Goal: Complete application form

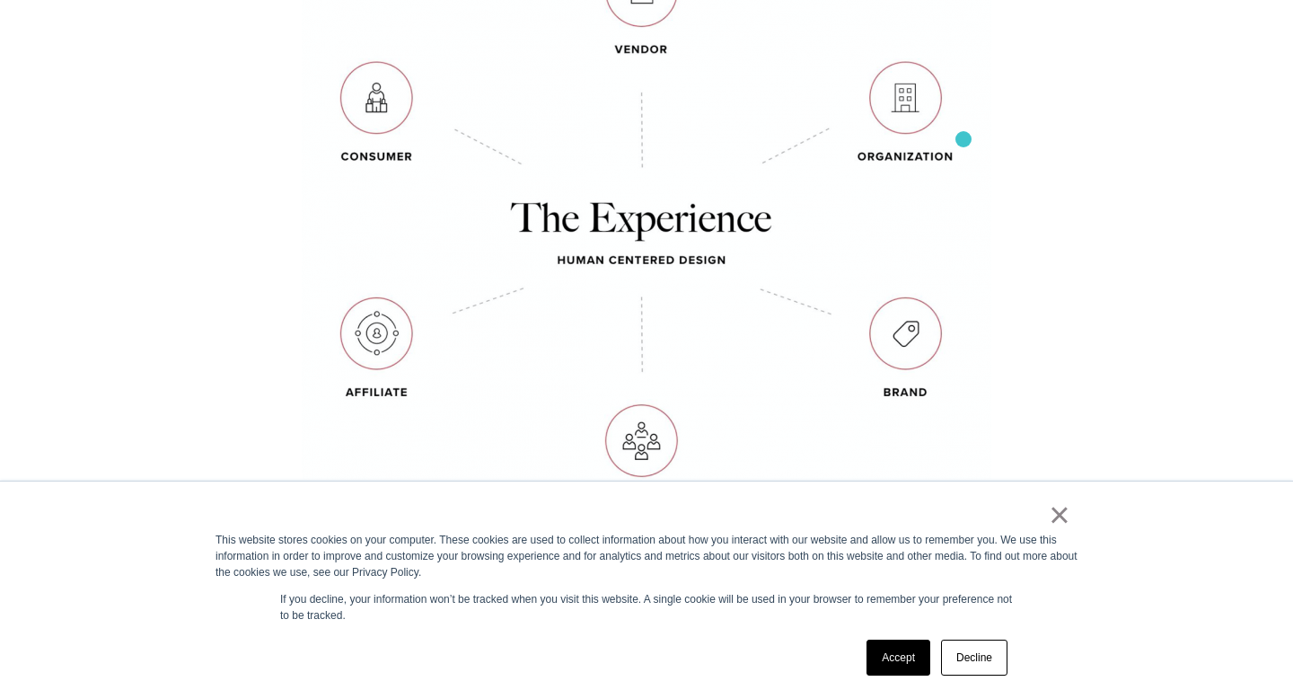
scroll to position [1133, 0]
click at [1061, 509] on link "×" at bounding box center [1060, 515] width 22 height 16
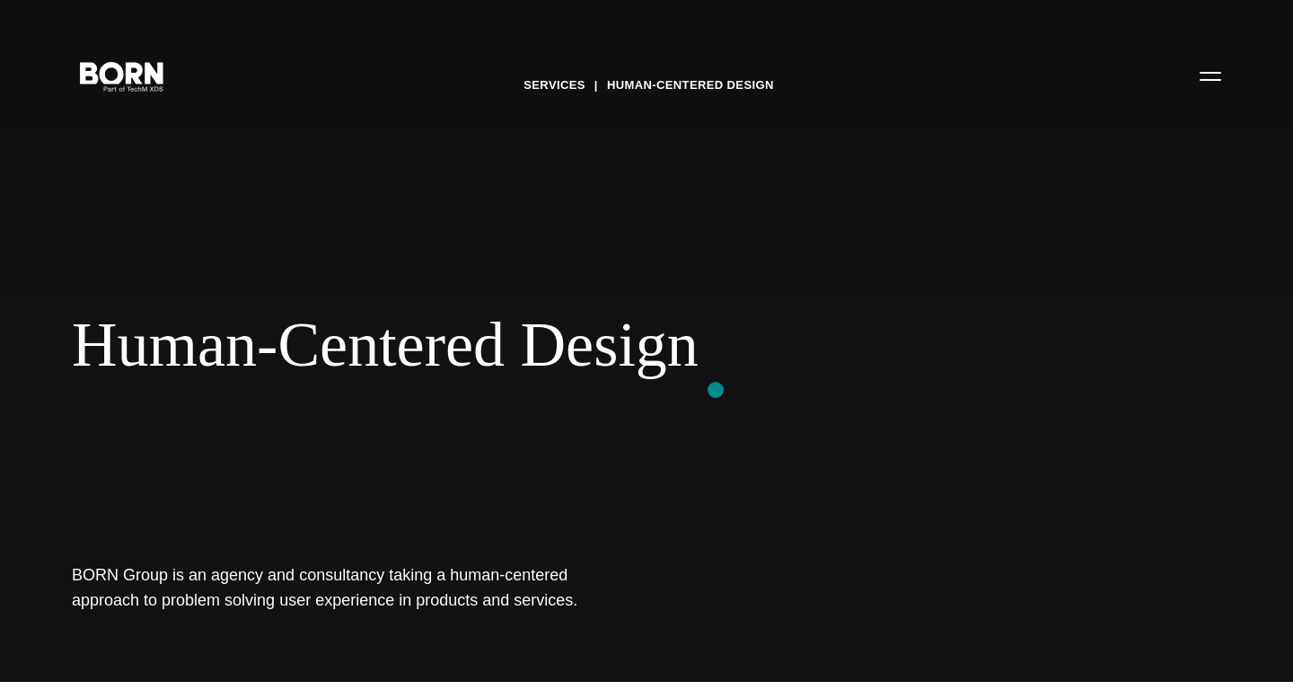
scroll to position [0, 0]
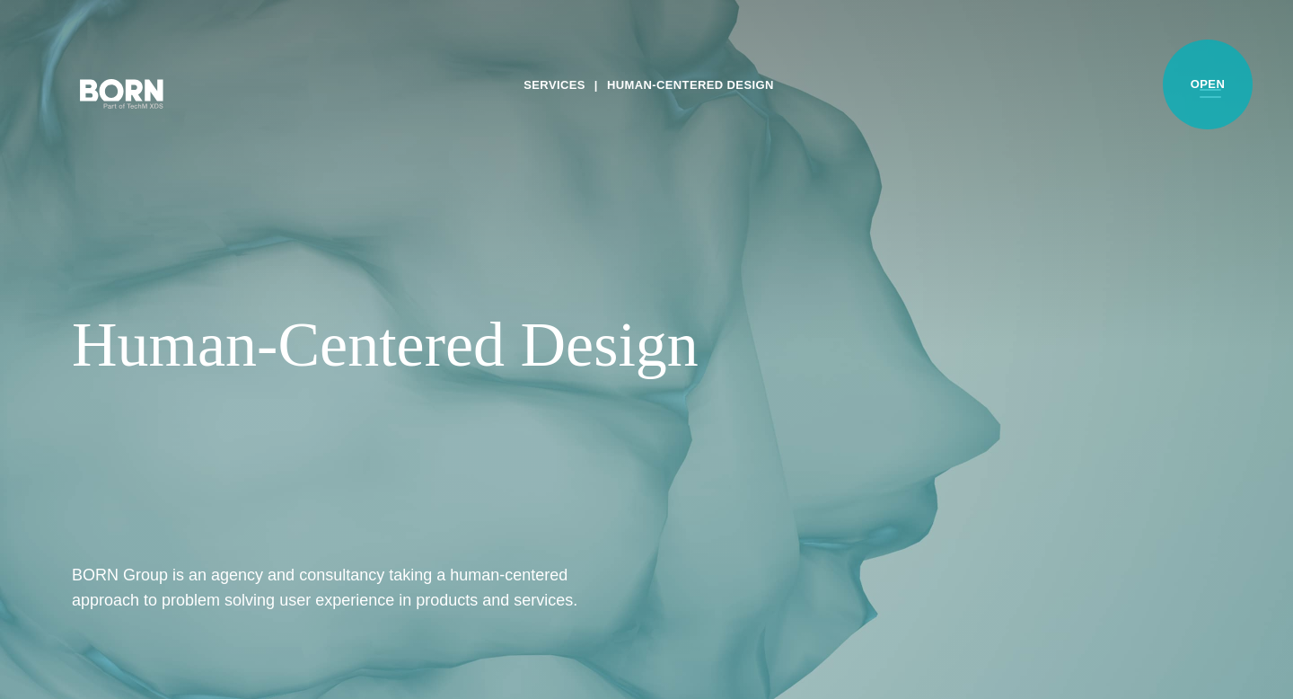
click at [1208, 84] on button "Primary Menu" at bounding box center [1210, 93] width 43 height 38
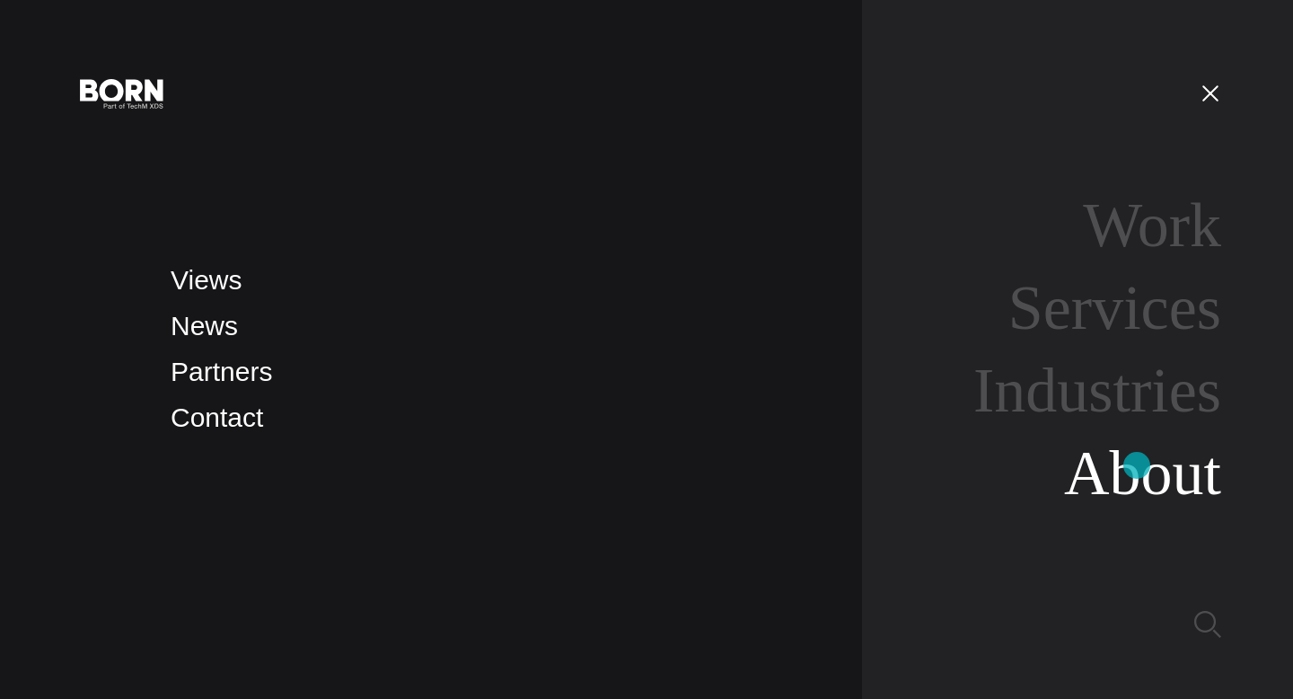
click at [1137, 465] on link "About" at bounding box center [1142, 472] width 157 height 69
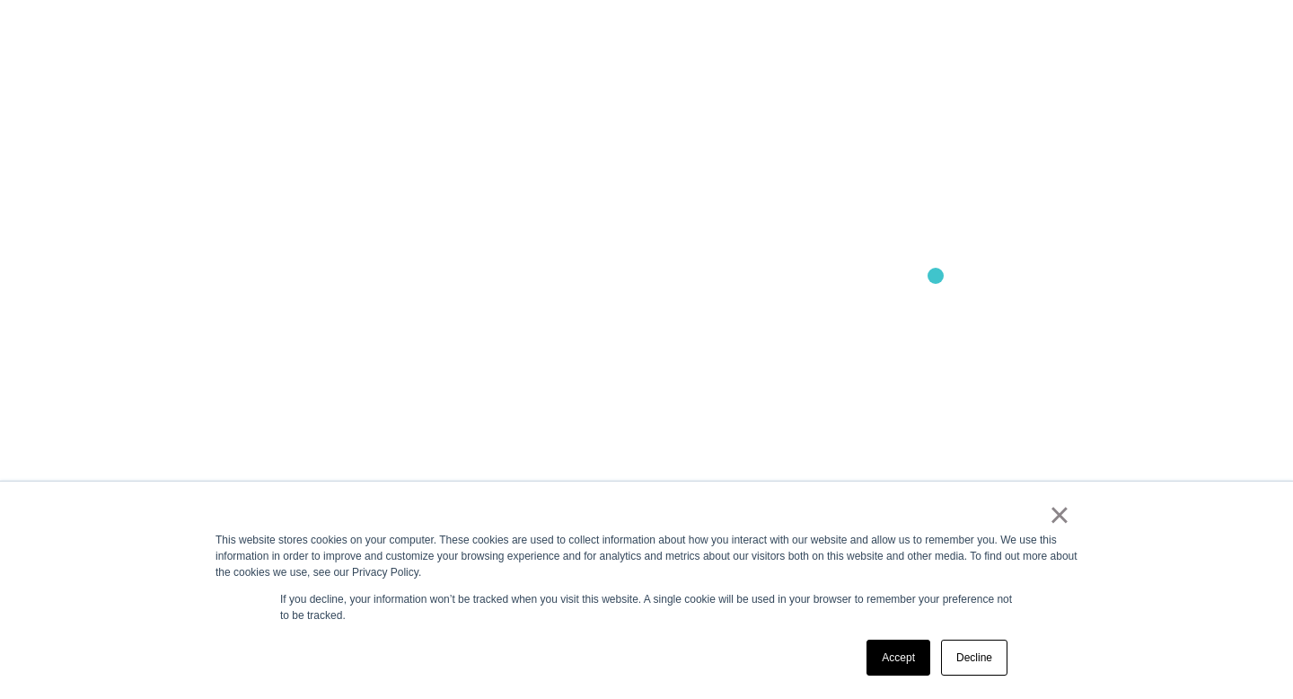
scroll to position [2019, 0]
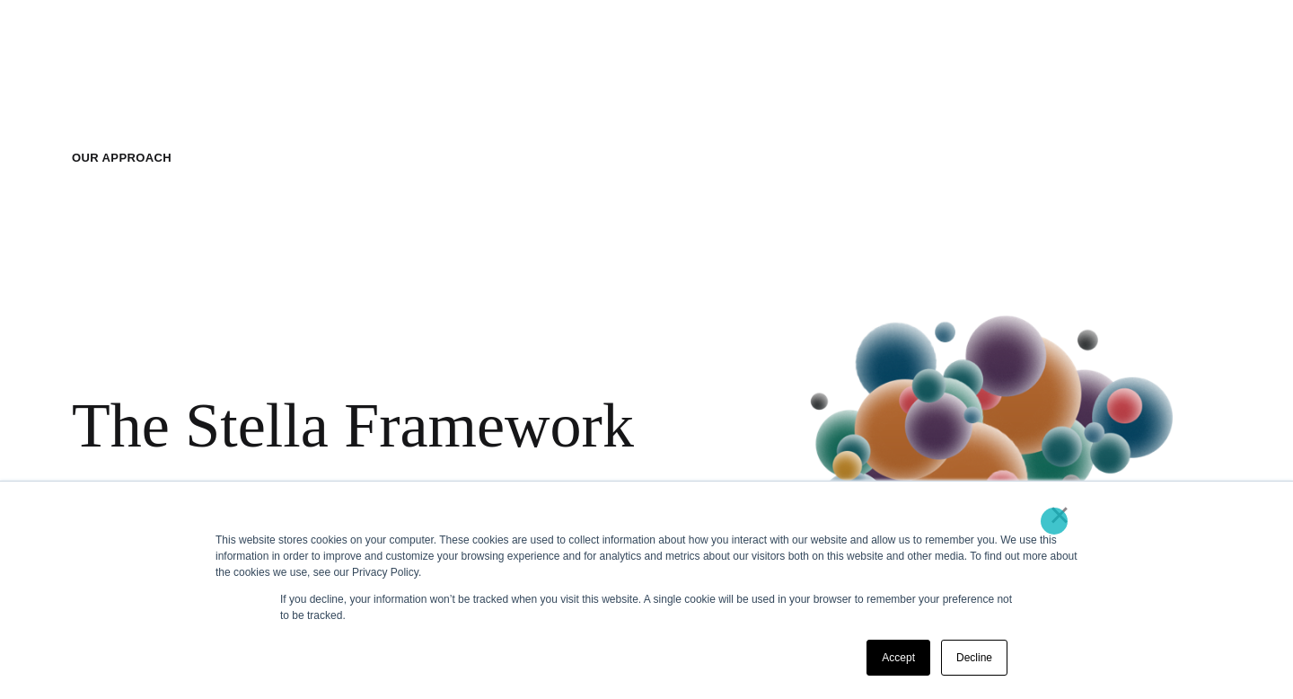
click at [1053, 517] on link "×" at bounding box center [1060, 515] width 22 height 16
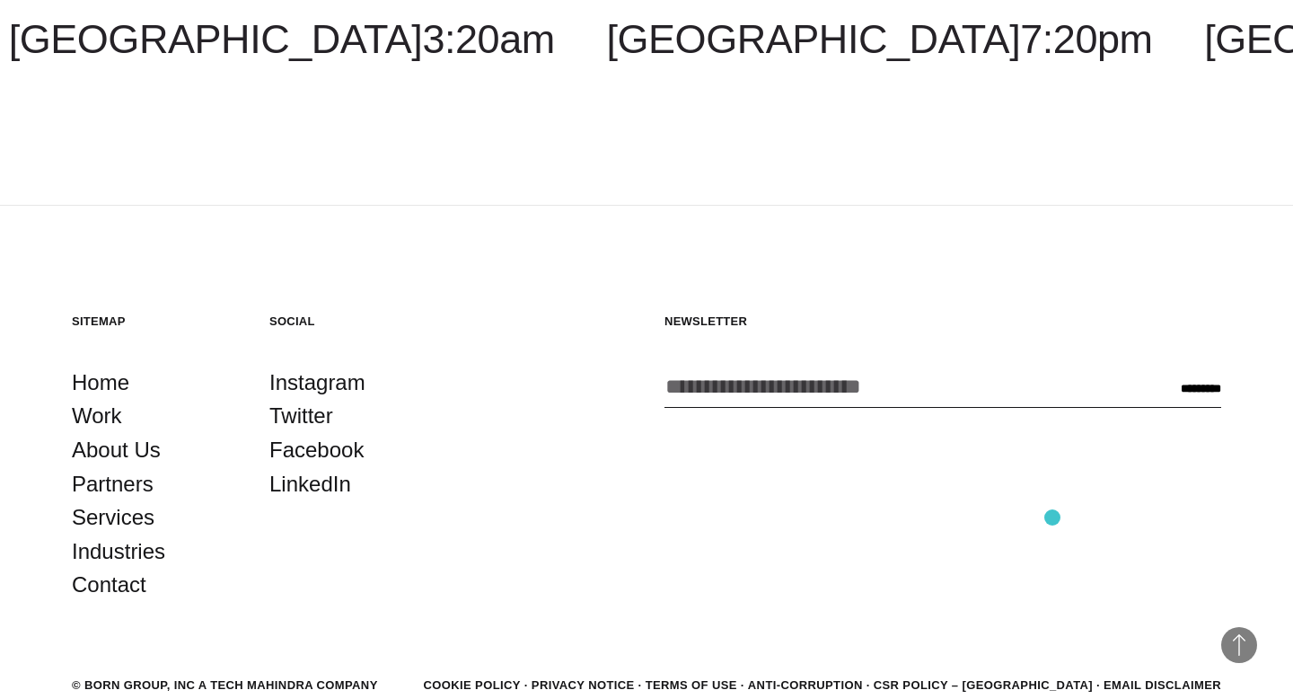
scroll to position [6220, 0]
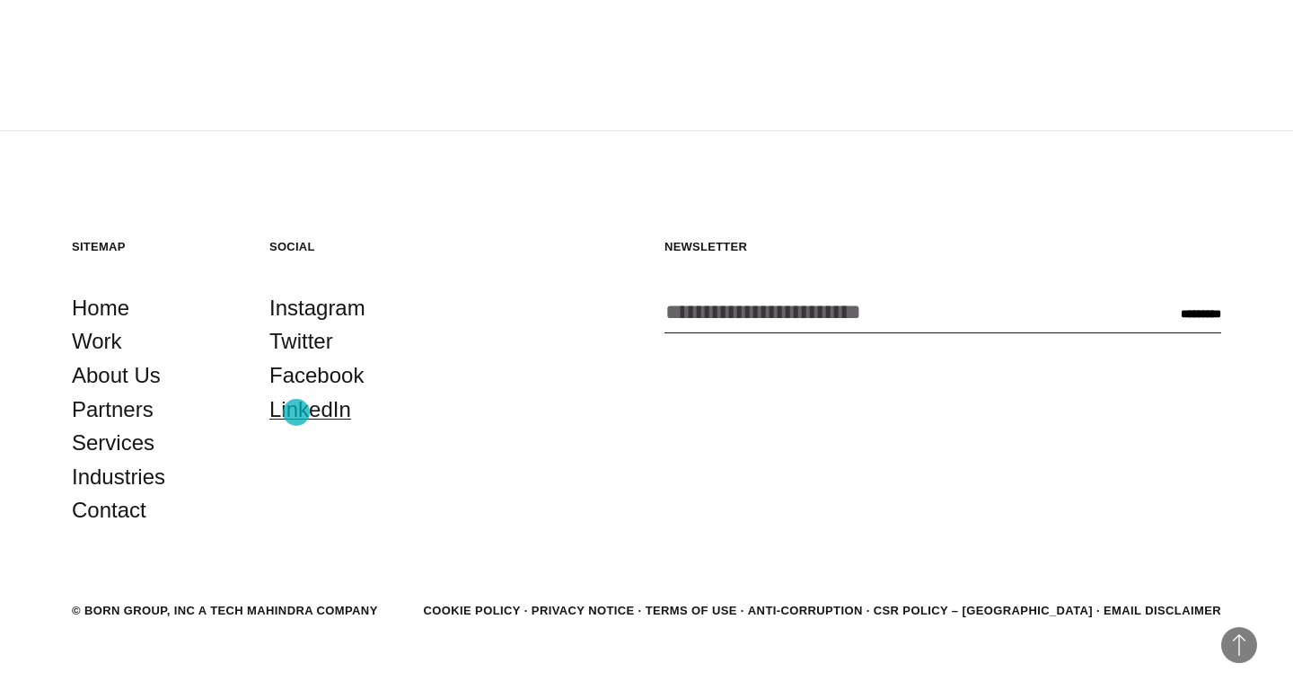
click at [296, 412] on link "LinkedIn" at bounding box center [310, 409] width 82 height 34
click at [125, 517] on link "Contact" at bounding box center [109, 510] width 75 height 34
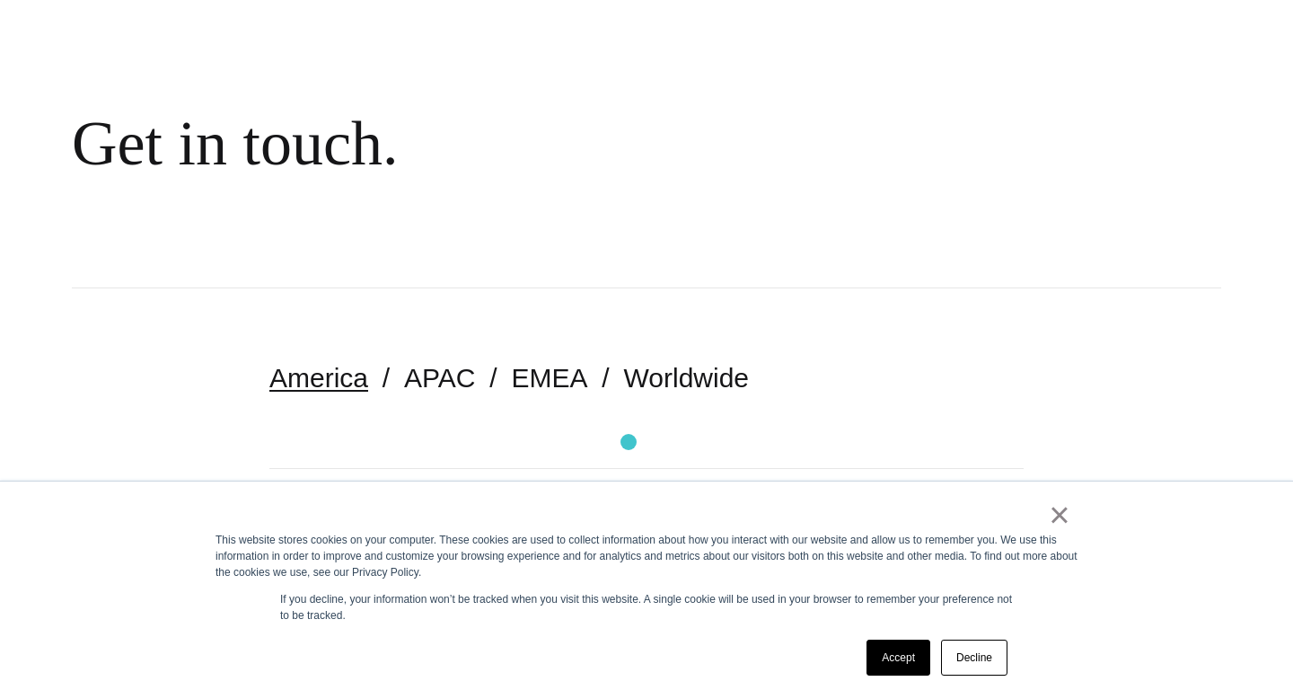
scroll to position [269, 0]
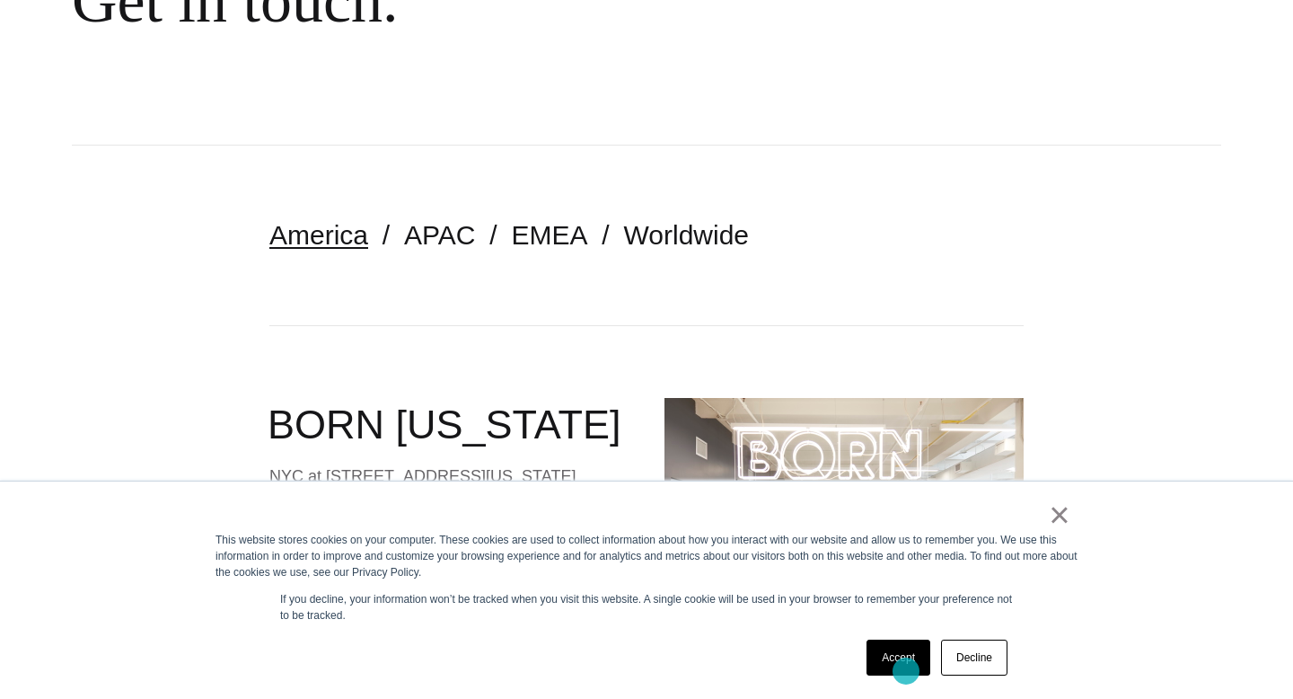
click at [906, 671] on link "Accept" at bounding box center [899, 657] width 64 height 36
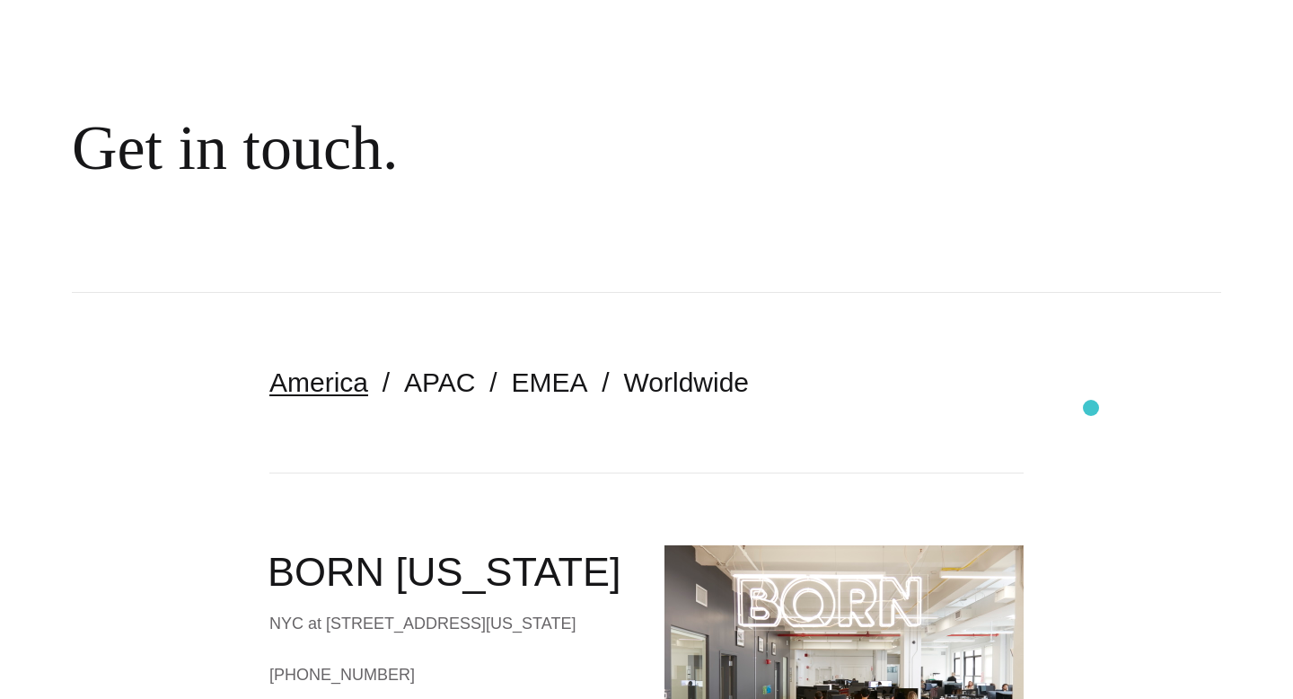
scroll to position [0, 0]
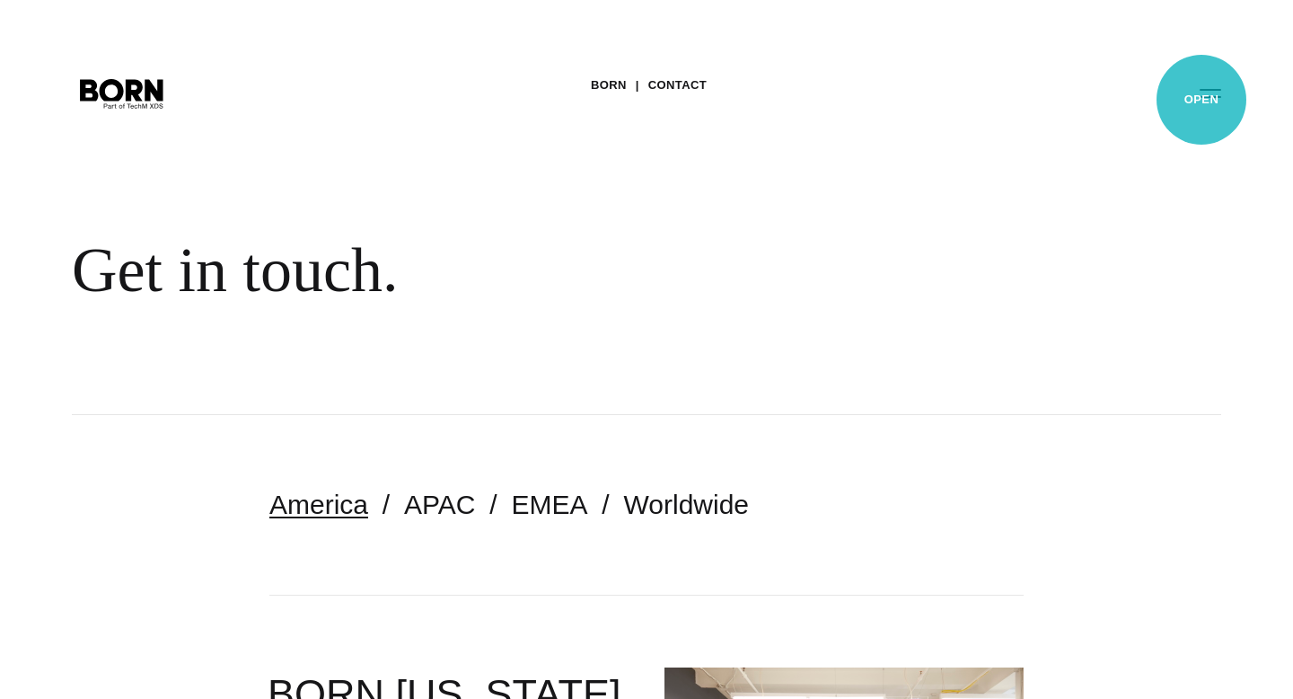
click at [1202, 100] on button "Primary Menu" at bounding box center [1210, 93] width 43 height 38
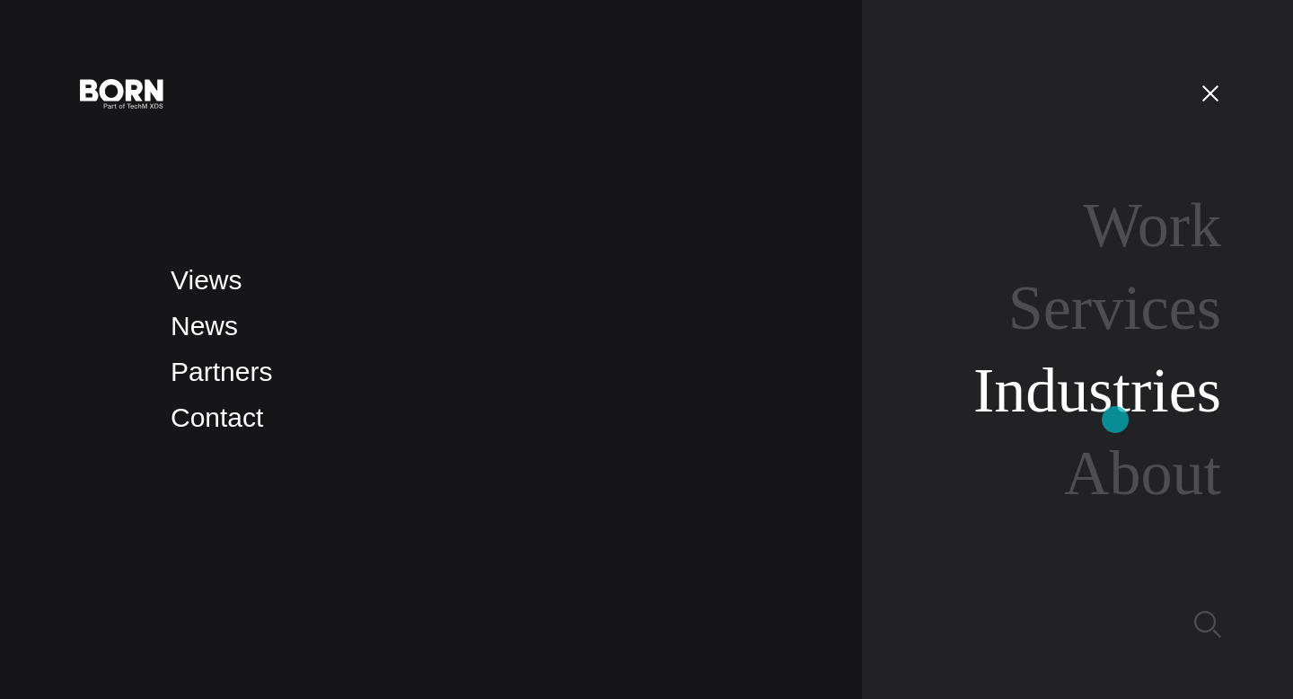
click at [1116, 419] on link "Industries" at bounding box center [1098, 390] width 248 height 69
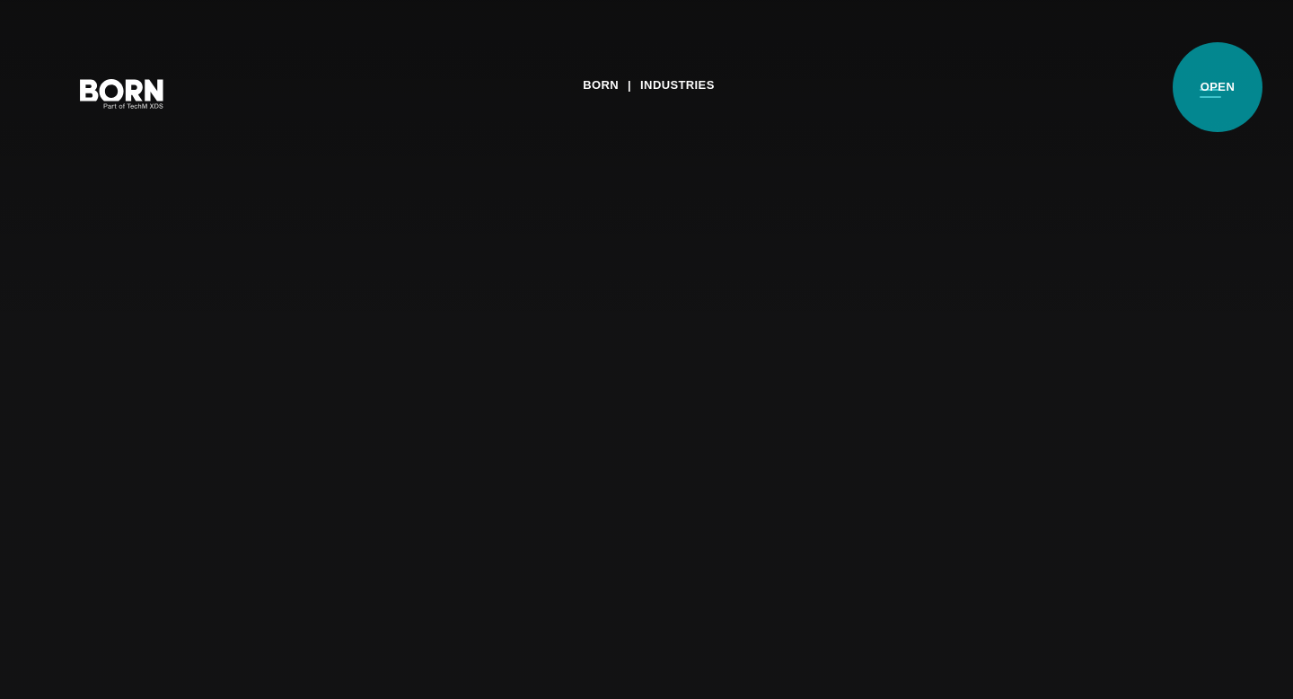
click at [1218, 87] on button "Primary Menu" at bounding box center [1210, 93] width 43 height 38
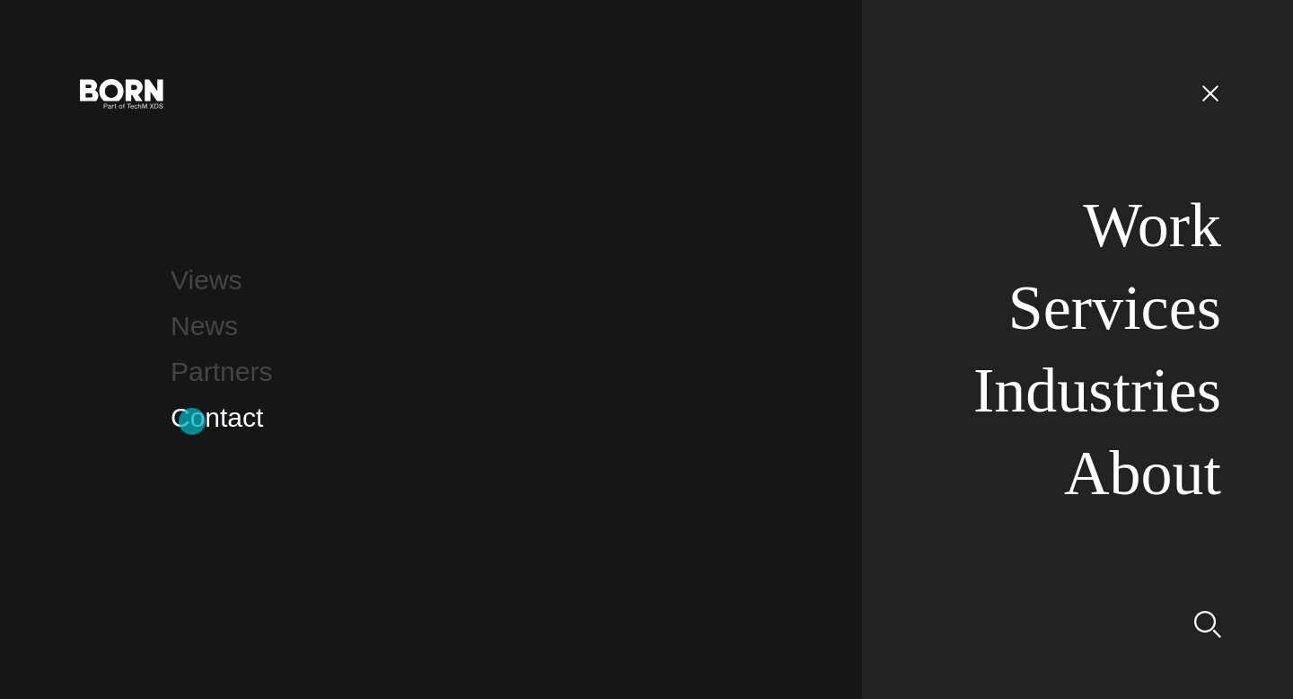
click at [192, 421] on link "Contact" at bounding box center [217, 417] width 93 height 30
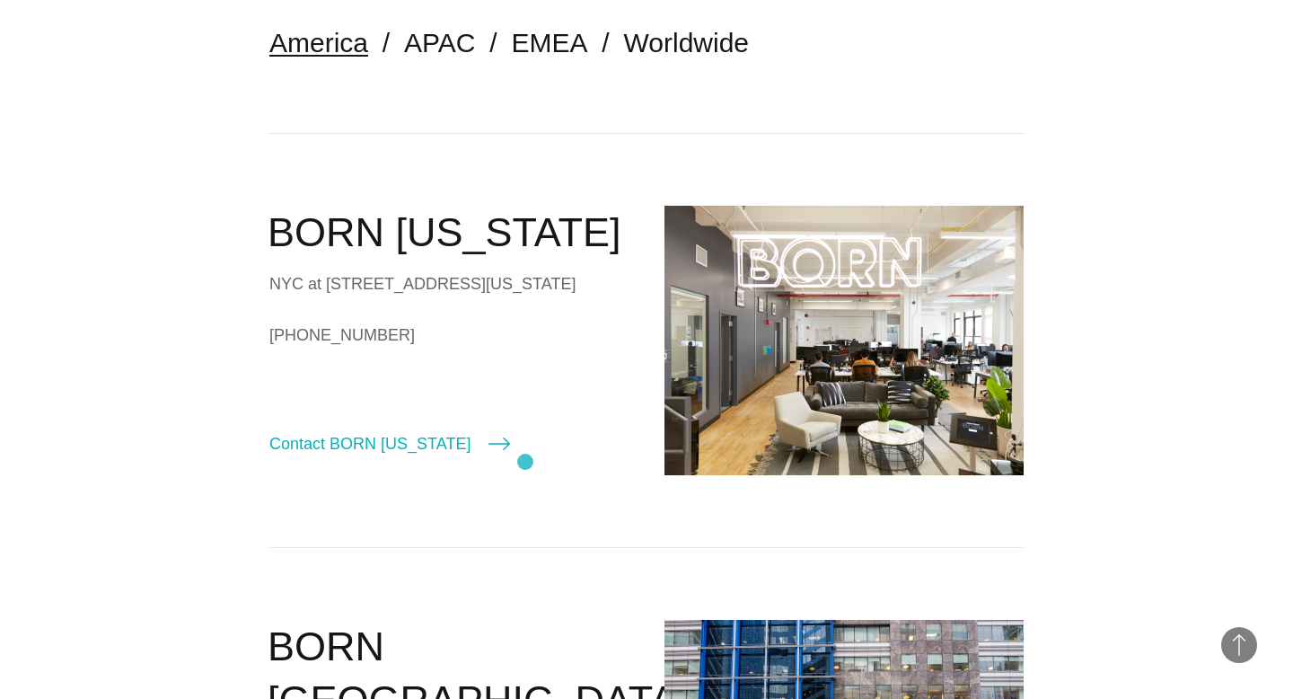
scroll to position [503, 0]
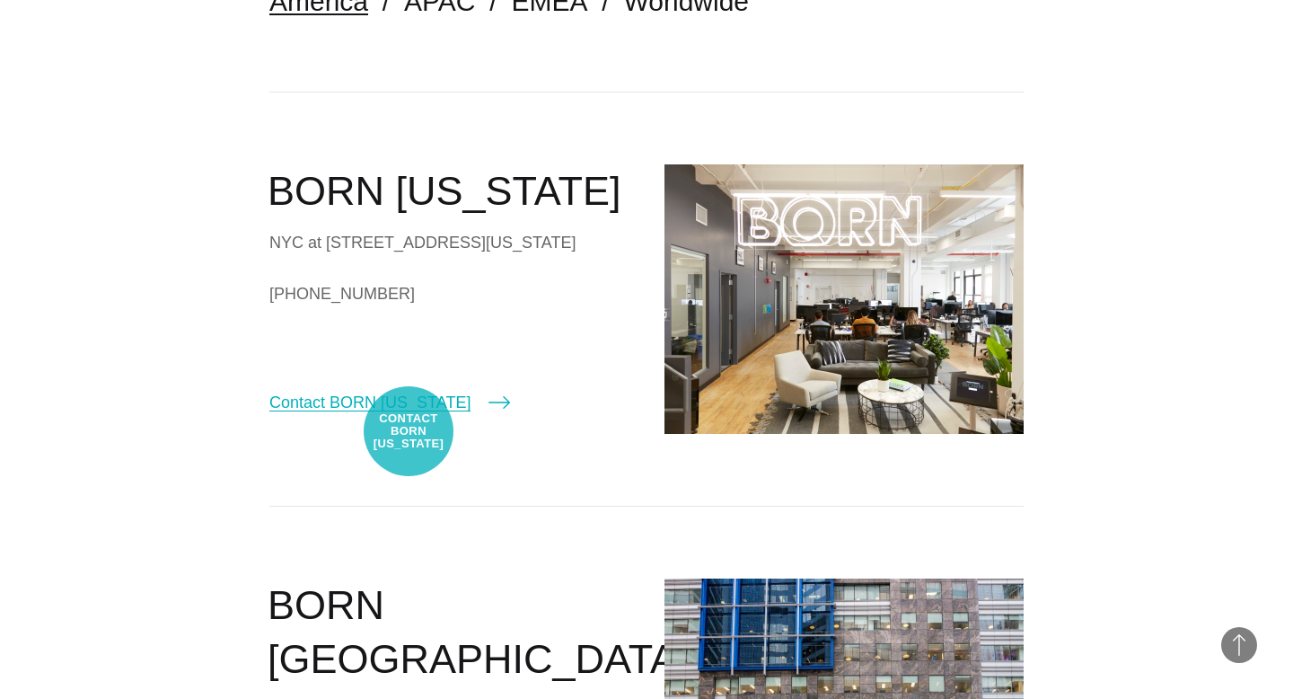
click at [409, 415] on link "Contact BORN New York" at bounding box center [389, 402] width 241 height 25
select select "********"
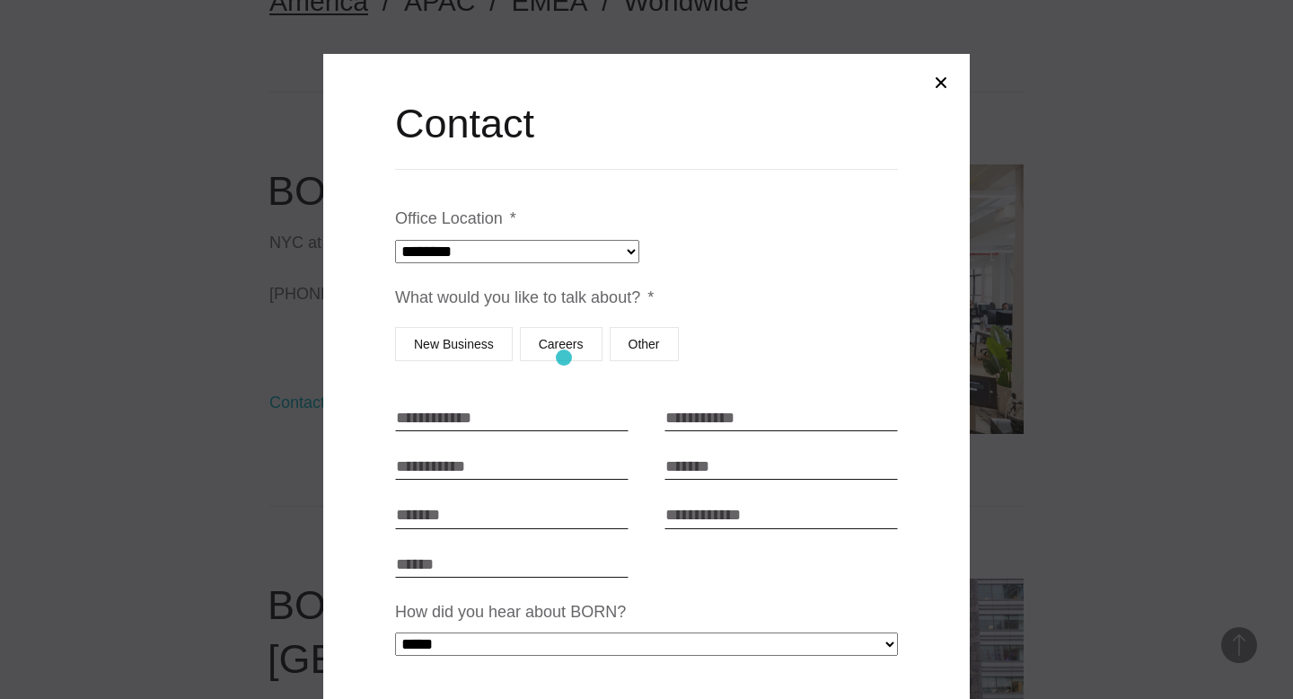
click at [565, 357] on label "Careers" at bounding box center [561, 344] width 83 height 34
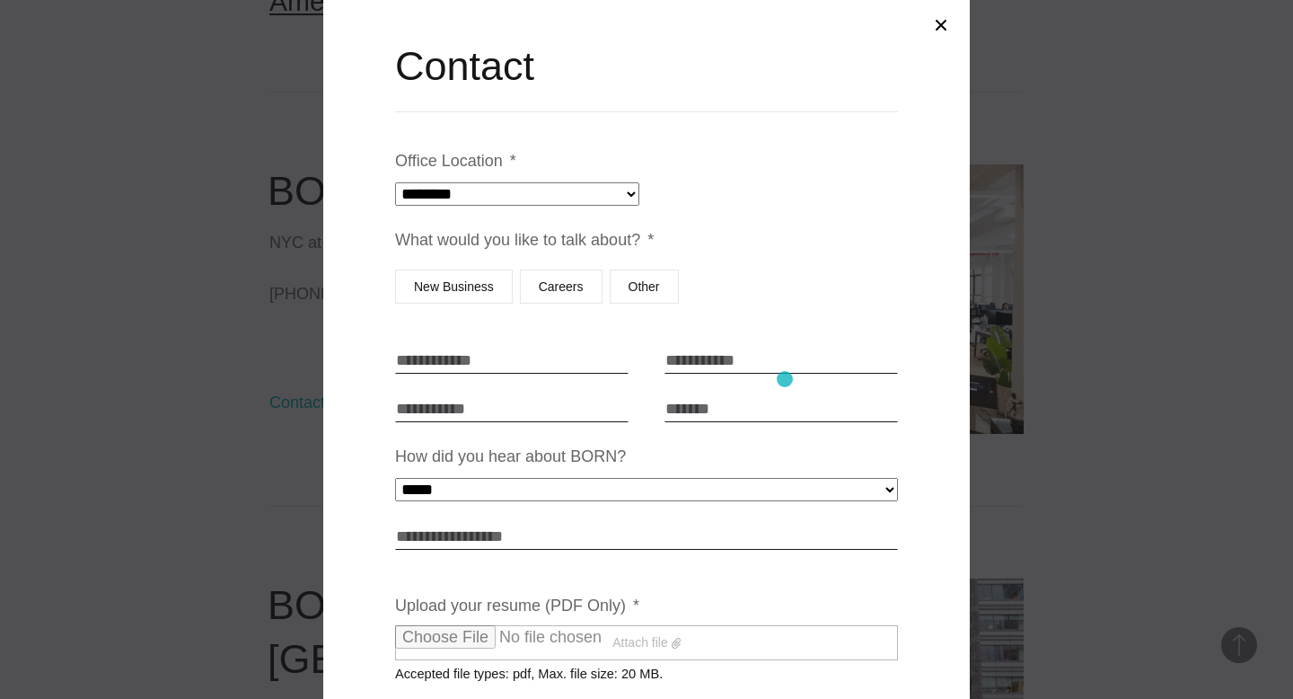
scroll to position [137, 0]
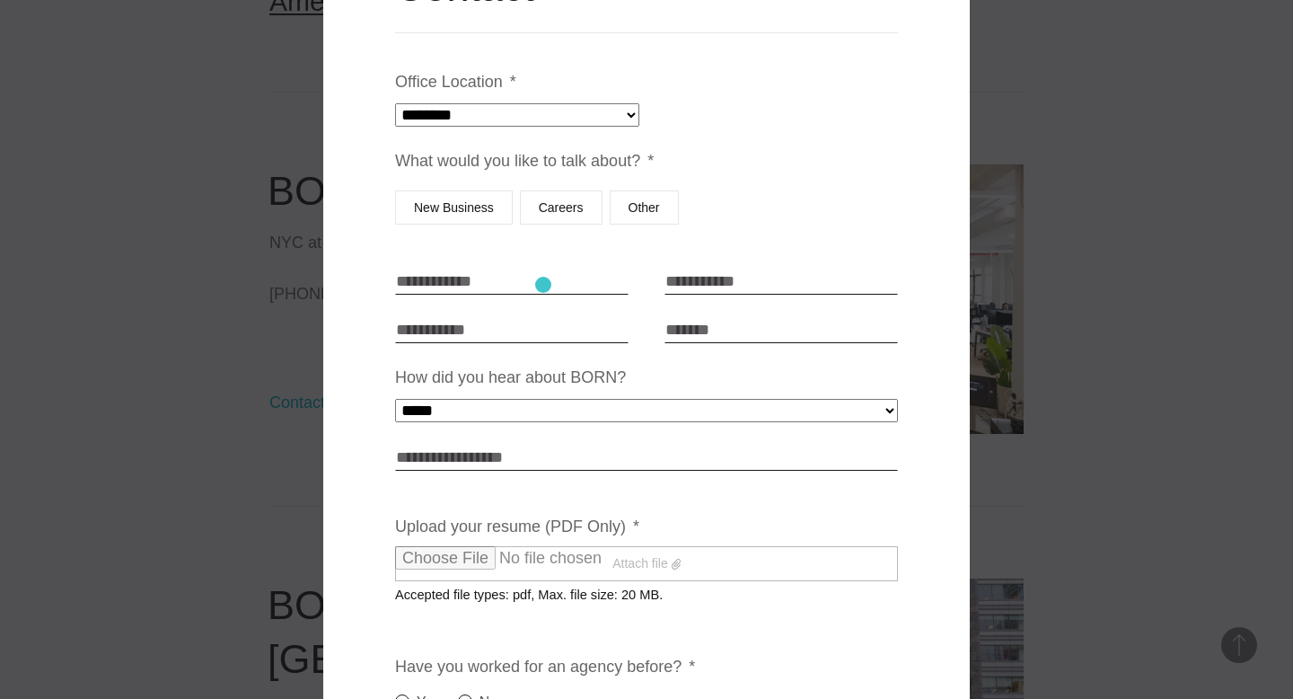
click at [543, 285] on input "First Name * *" at bounding box center [512, 281] width 234 height 27
type input "*********"
type input "******"
type input "**********"
click at [736, 336] on input "**********" at bounding box center [782, 329] width 234 height 27
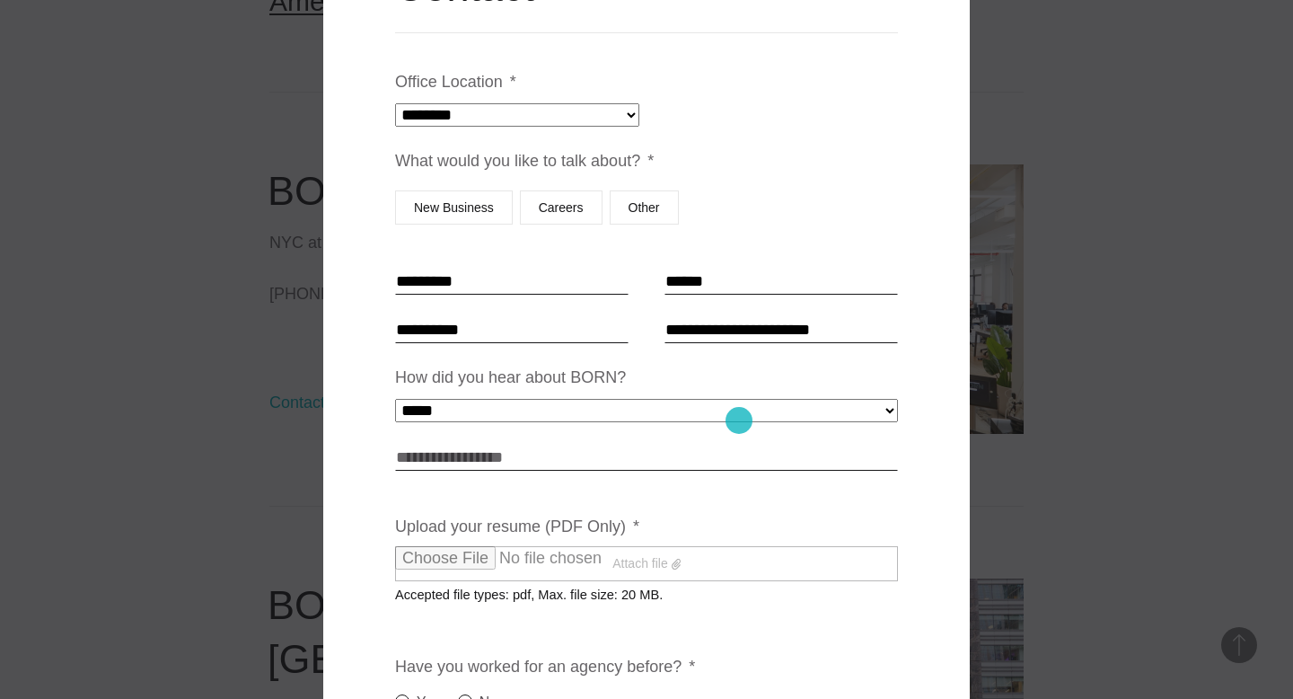
type input "**********"
click at [737, 419] on select "**********" at bounding box center [646, 410] width 503 height 23
select select "*****"
click at [395, 399] on select "**********" at bounding box center [646, 410] width 503 height 23
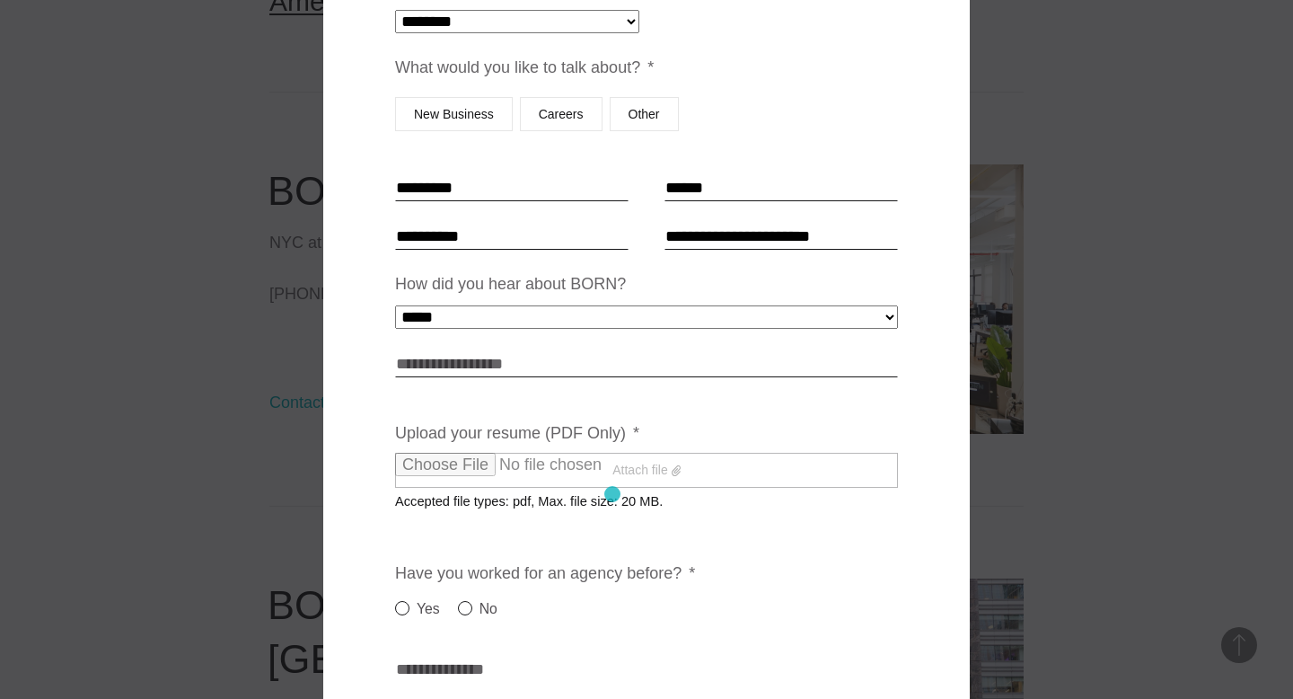
scroll to position [281, 0]
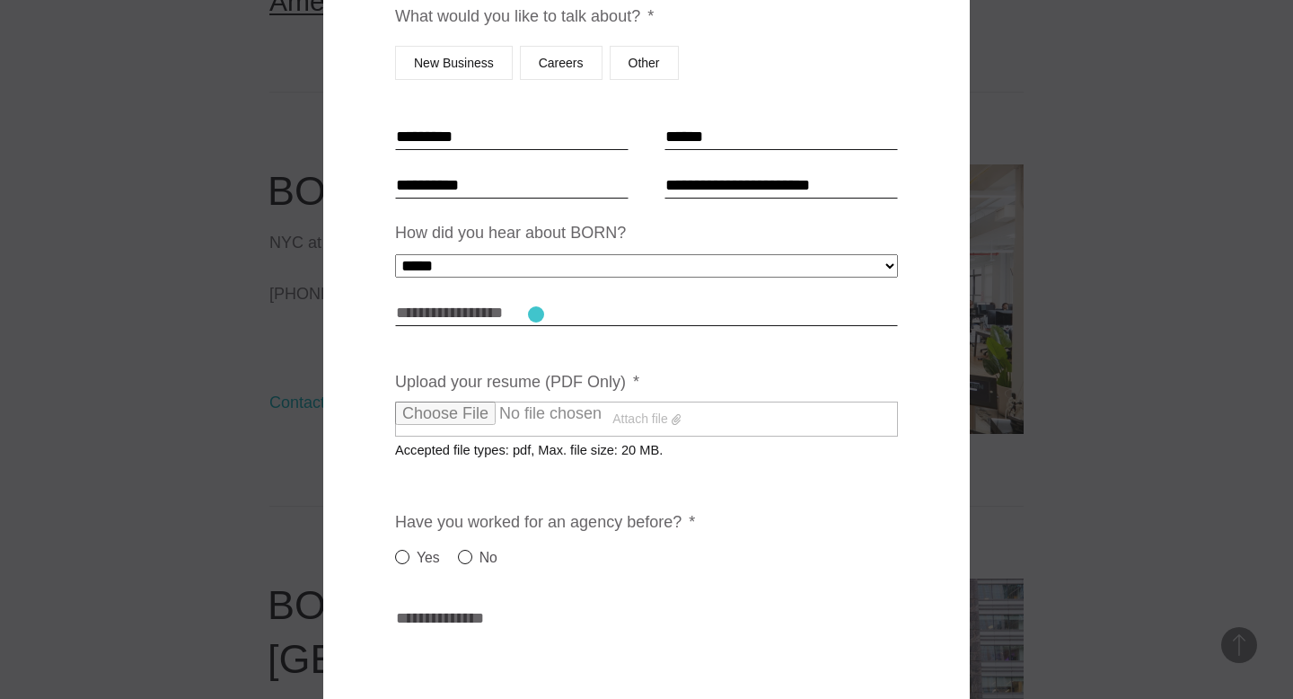
click at [533, 311] on input "Link to portfolio" at bounding box center [646, 312] width 503 height 27
click at [473, 316] on input "Link to portfolio" at bounding box center [646, 312] width 503 height 27
paste input "**********"
type input "**********"
click at [621, 361] on ul "**********" at bounding box center [646, 421] width 503 height 992
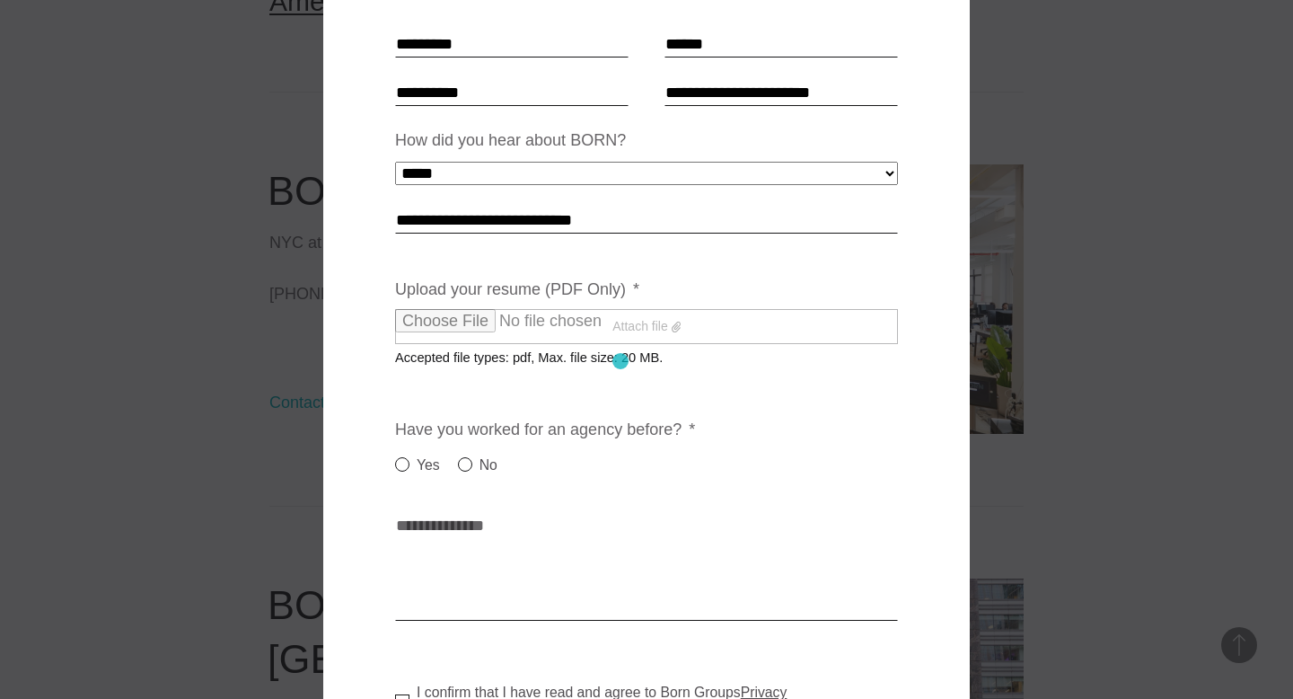
scroll to position [375, 0]
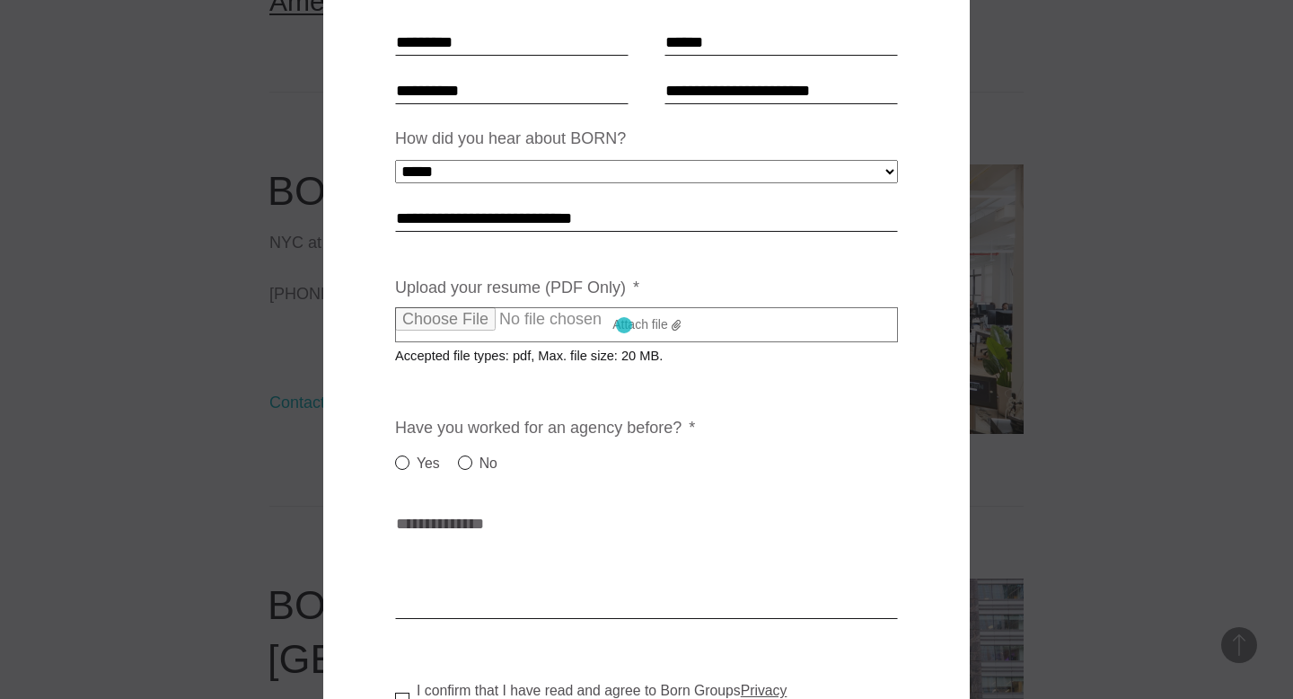
click at [624, 325] on label "Attach file" at bounding box center [646, 325] width 503 height 36
click at [624, 325] on input "Upload your resume (PDF Only) *" at bounding box center [553, 319] width 316 height 24
type input "**********"
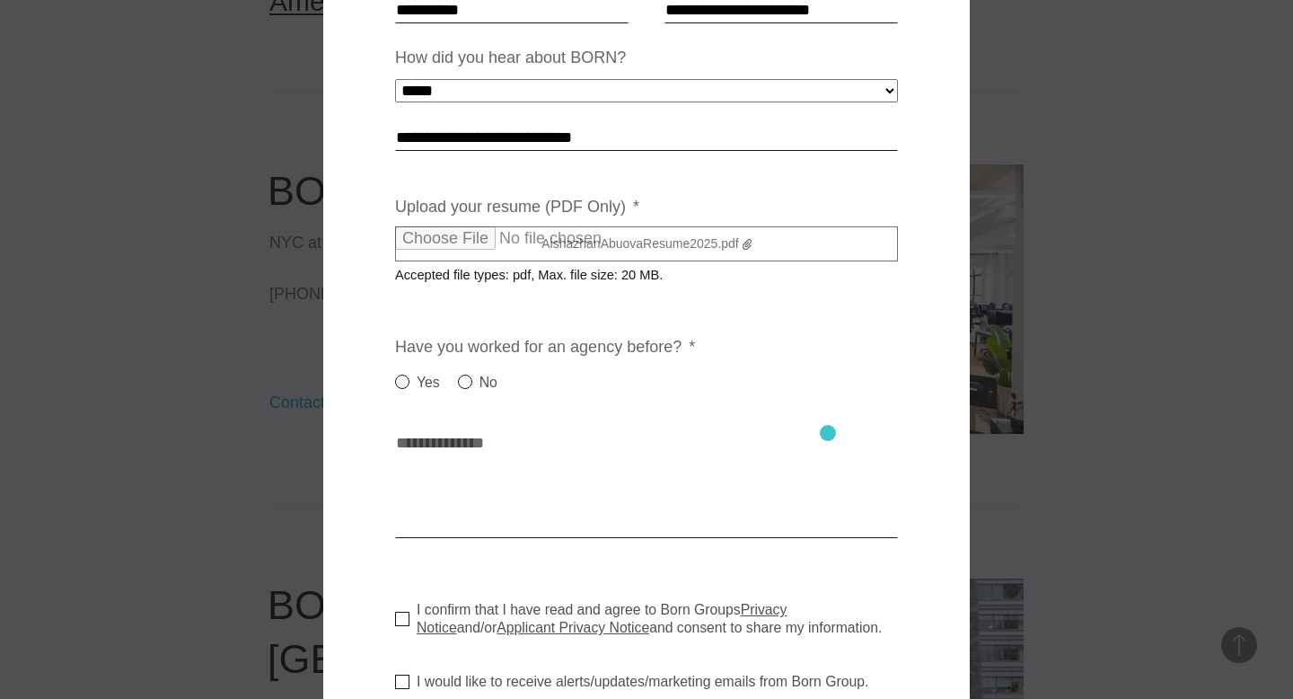
scroll to position [455, 0]
click at [407, 385] on label "Yes" at bounding box center [417, 384] width 45 height 22
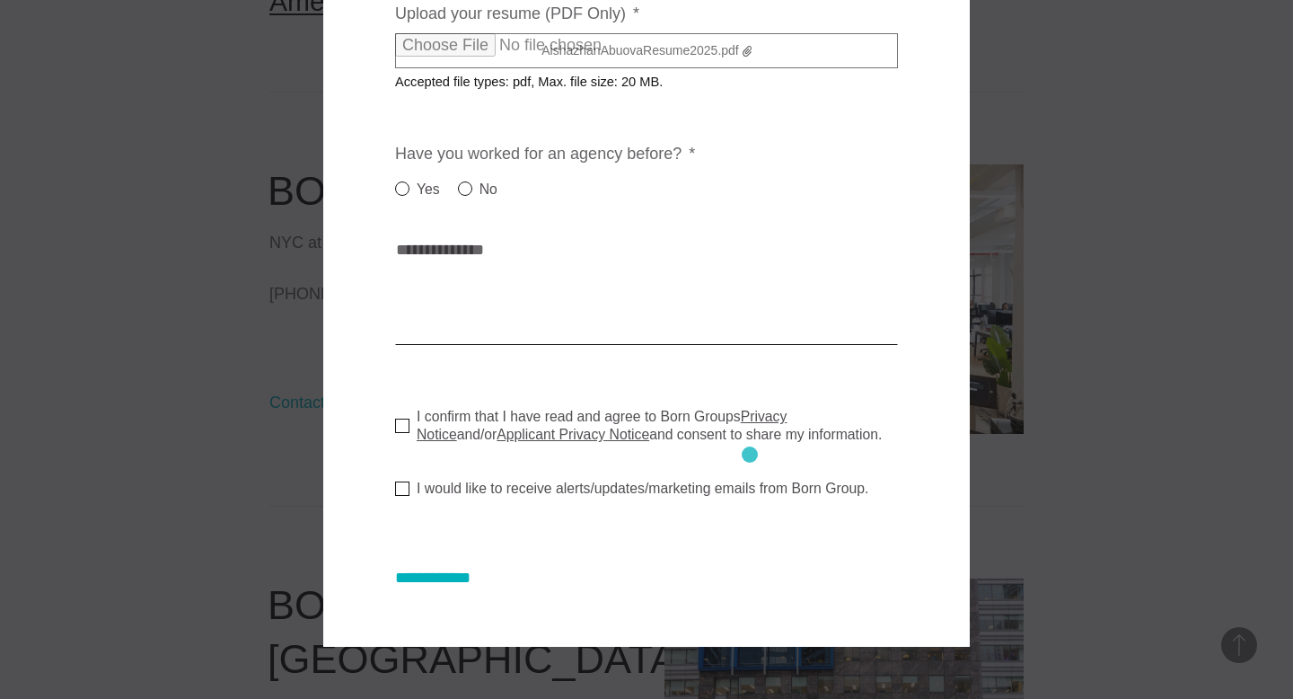
scroll to position [652, 0]
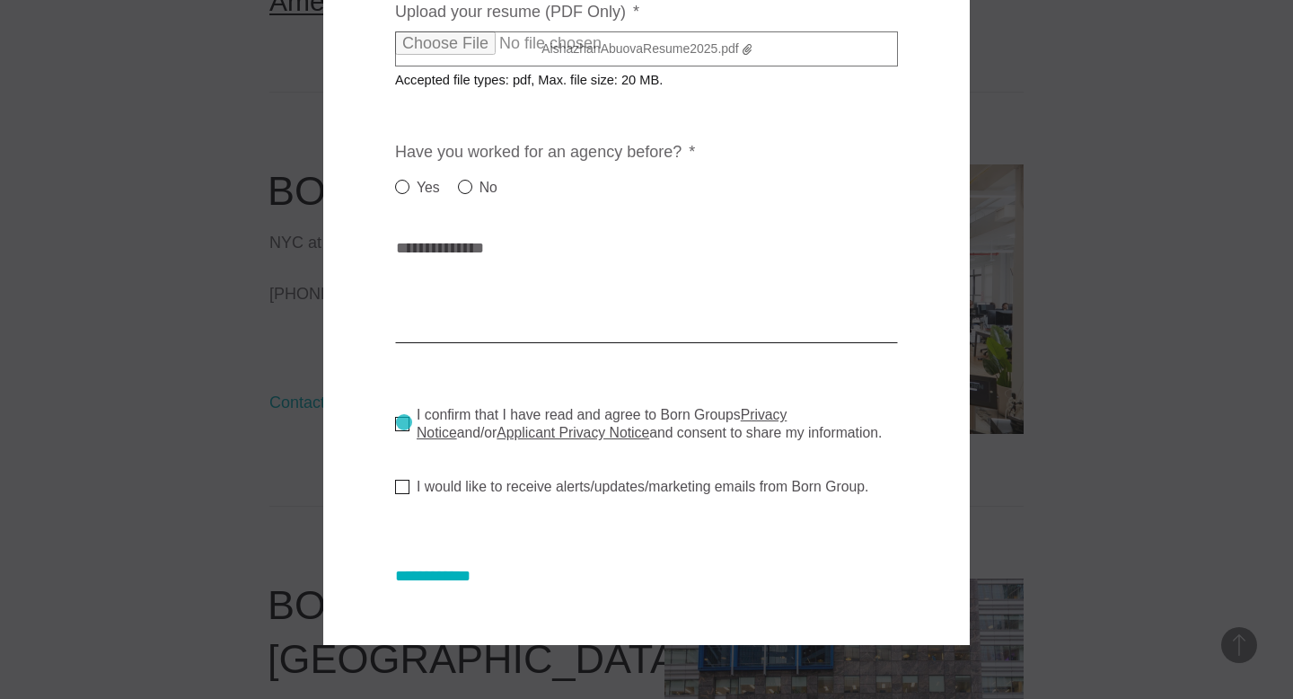
click at [404, 422] on label "I confirm that I have read and agree to Born Groups Privacy Notice and/or Appli…" at bounding box center [653, 424] width 517 height 36
click at [404, 491] on label "I would like to receive alerts/updates/marketing emails from Born Group." at bounding box center [631, 487] width 473 height 18
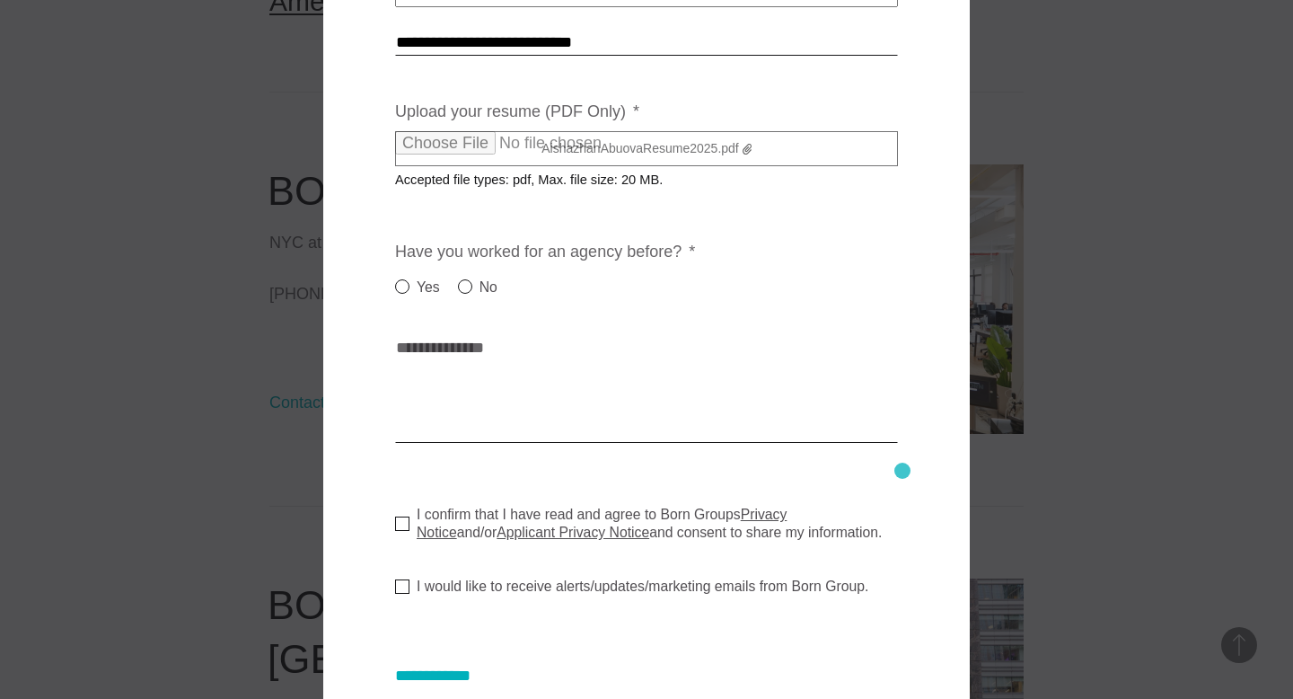
scroll to position [552, 0]
click at [491, 417] on textarea "Cover letter * *" at bounding box center [646, 388] width 503 height 108
click at [445, 436] on textarea "Cover letter * *" at bounding box center [646, 388] width 503 height 108
paste textarea "**********"
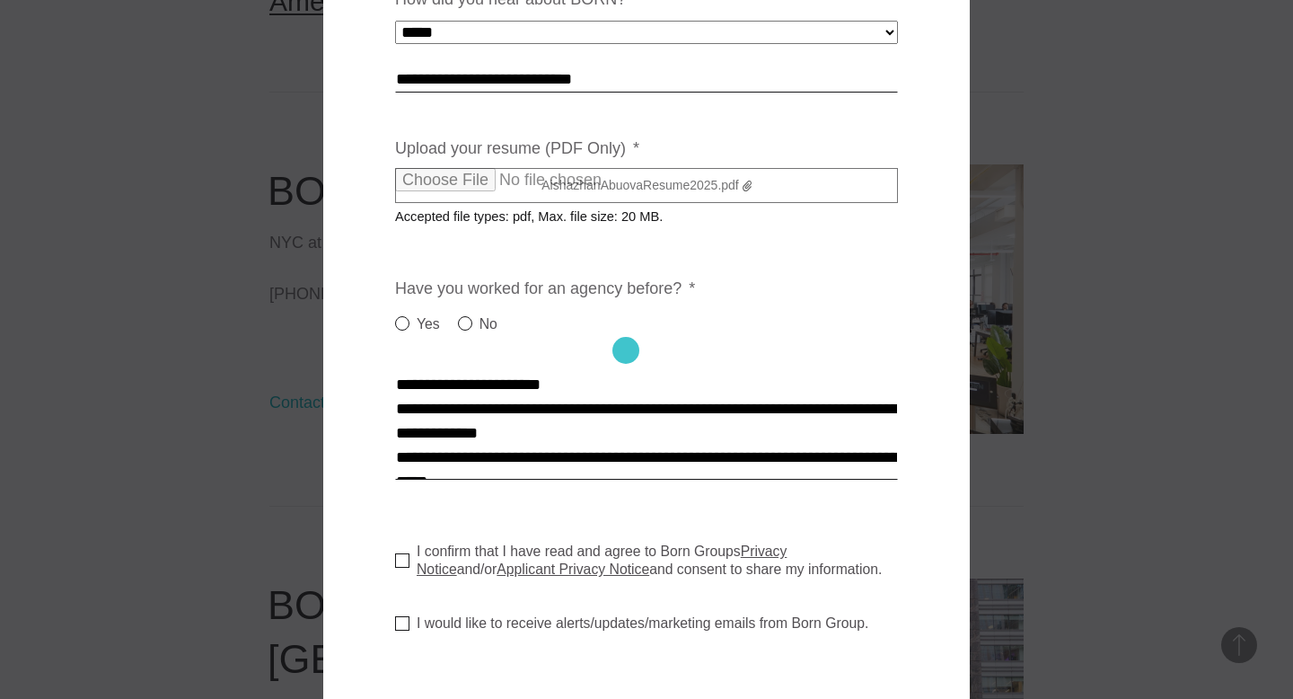
scroll to position [513, 0]
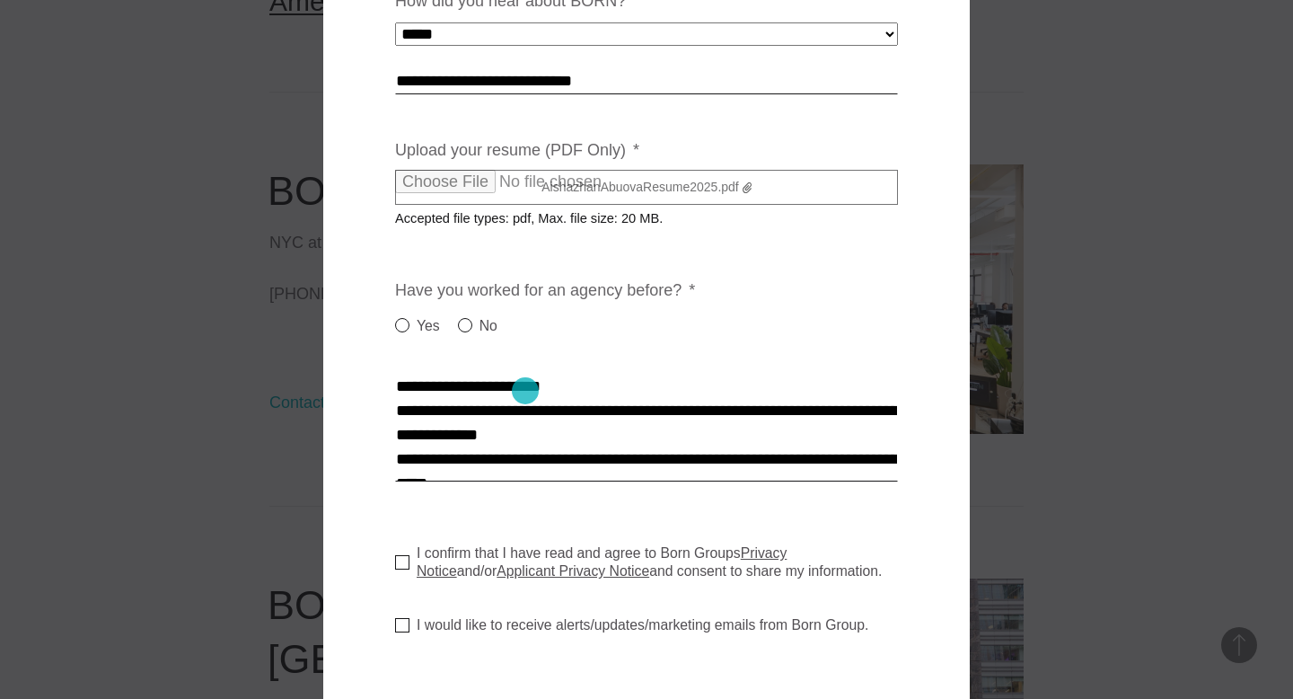
click at [525, 391] on textarea "Cover letter * *" at bounding box center [646, 428] width 503 height 108
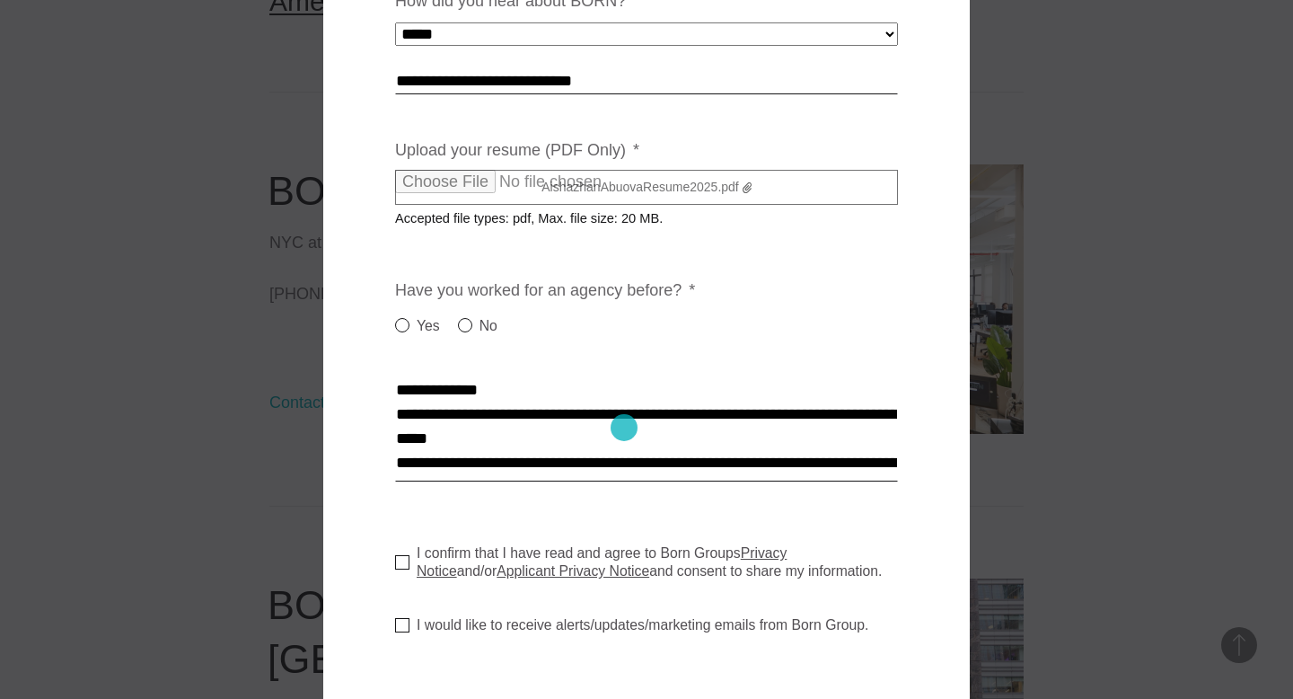
scroll to position [5, 0]
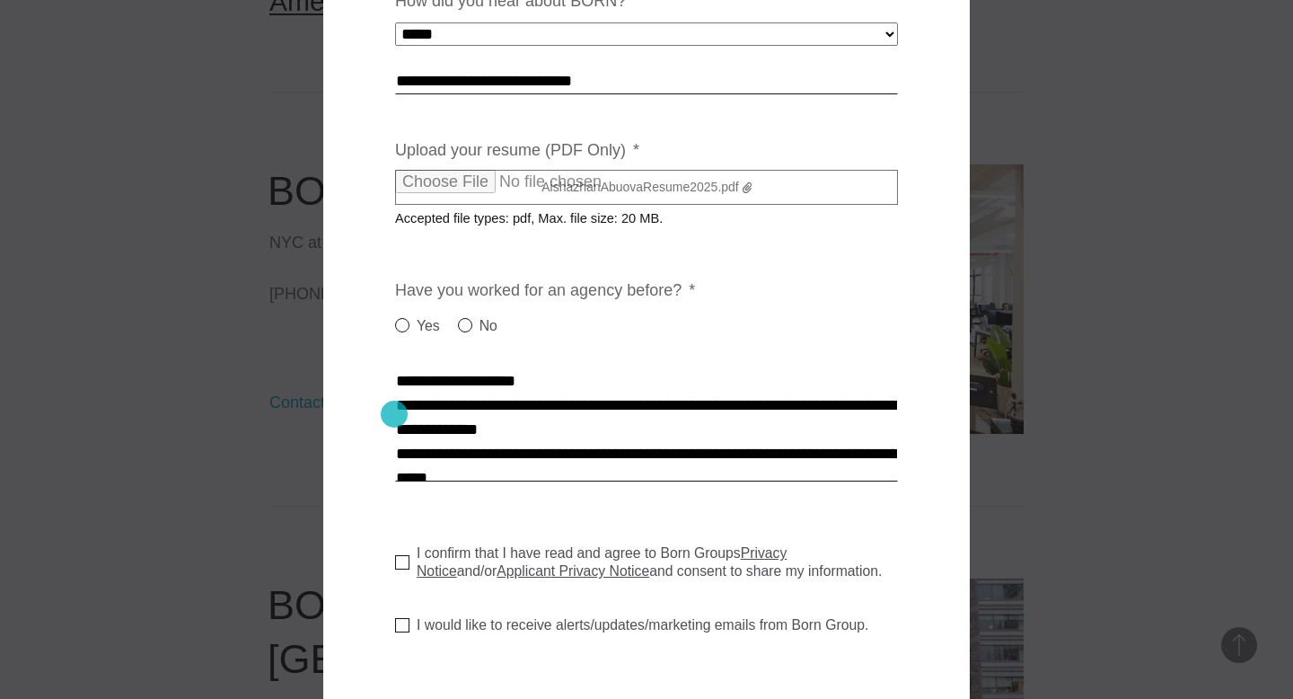
click at [395, 414] on textarea "Cover letter * *" at bounding box center [646, 428] width 503 height 108
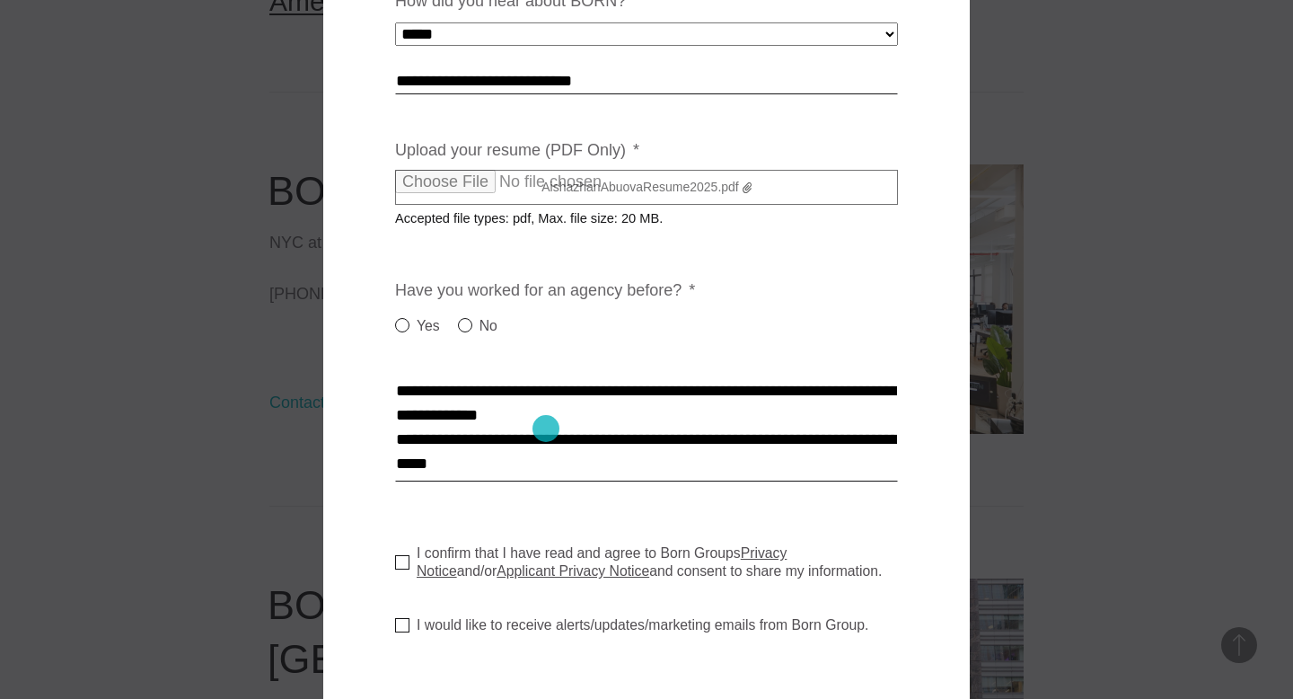
scroll to position [42, 0]
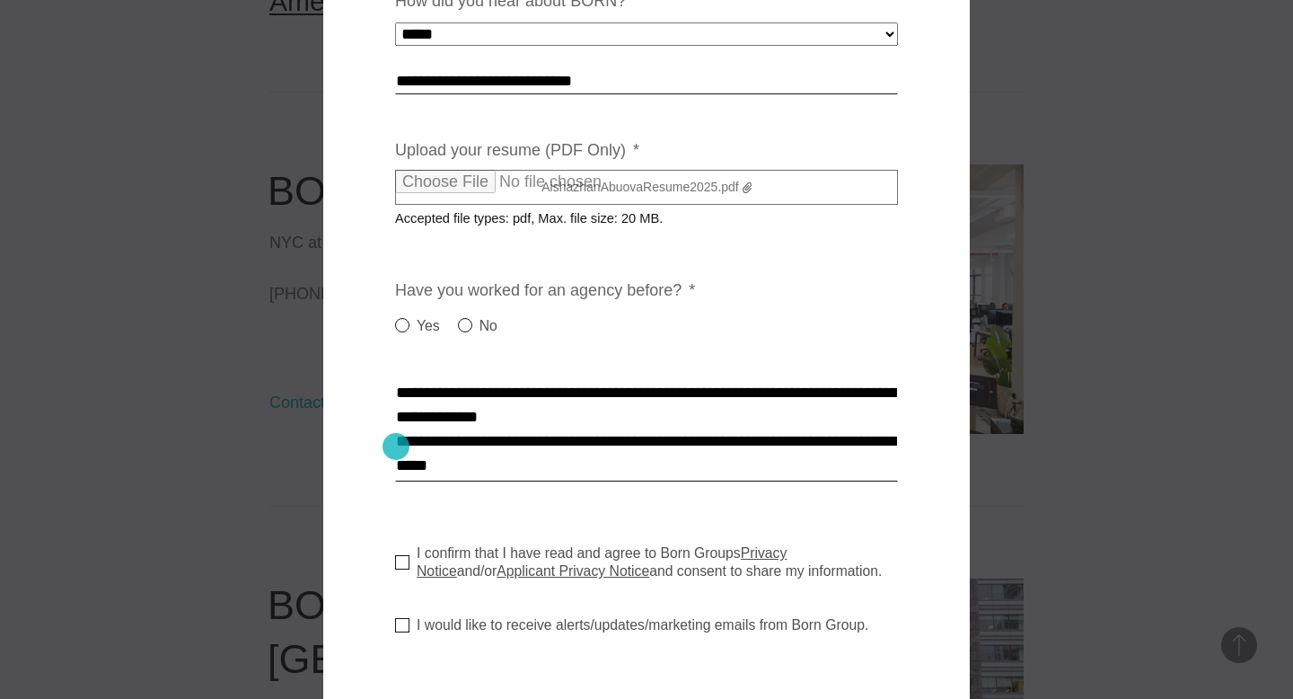
click at [396, 446] on textarea "Cover letter * *" at bounding box center [646, 428] width 503 height 108
click at [453, 421] on textarea "Cover letter * *" at bounding box center [646, 428] width 503 height 108
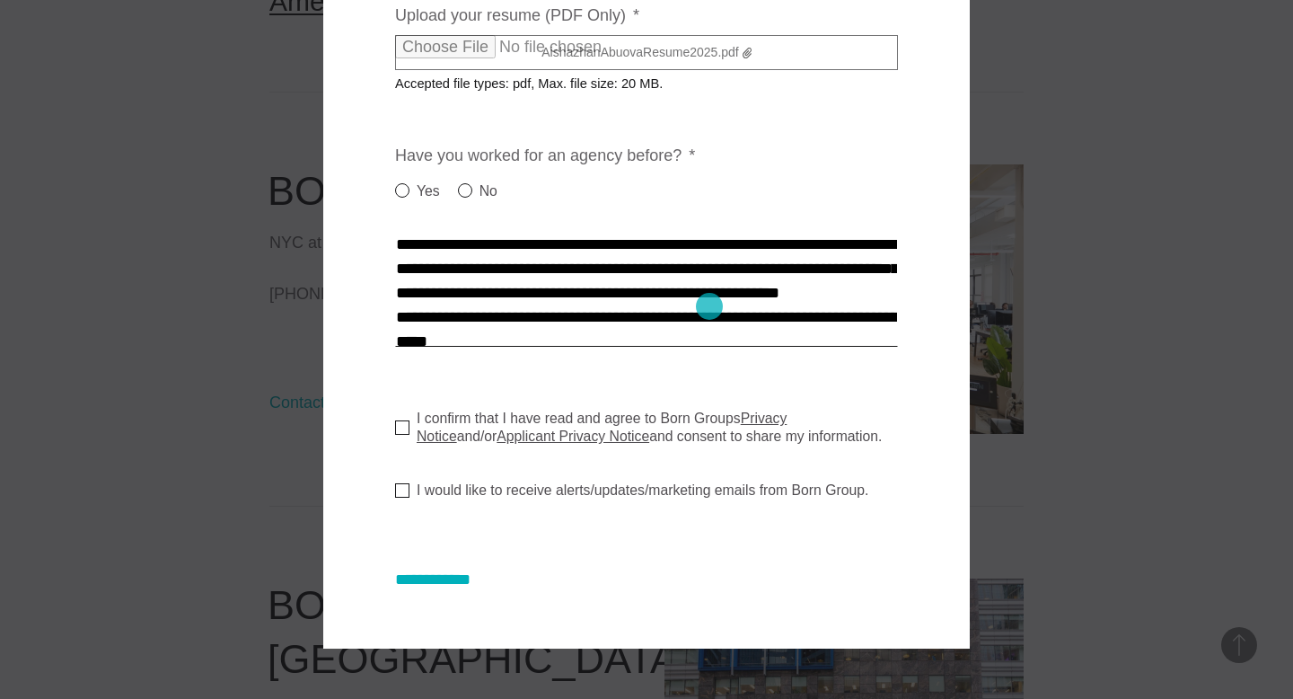
scroll to position [50, 0]
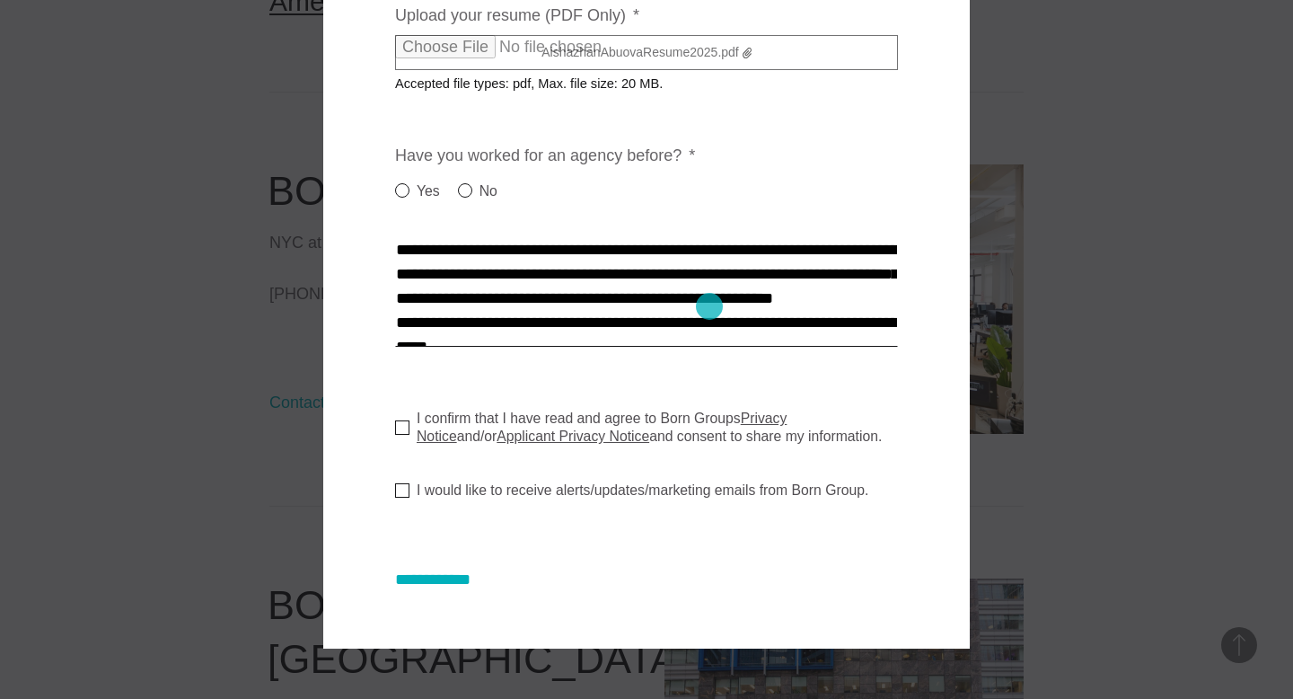
click at [710, 306] on textarea "Cover letter * *" at bounding box center [646, 293] width 503 height 108
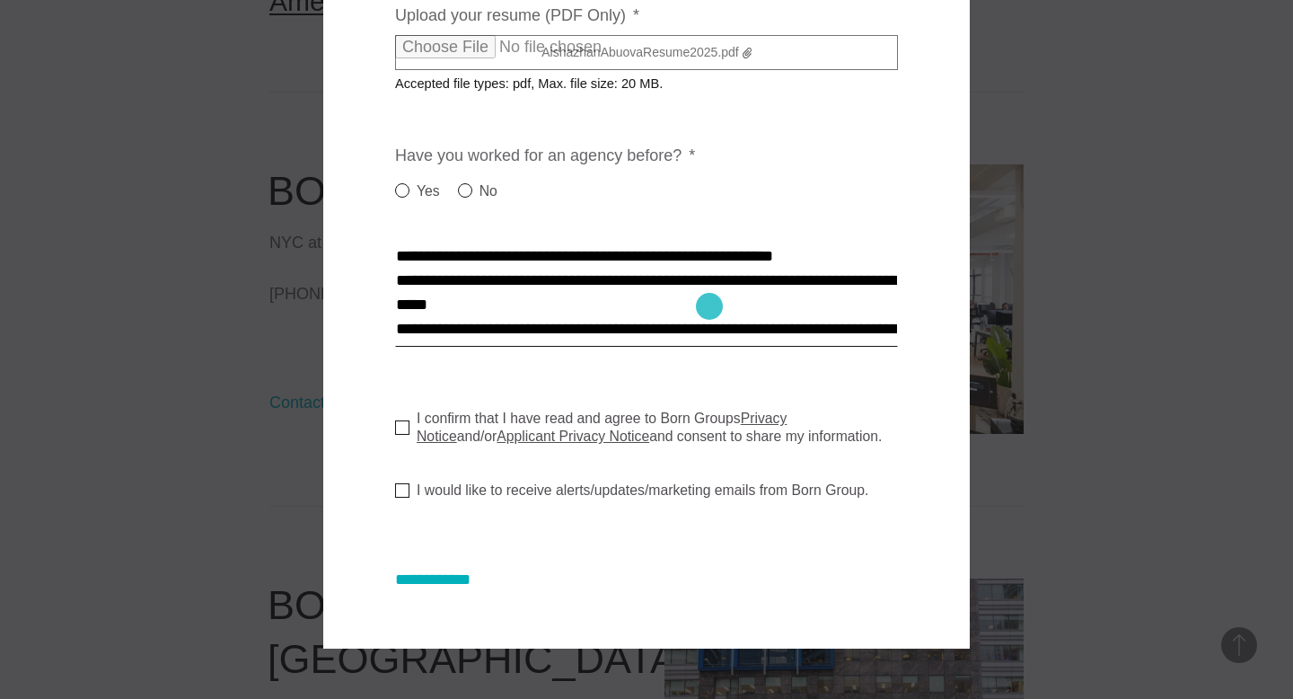
scroll to position [93, 0]
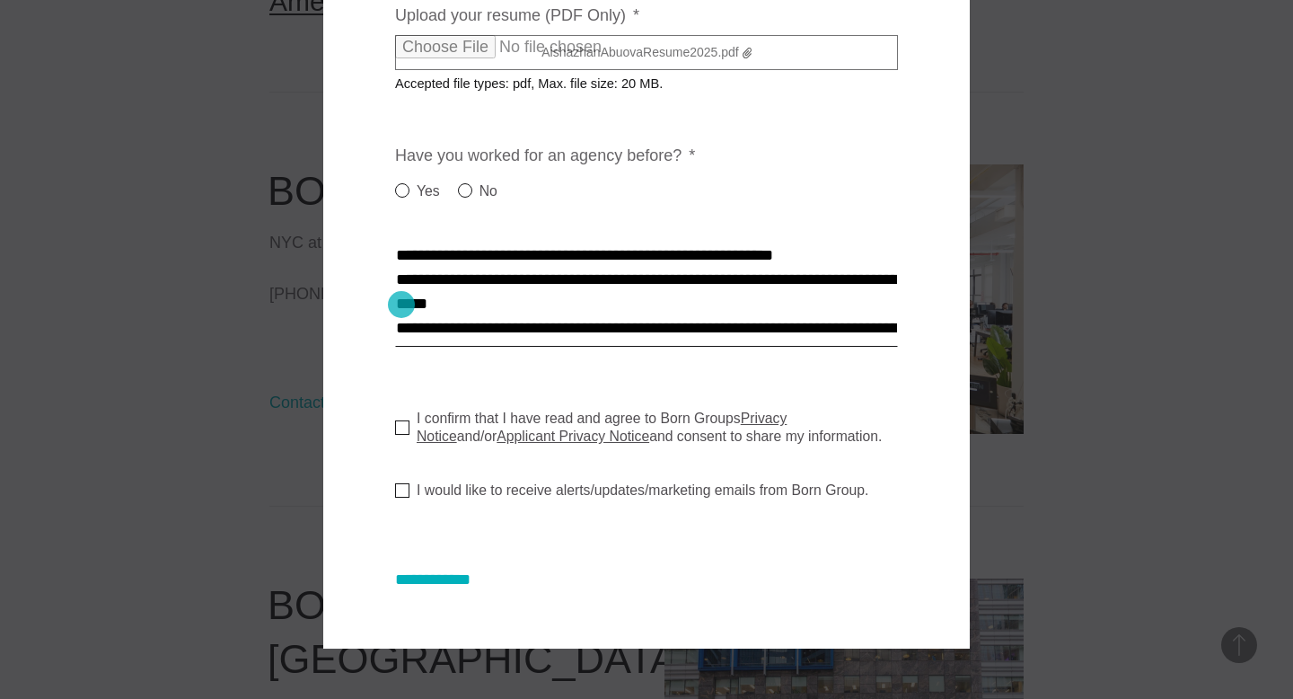
click at [401, 305] on textarea "Cover letter * *" at bounding box center [646, 293] width 503 height 108
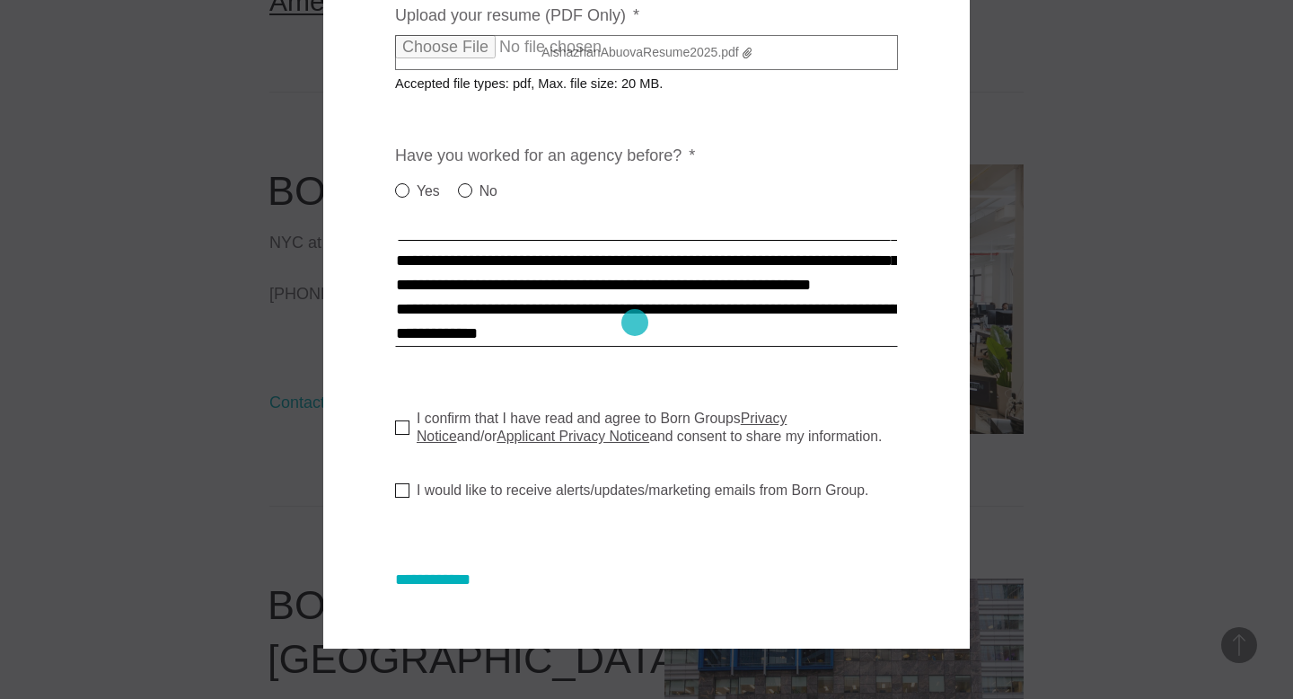
scroll to position [94, 0]
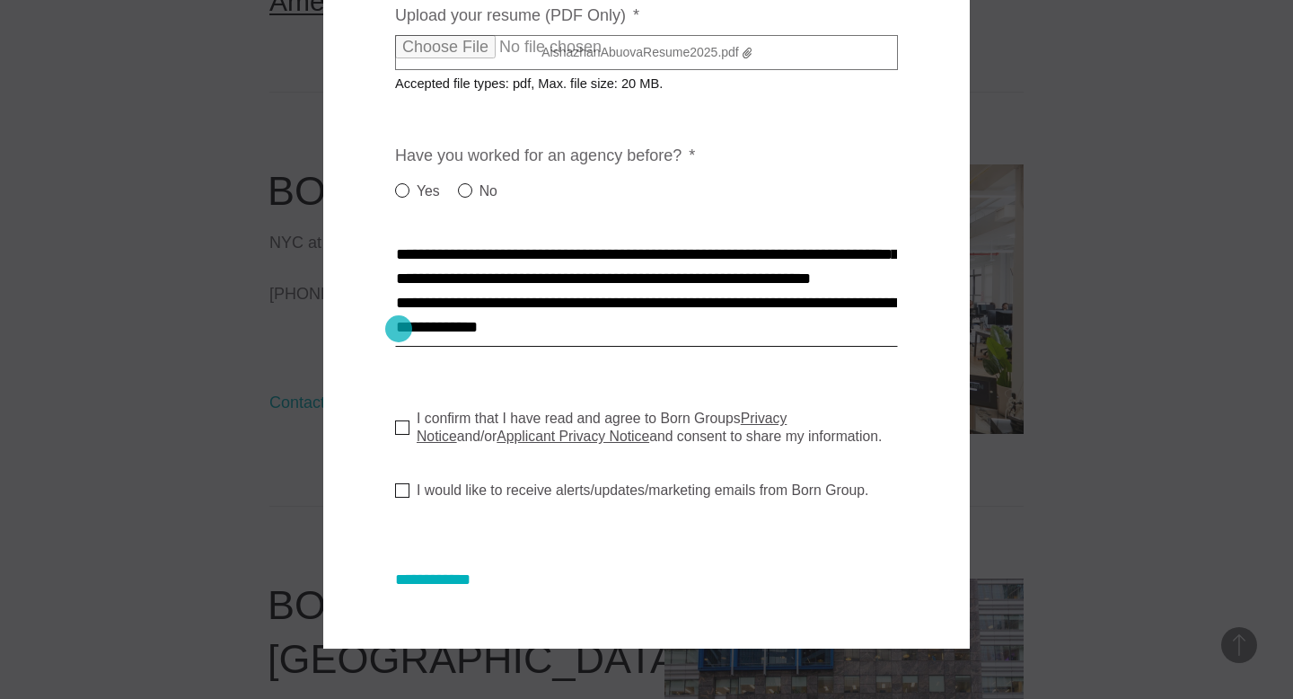
click at [399, 329] on textarea "Cover letter * *" at bounding box center [646, 293] width 503 height 108
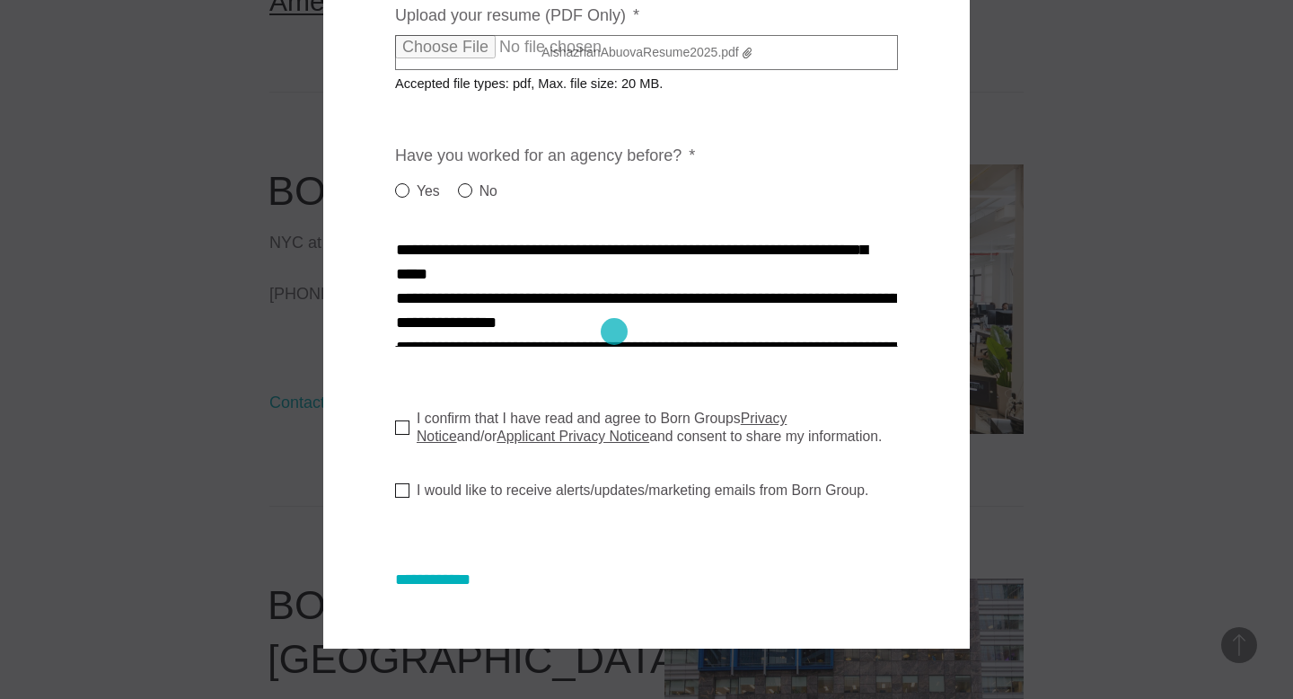
scroll to position [143, 0]
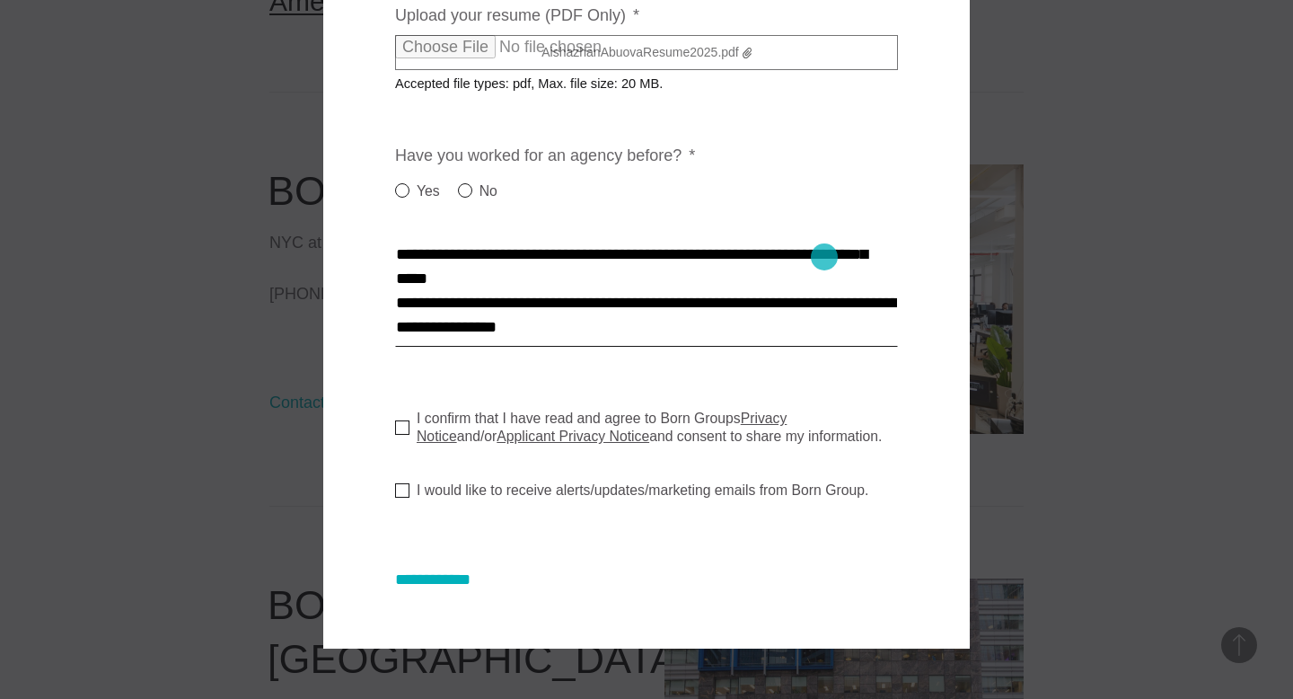
drag, startPoint x: 842, startPoint y: 329, endPoint x: 823, endPoint y: 258, distance: 73.7
click at [823, 258] on textarea "Cover letter * *" at bounding box center [646, 293] width 503 height 108
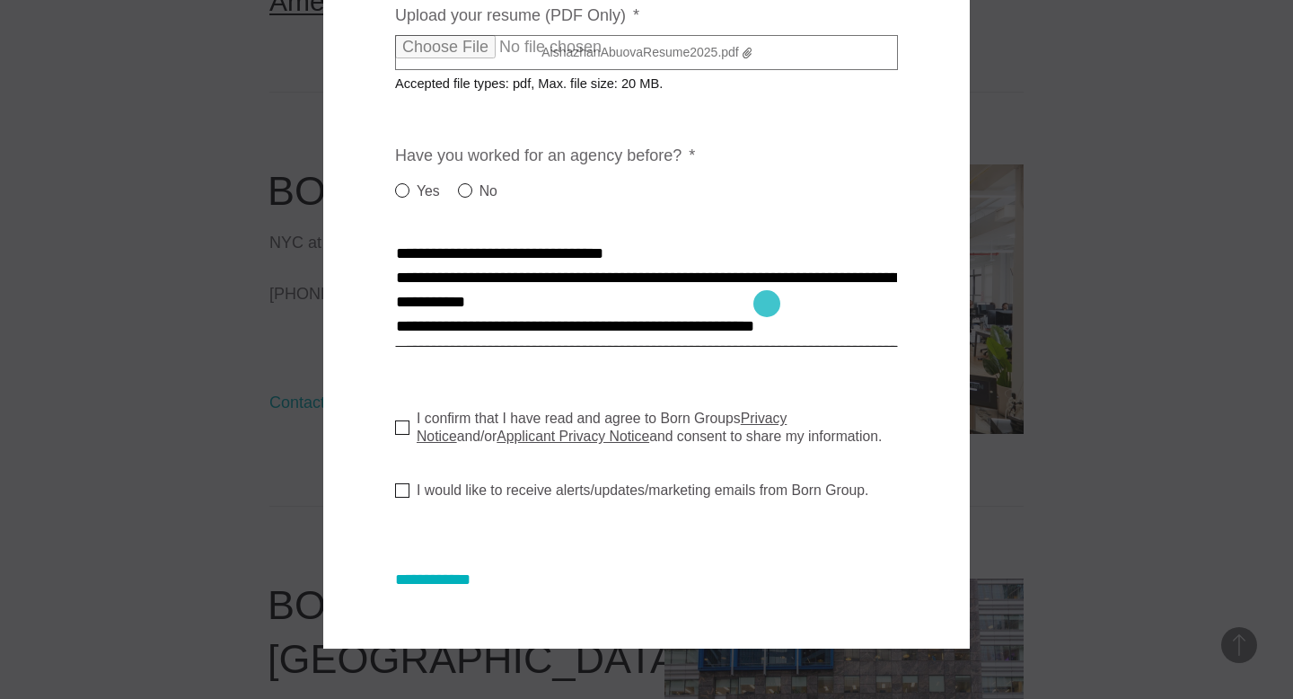
scroll to position [153, 0]
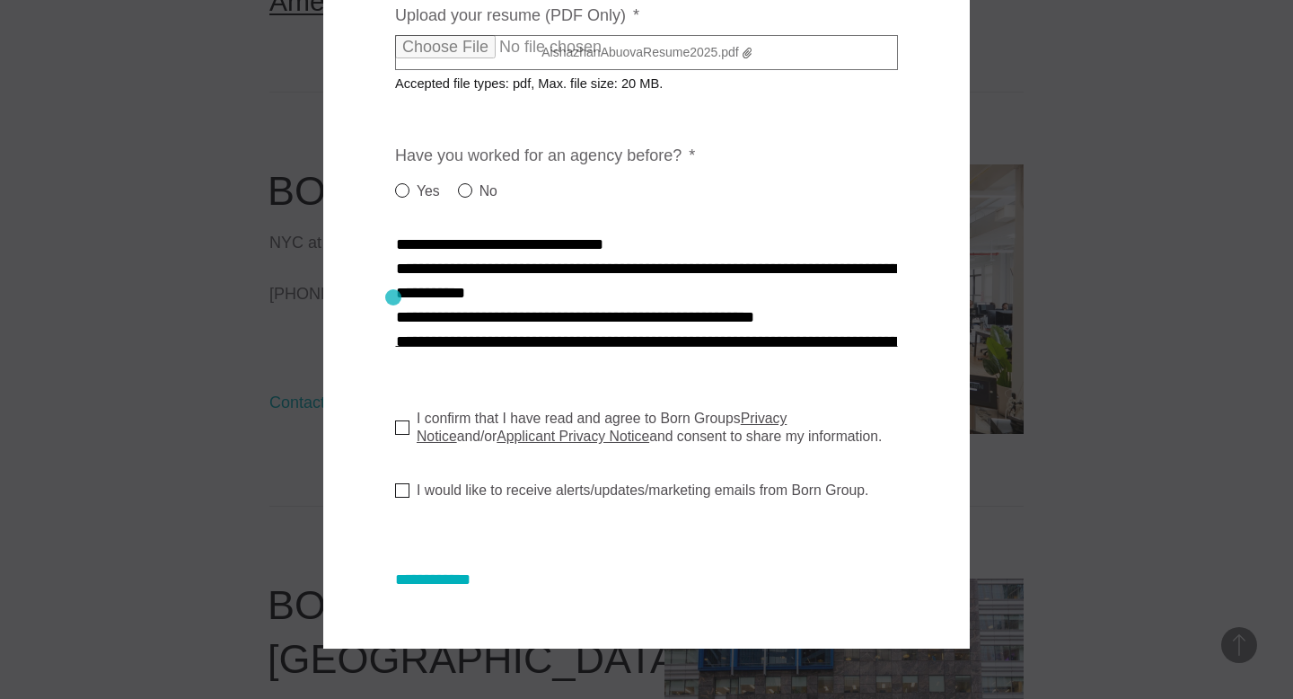
click at [393, 297] on div "**********" at bounding box center [646, 27] width 647 height 1242
click at [400, 298] on textarea "Cover letter * *" at bounding box center [646, 293] width 503 height 108
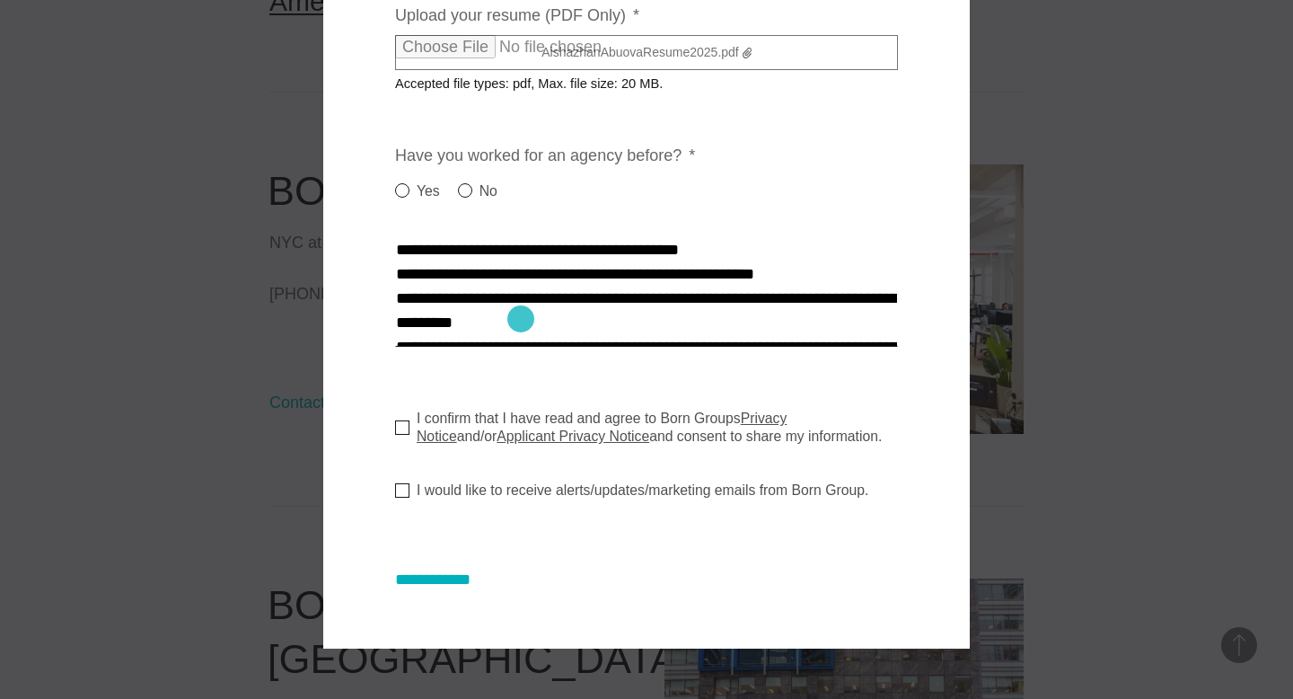
scroll to position [176, 0]
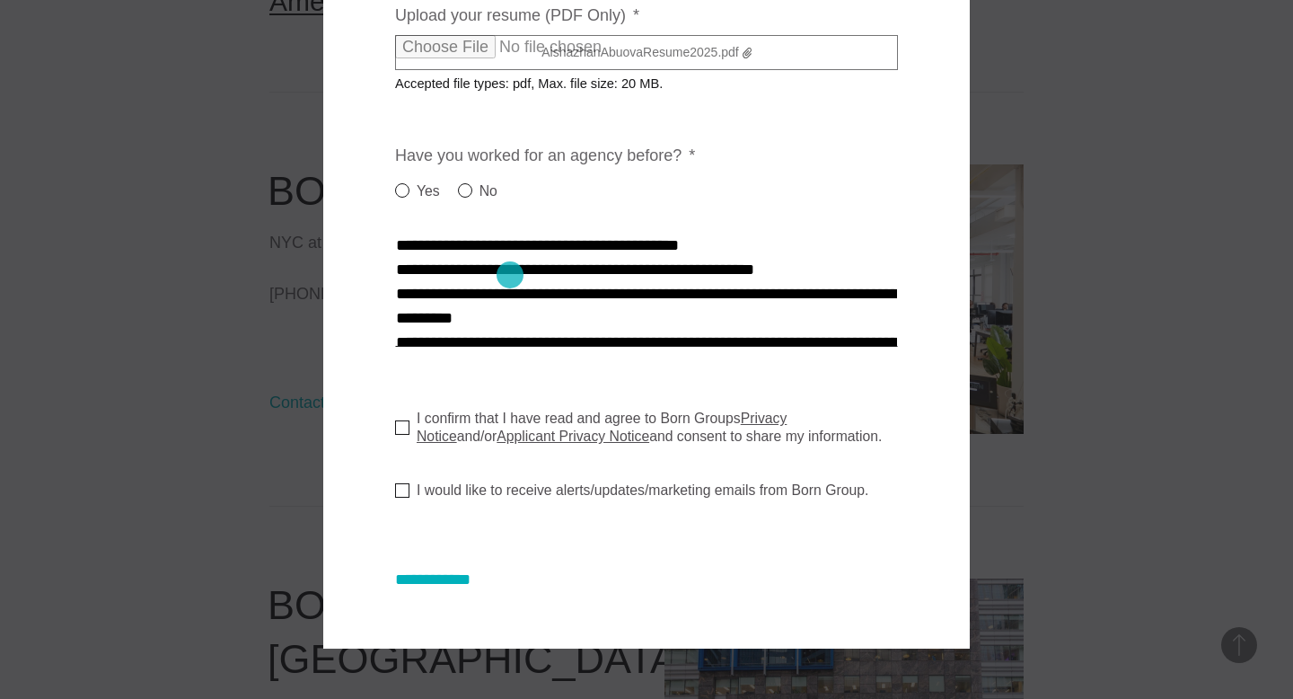
click at [510, 275] on textarea "Cover letter * *" at bounding box center [646, 293] width 503 height 108
click at [396, 304] on textarea "Cover letter * *" at bounding box center [646, 293] width 503 height 108
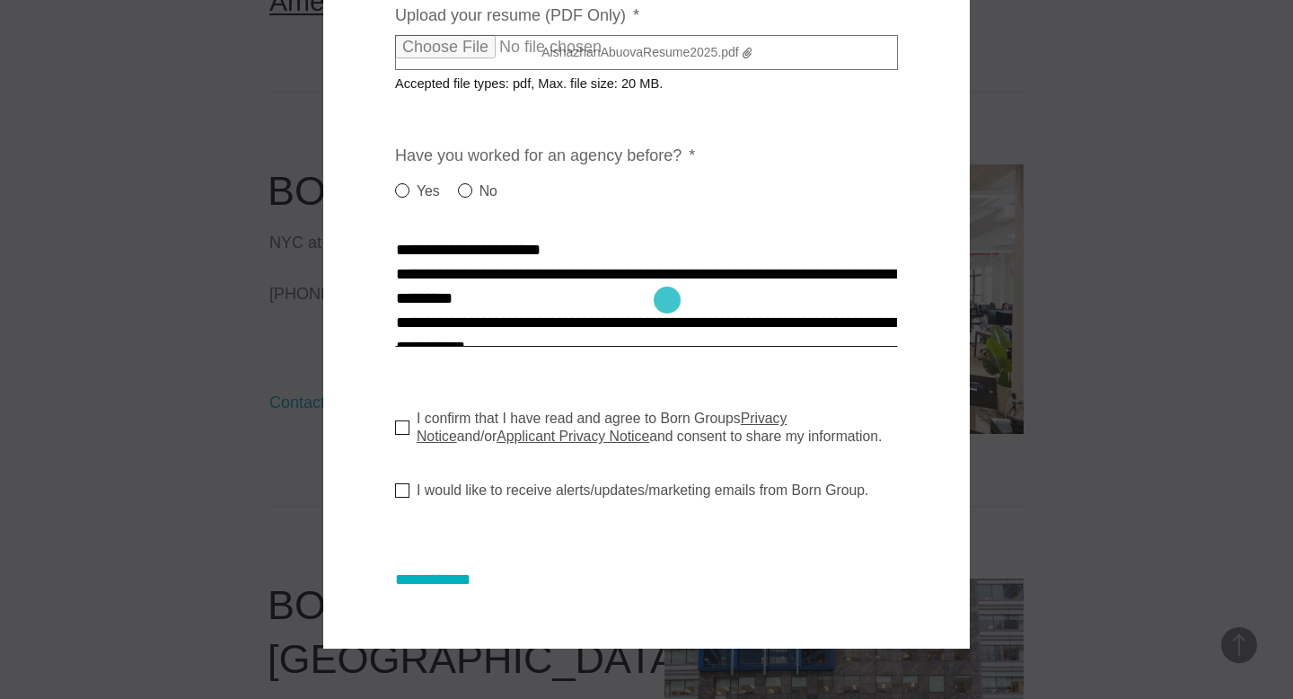
scroll to position [201, 0]
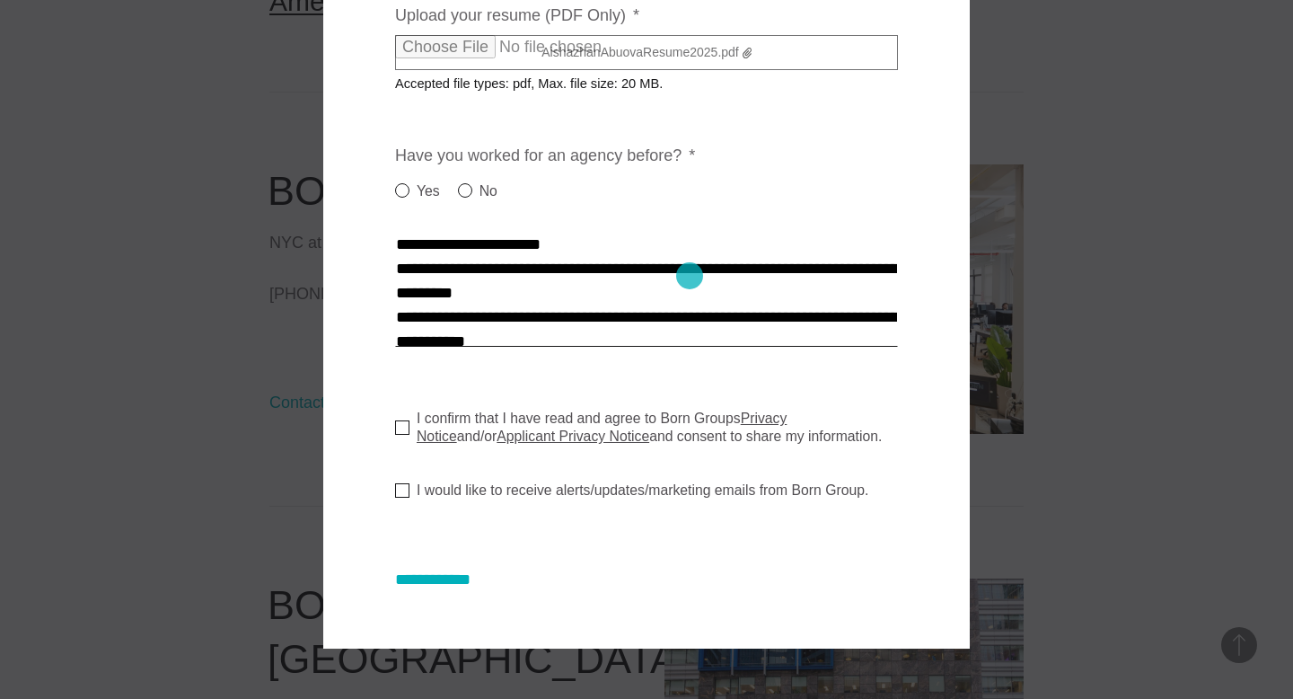
click at [690, 276] on textarea "Cover letter * *" at bounding box center [646, 293] width 503 height 108
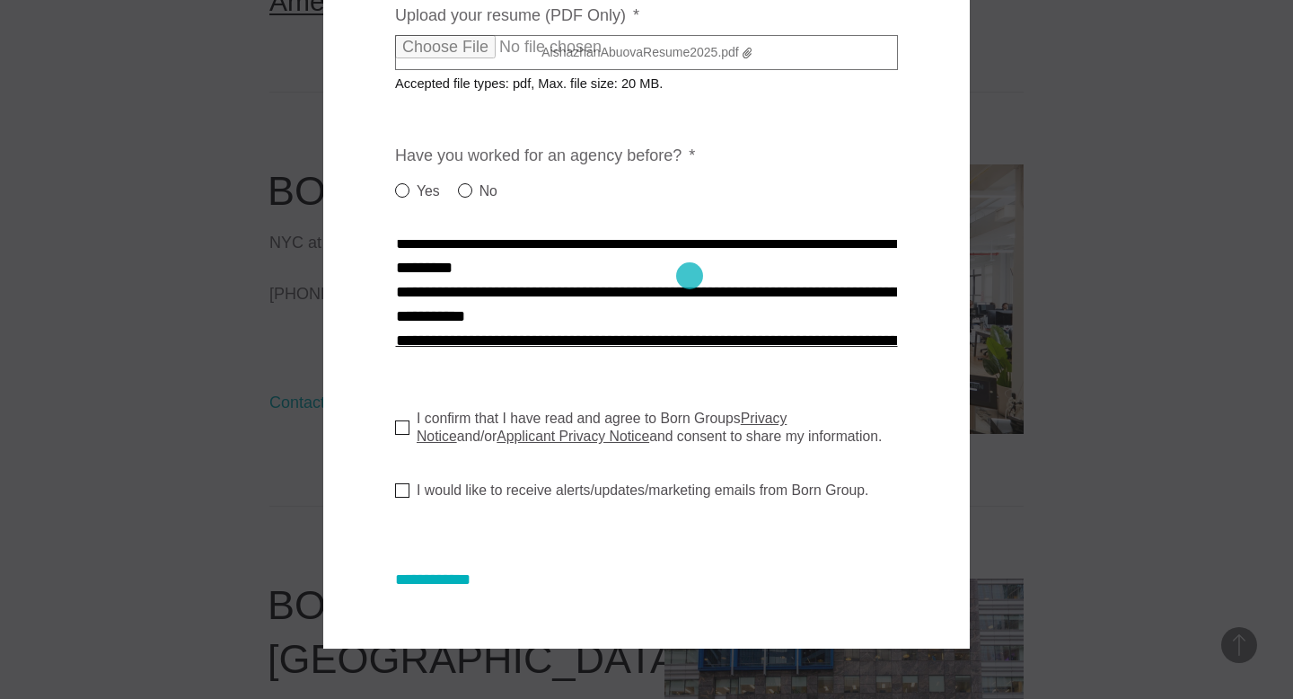
scroll to position [252, 0]
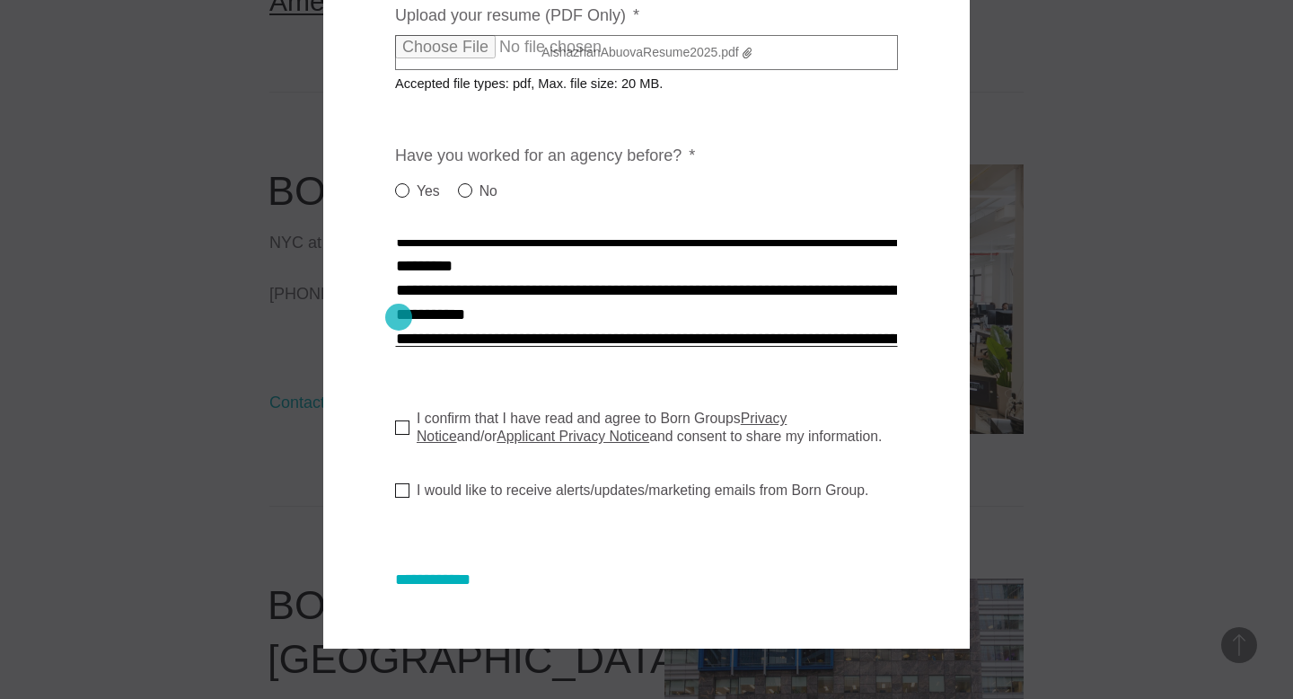
click at [398, 317] on textarea "Cover letter * *" at bounding box center [646, 293] width 503 height 108
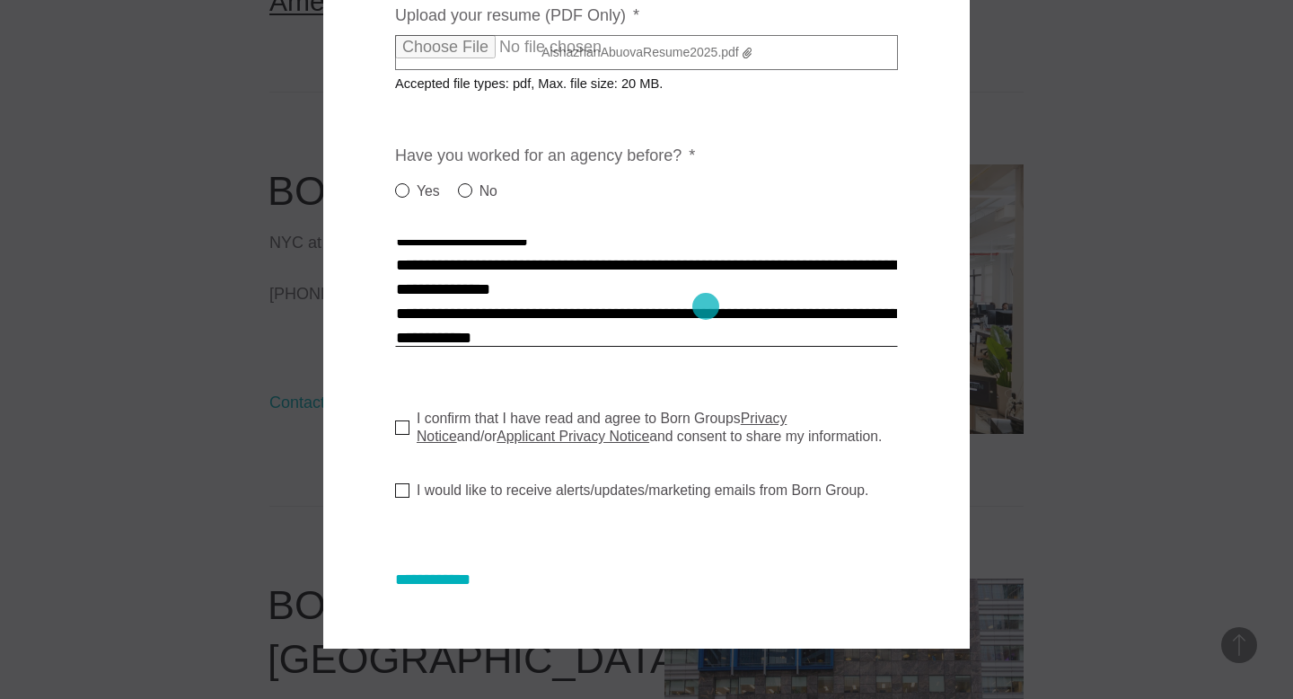
scroll to position [304, 0]
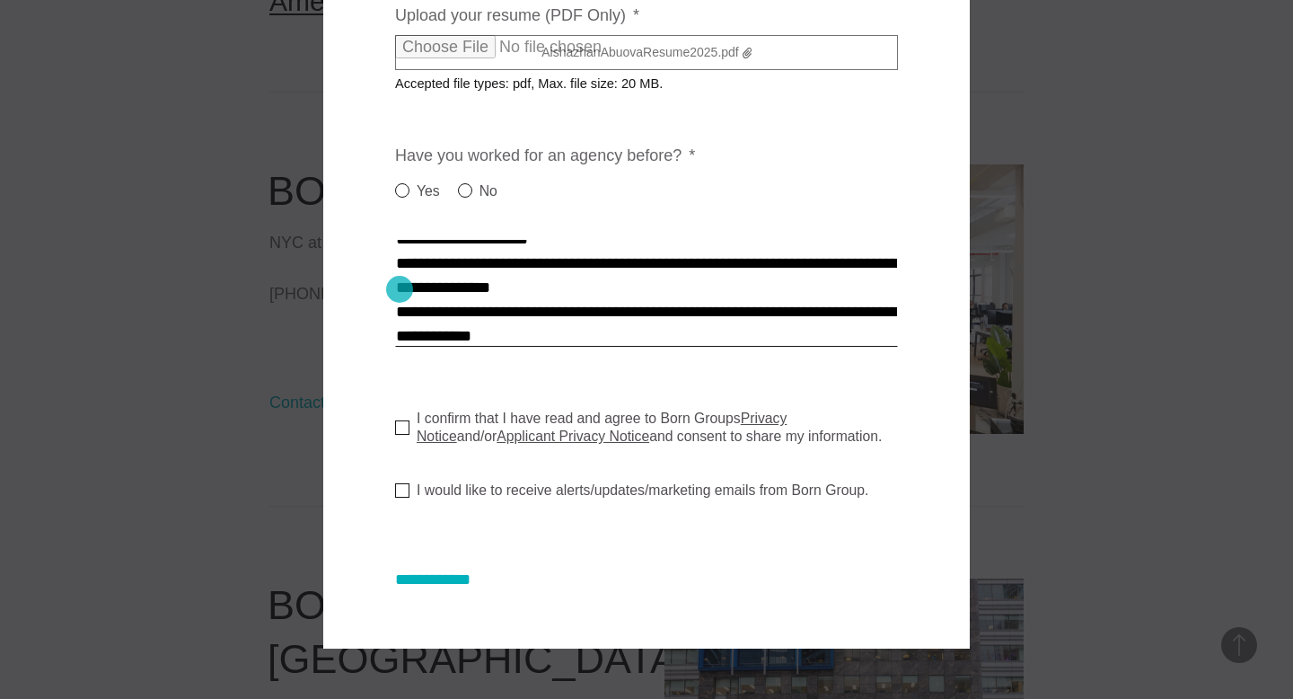
click at [401, 290] on textarea "Cover letter * *" at bounding box center [646, 293] width 503 height 108
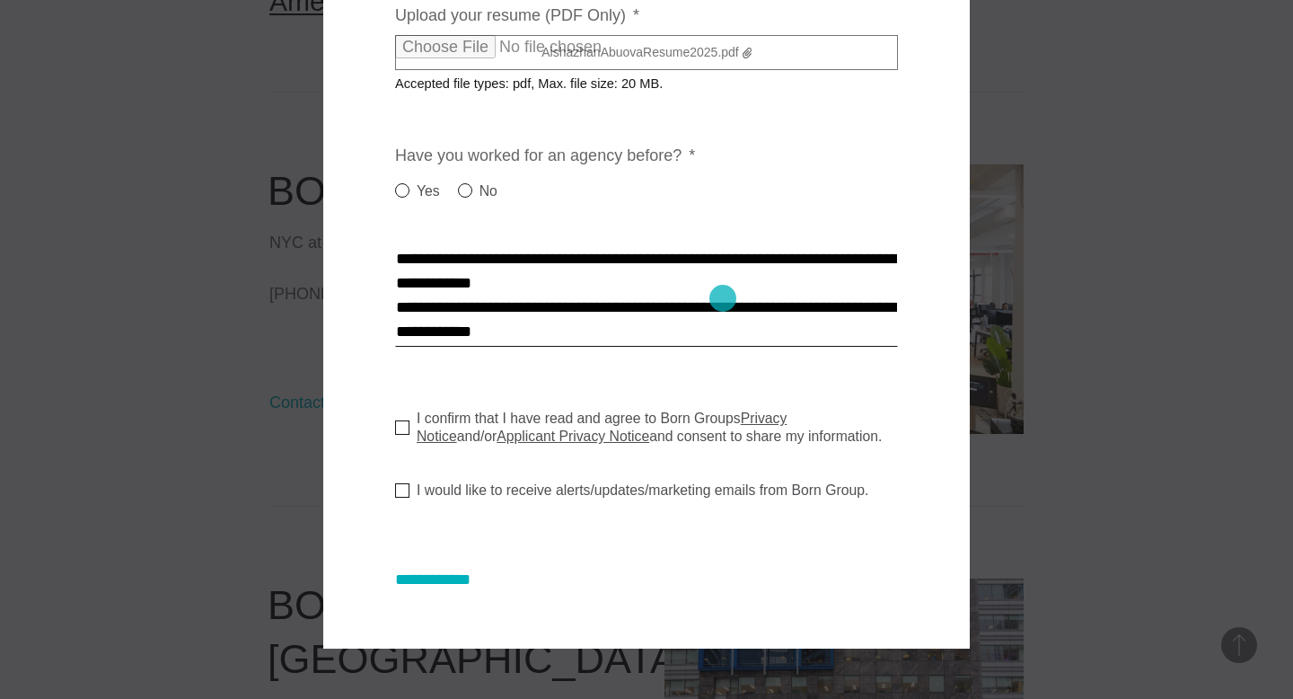
scroll to position [340, 0]
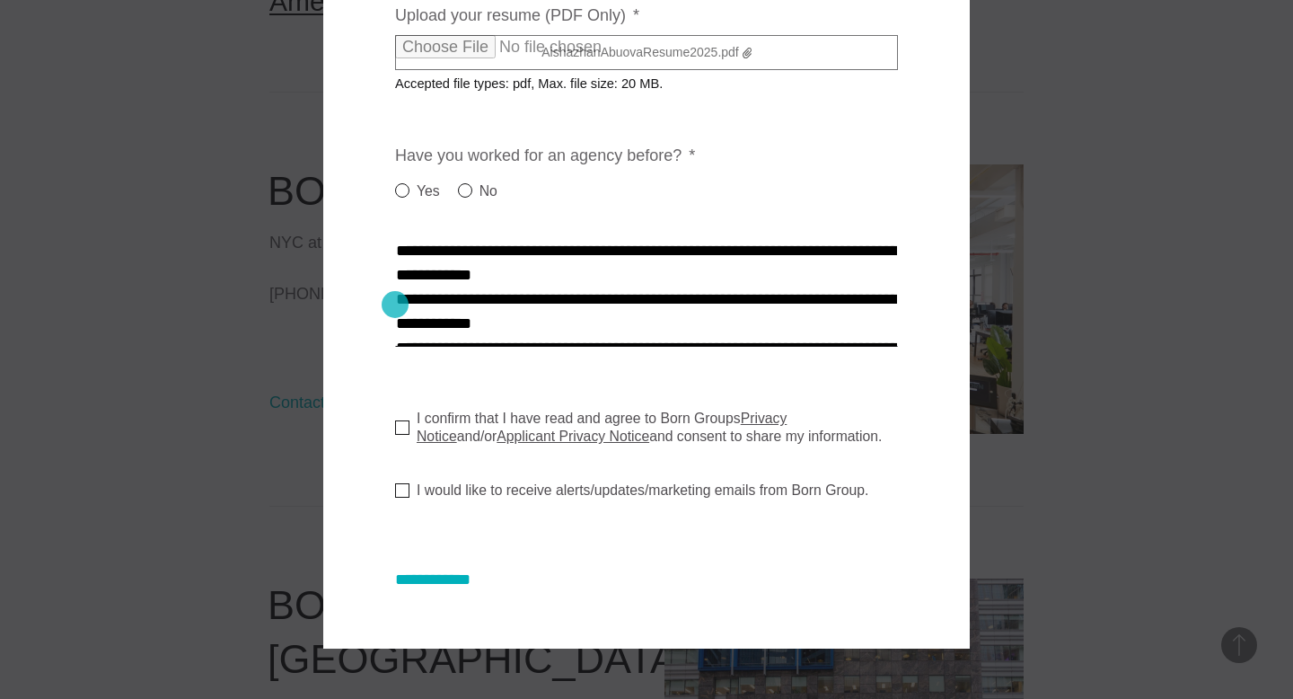
click at [395, 304] on textarea "Cover letter * *" at bounding box center [646, 293] width 503 height 108
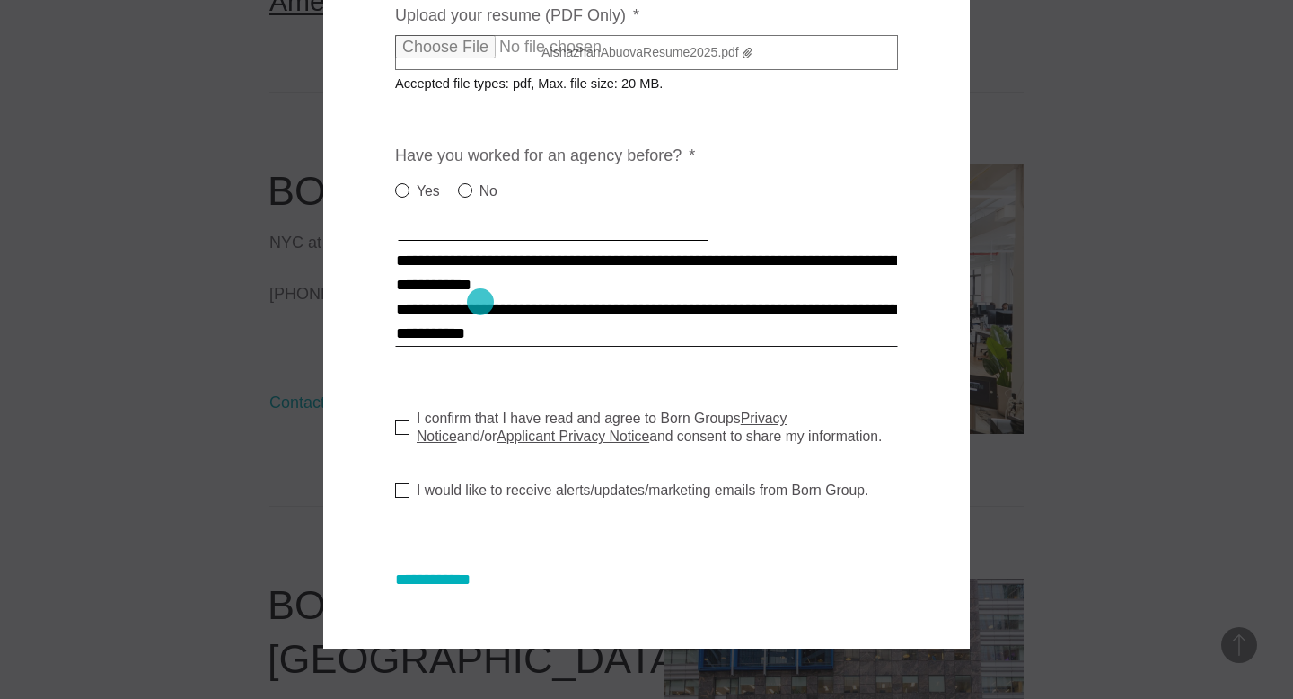
scroll to position [368, 0]
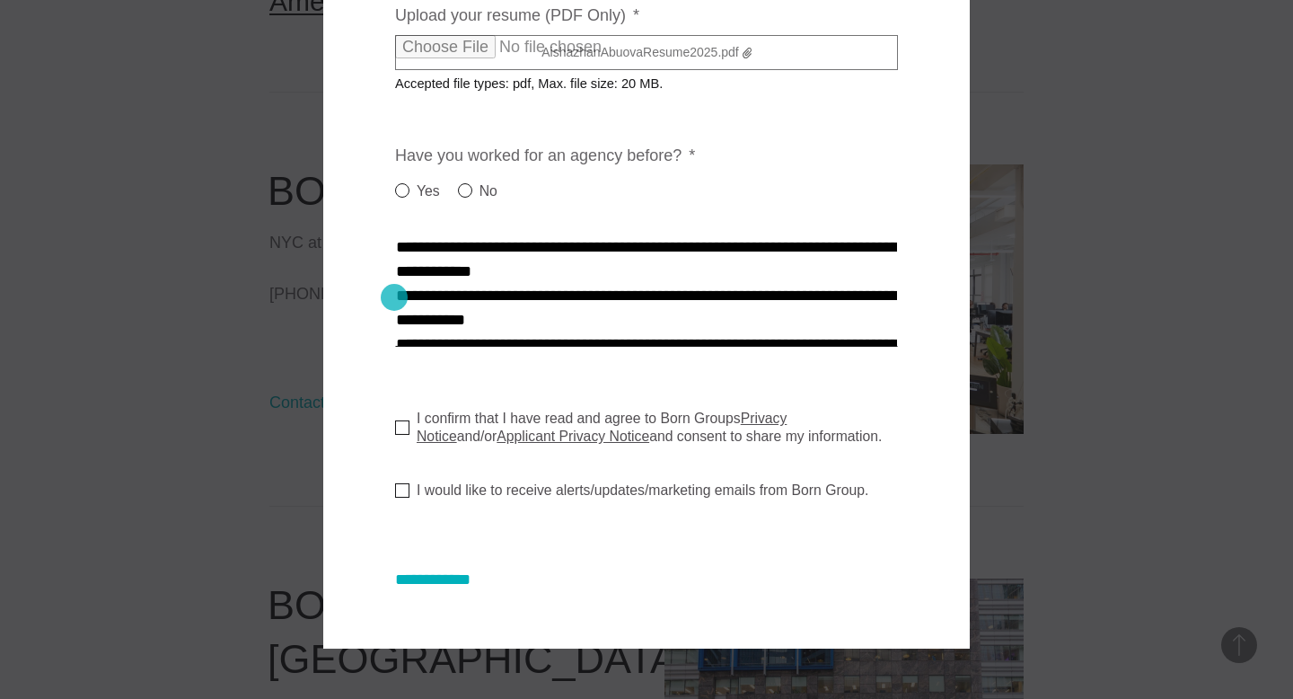
click at [395, 297] on textarea "Cover letter * *" at bounding box center [646, 293] width 503 height 108
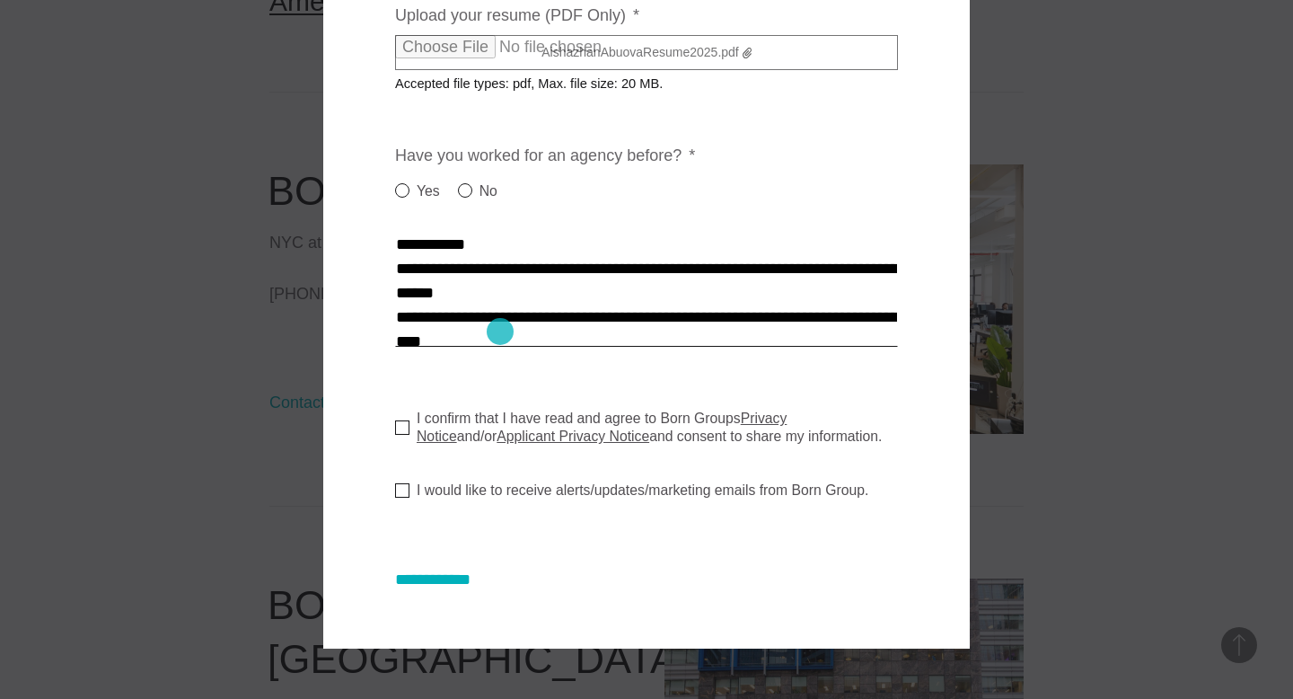
scroll to position [420, 0]
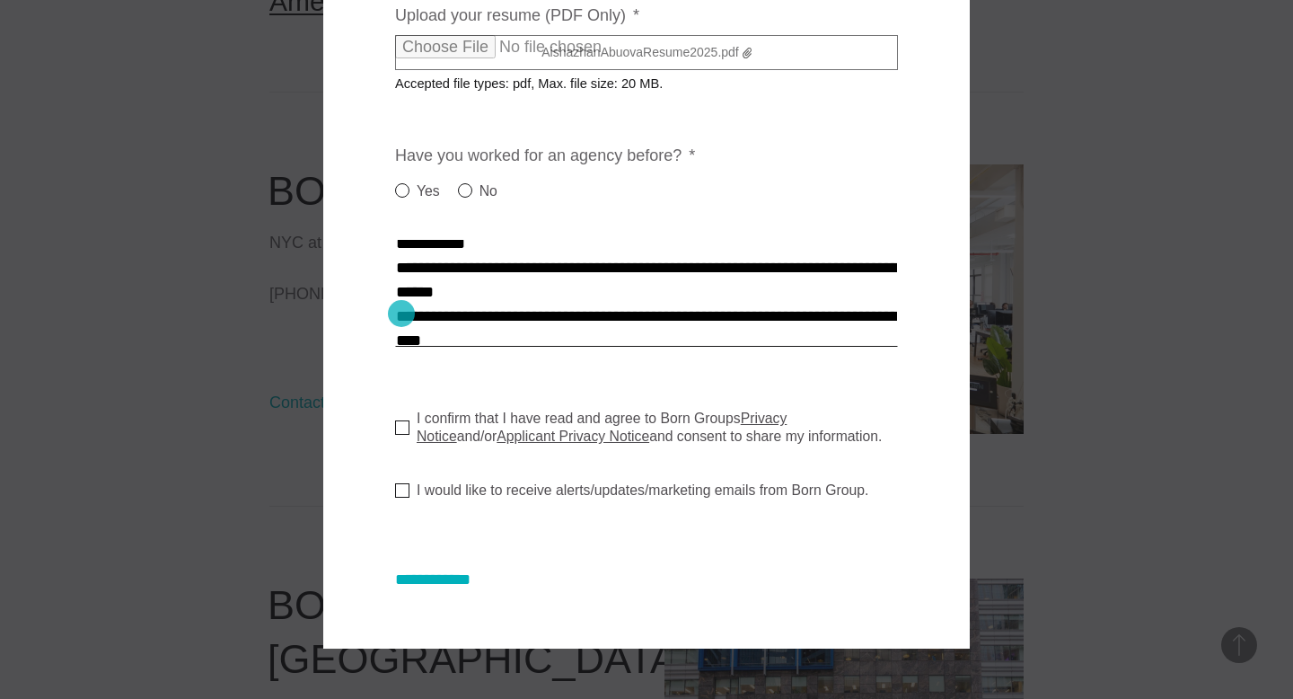
click at [401, 313] on textarea "Cover letter * *" at bounding box center [646, 293] width 503 height 108
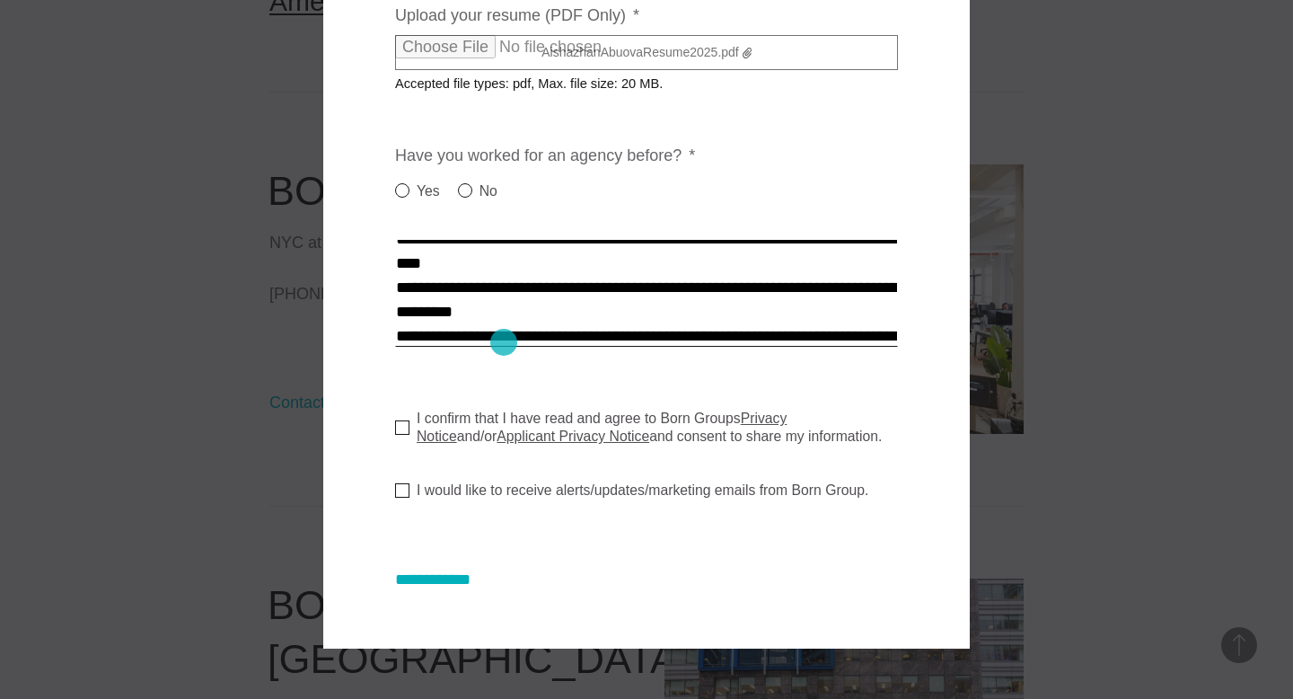
scroll to position [474, 0]
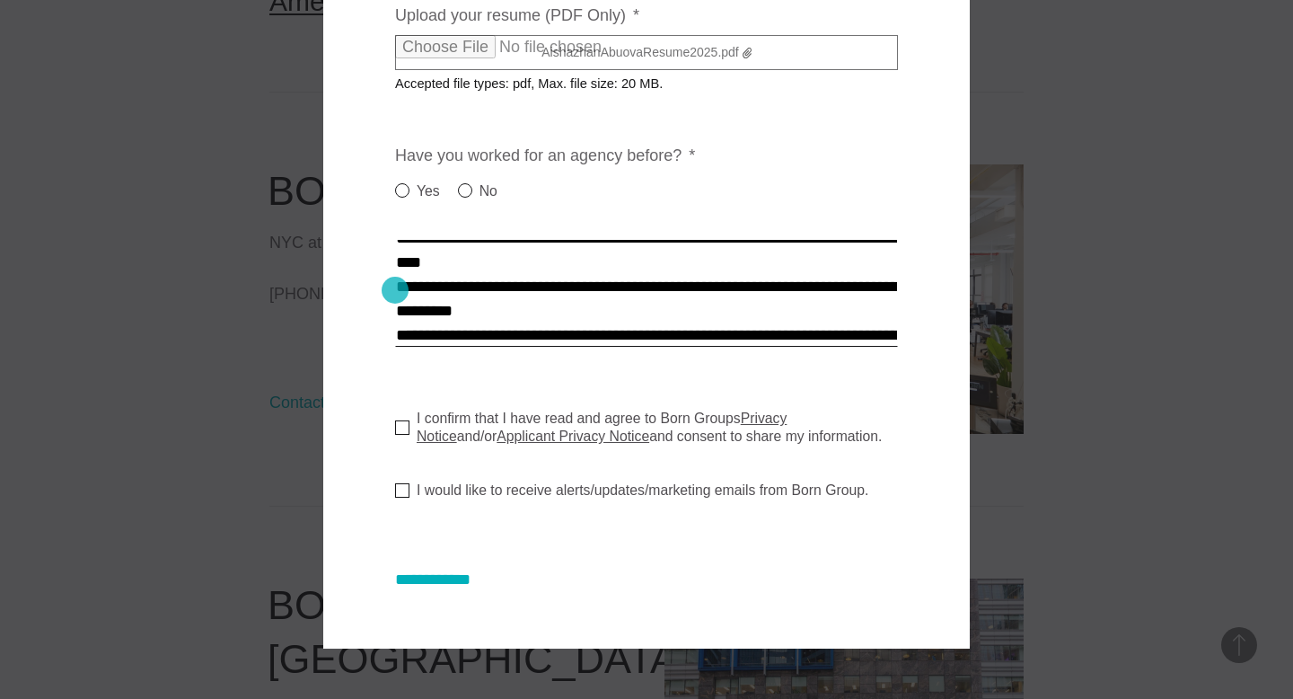
click at [395, 290] on textarea "Cover letter * *" at bounding box center [646, 293] width 503 height 108
click at [401, 290] on textarea "Cover letter * *" at bounding box center [646, 293] width 503 height 108
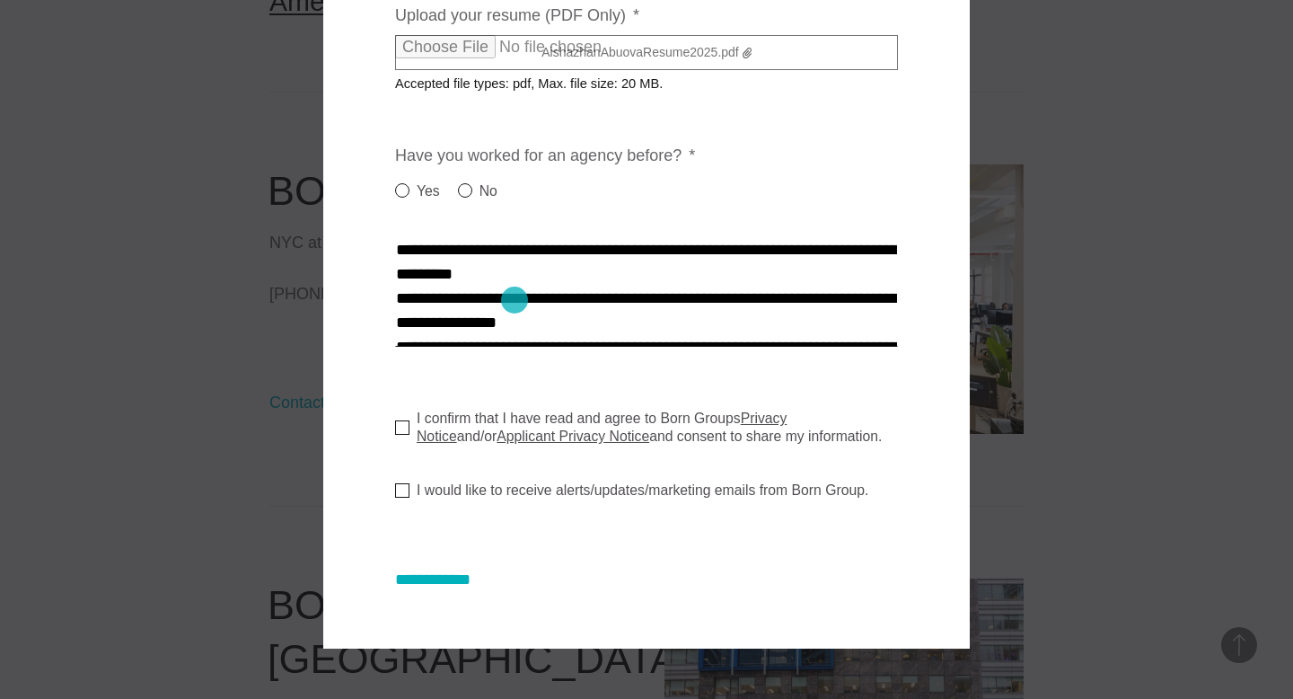
scroll to position [536, 0]
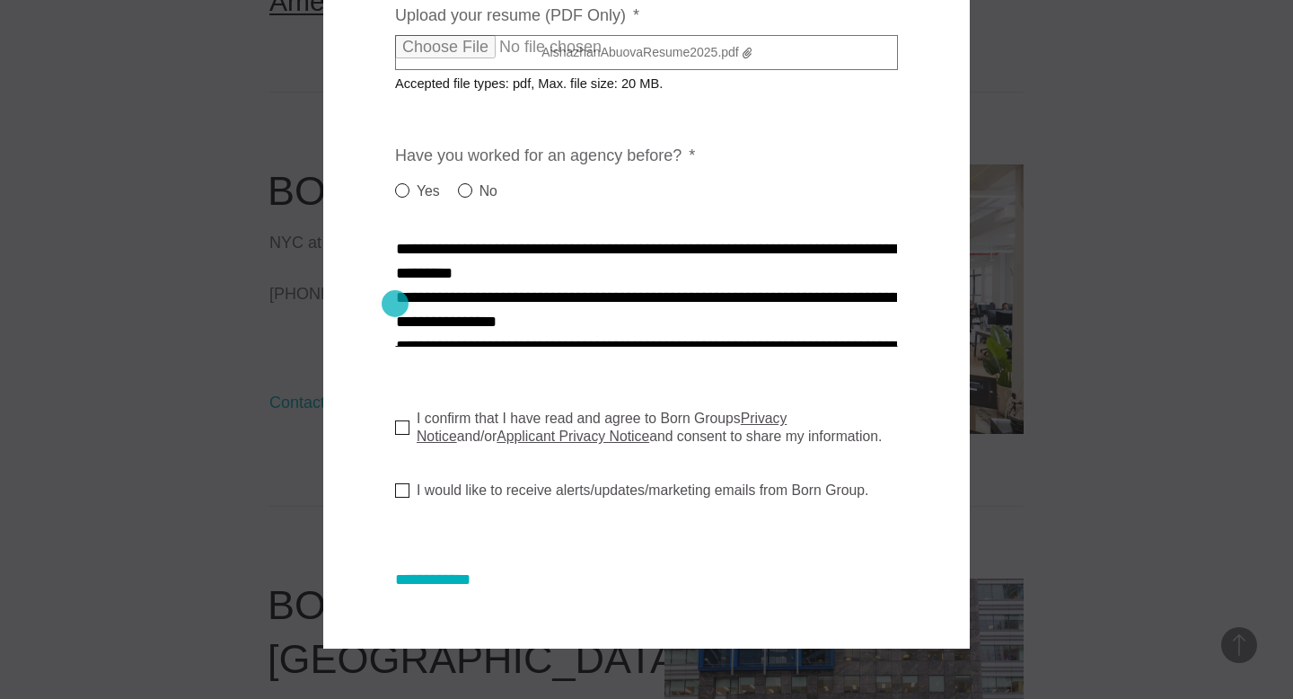
click at [395, 304] on textarea "Cover letter * *" at bounding box center [646, 293] width 503 height 108
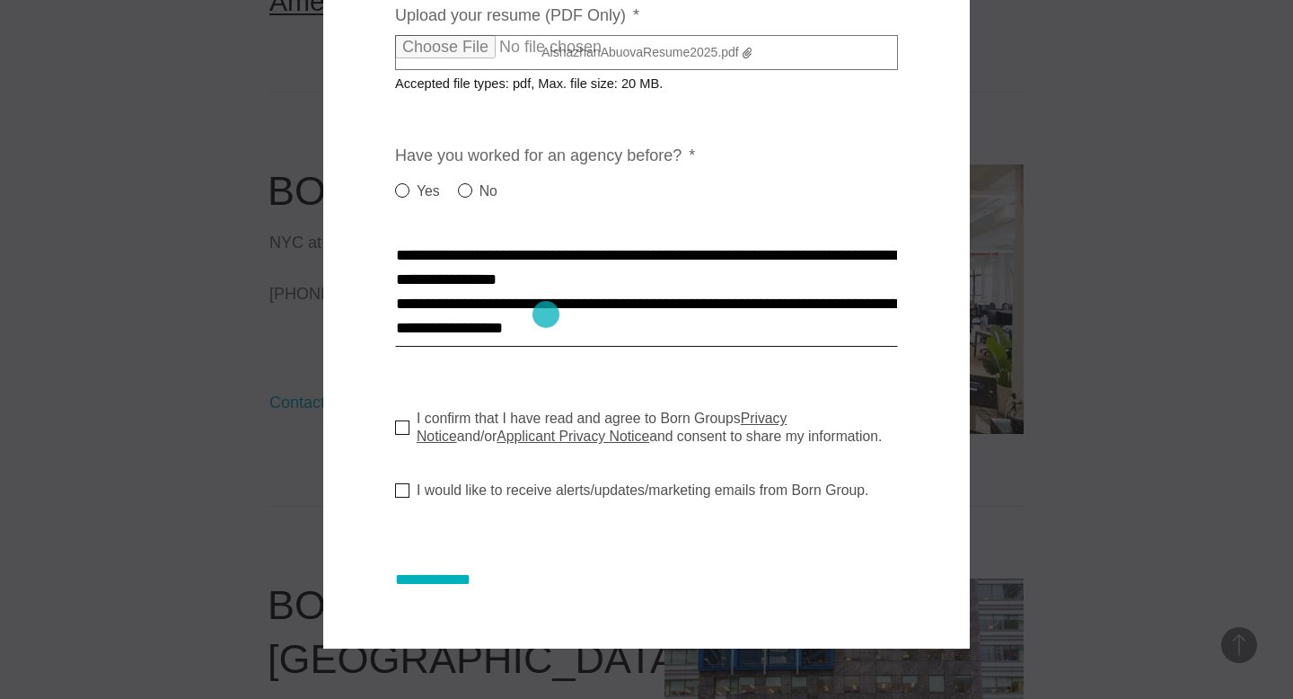
scroll to position [557, 0]
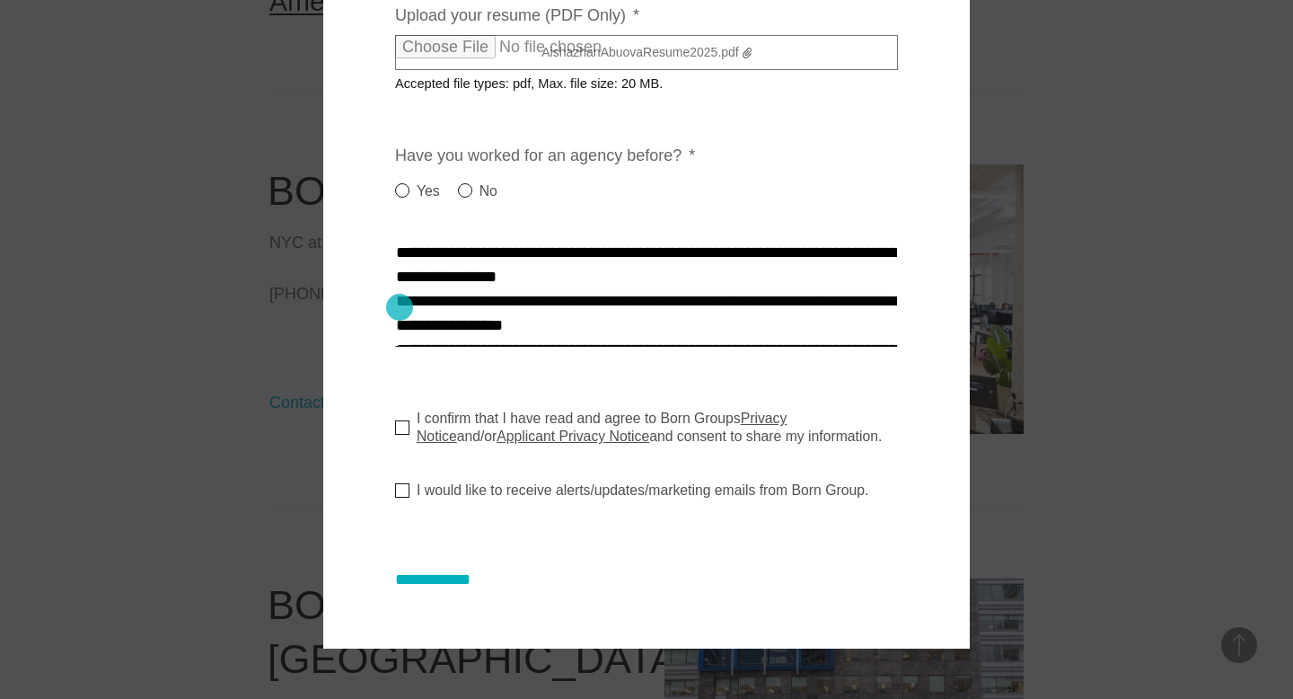
click at [399, 305] on textarea "Cover letter * *" at bounding box center [646, 293] width 503 height 108
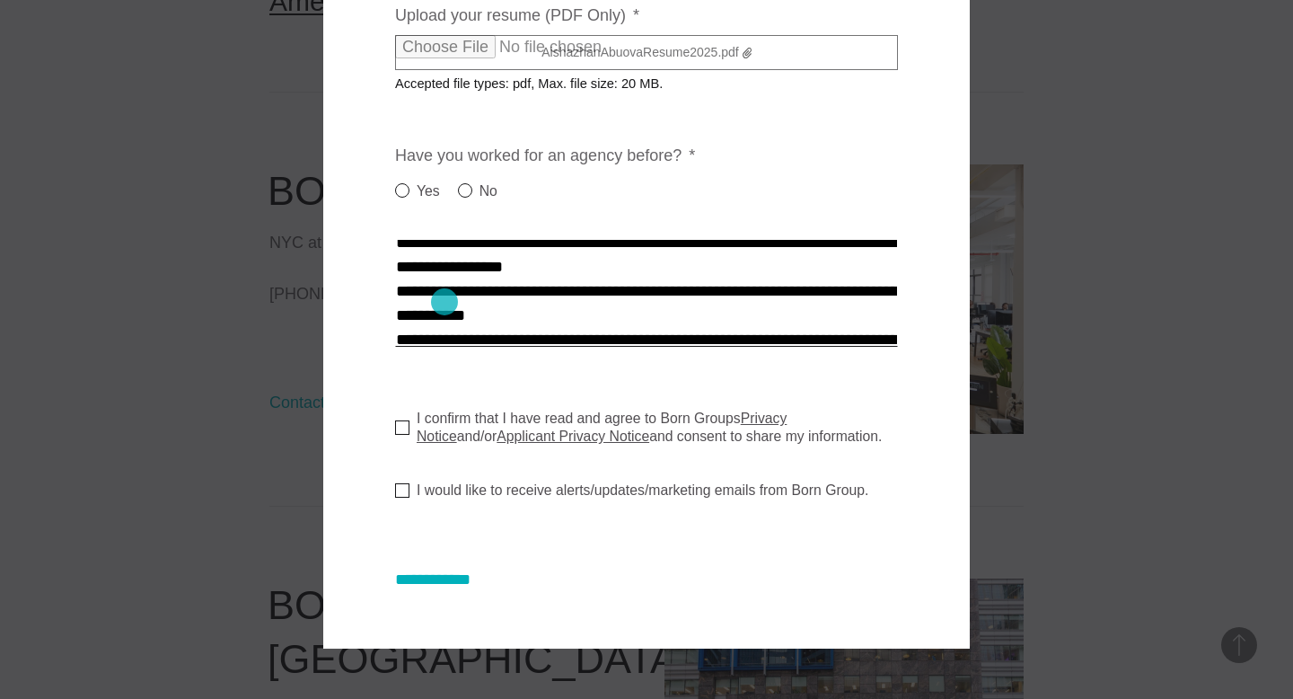
scroll to position [595, 0]
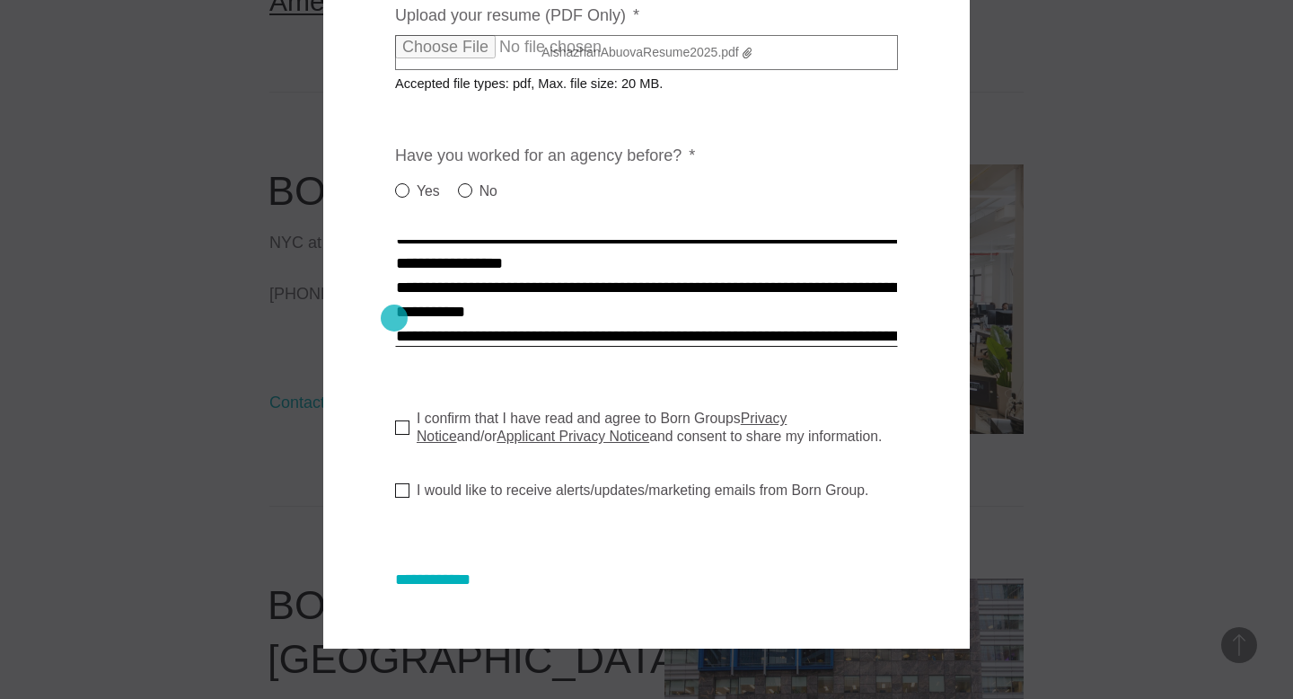
click at [395, 318] on textarea "Cover letter * *" at bounding box center [646, 293] width 503 height 108
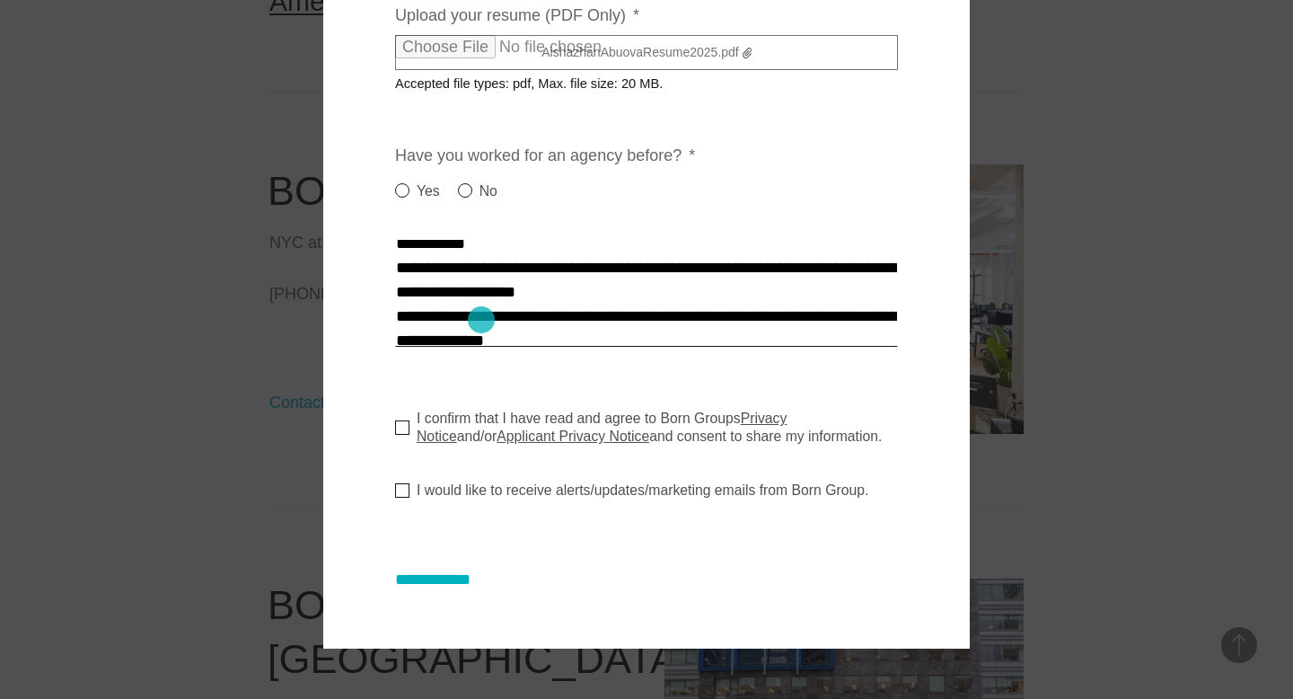
scroll to position [640, 0]
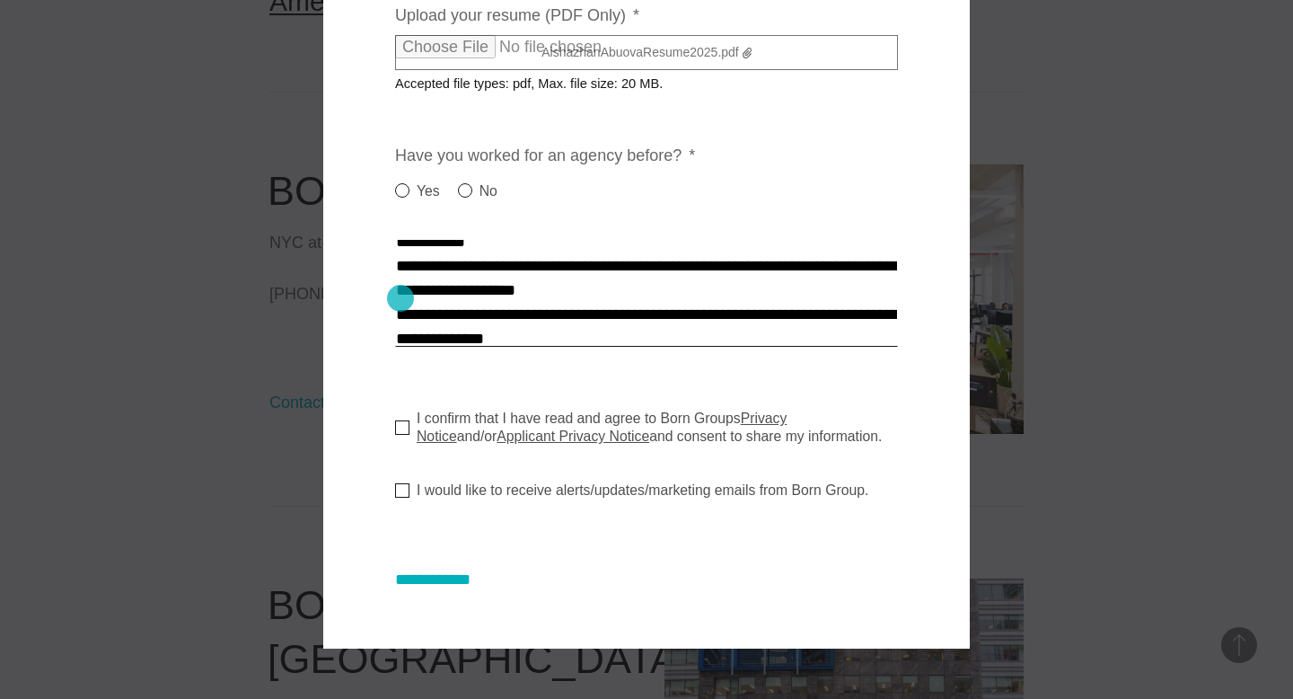
click at [401, 298] on textarea "Cover letter * *" at bounding box center [646, 293] width 503 height 108
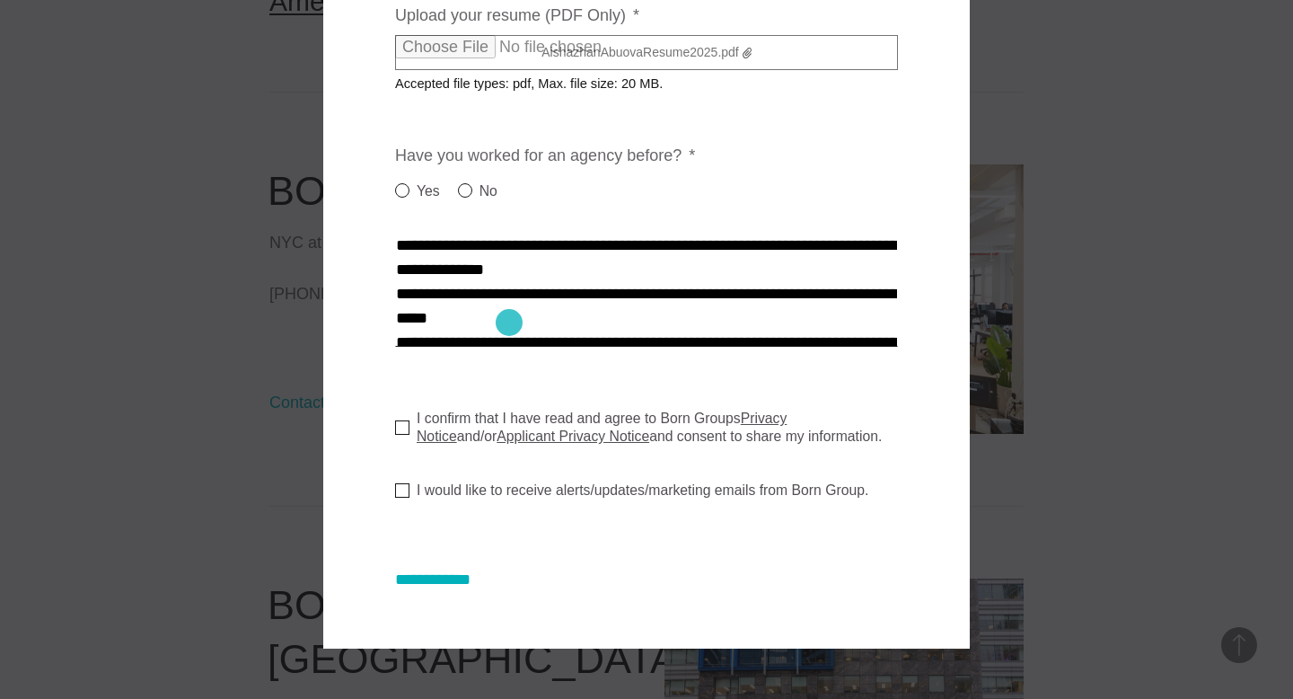
scroll to position [700, 0]
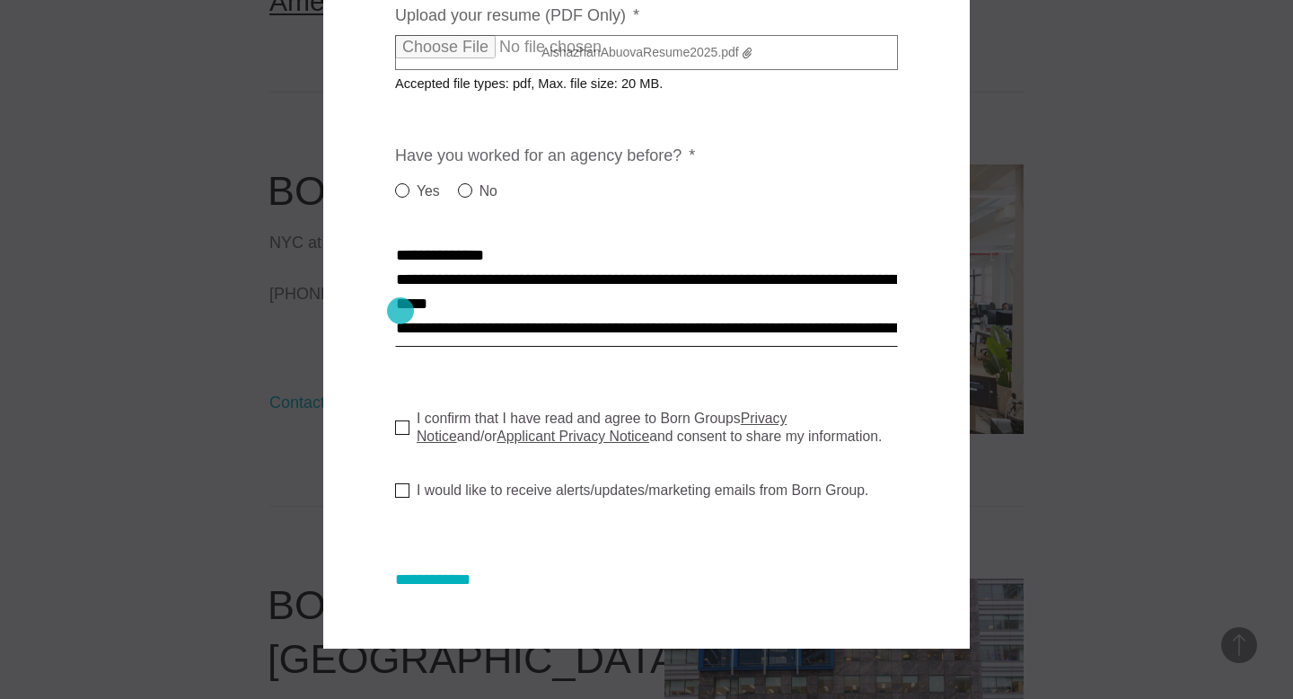
click at [401, 311] on textarea "Cover letter * *" at bounding box center [646, 293] width 503 height 108
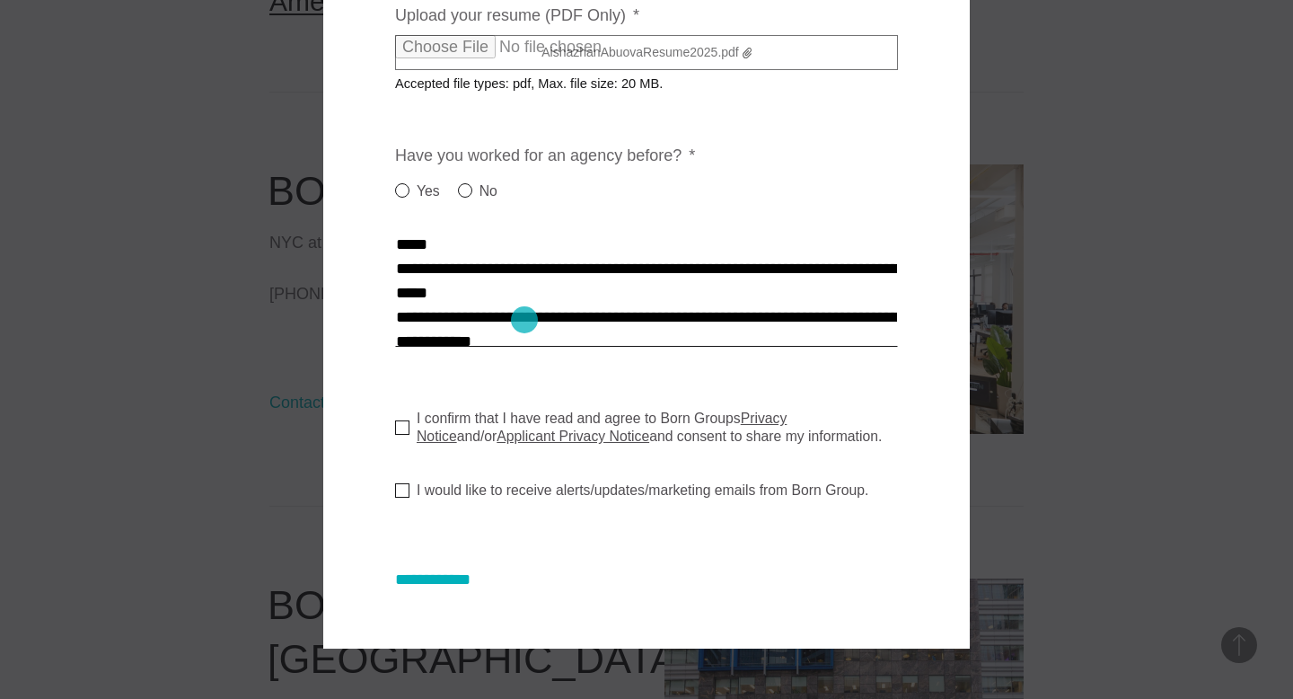
scroll to position [736, 0]
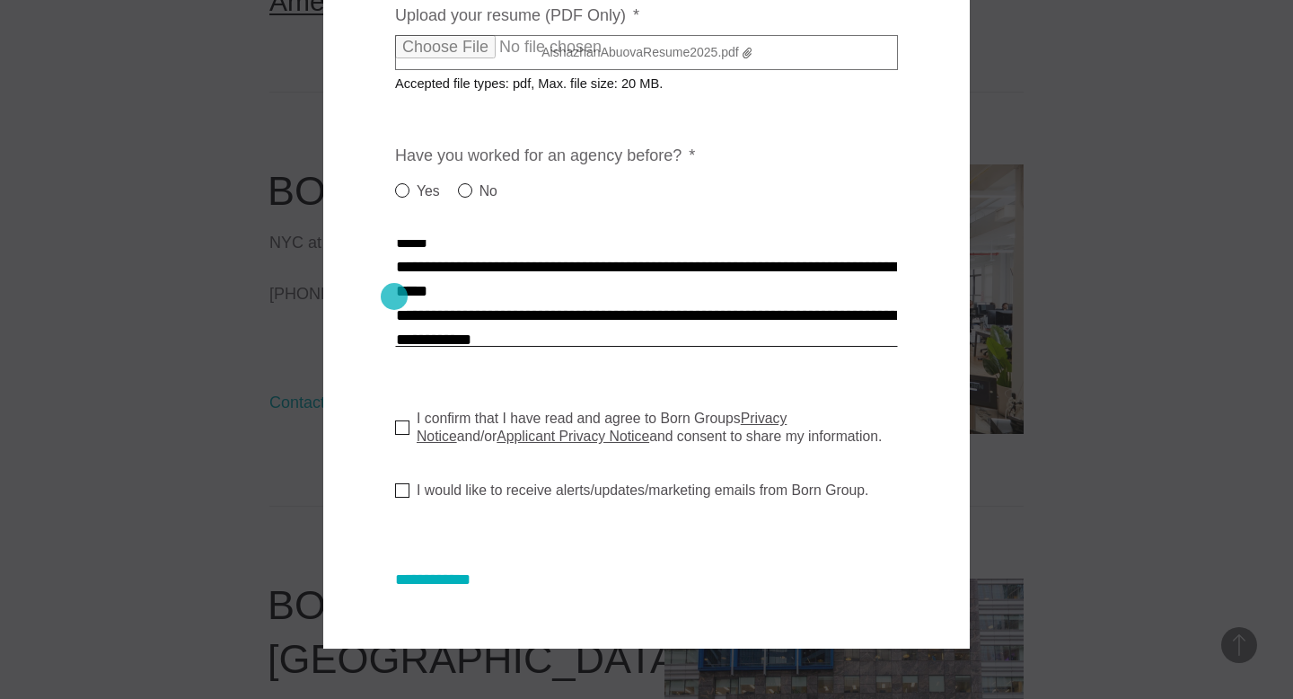
click at [395, 296] on textarea "Cover letter * *" at bounding box center [646, 293] width 503 height 108
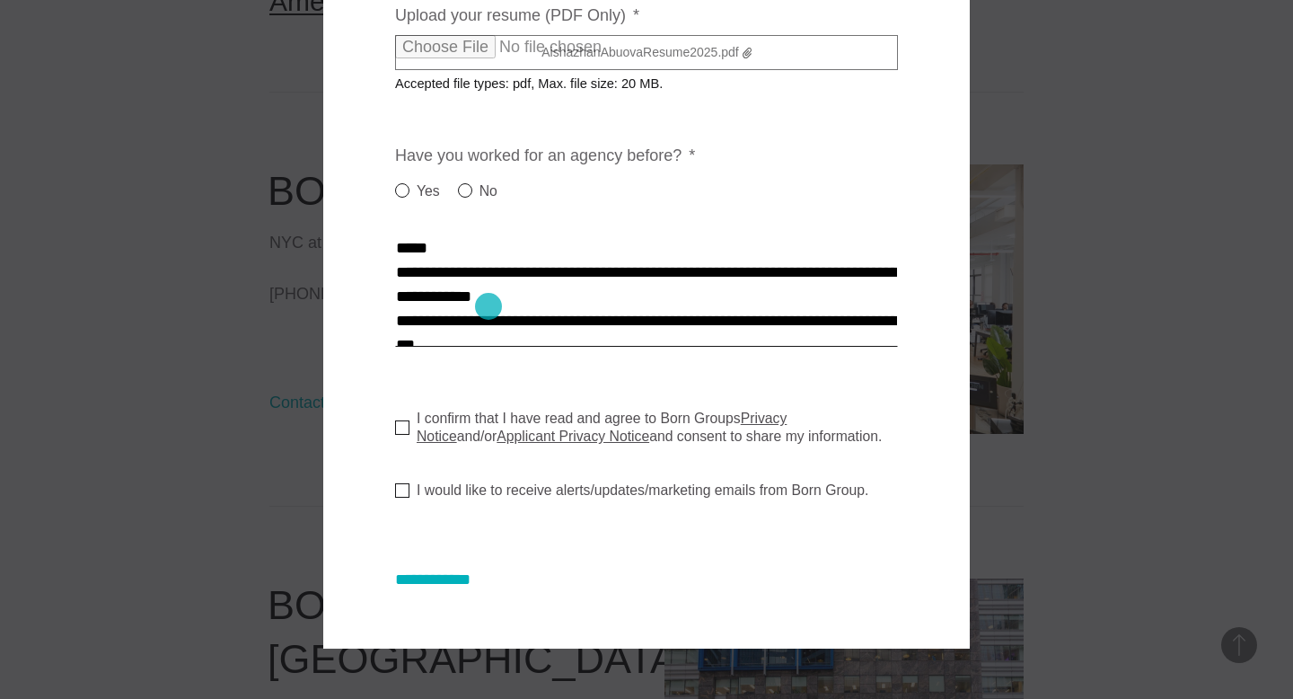
scroll to position [776, 0]
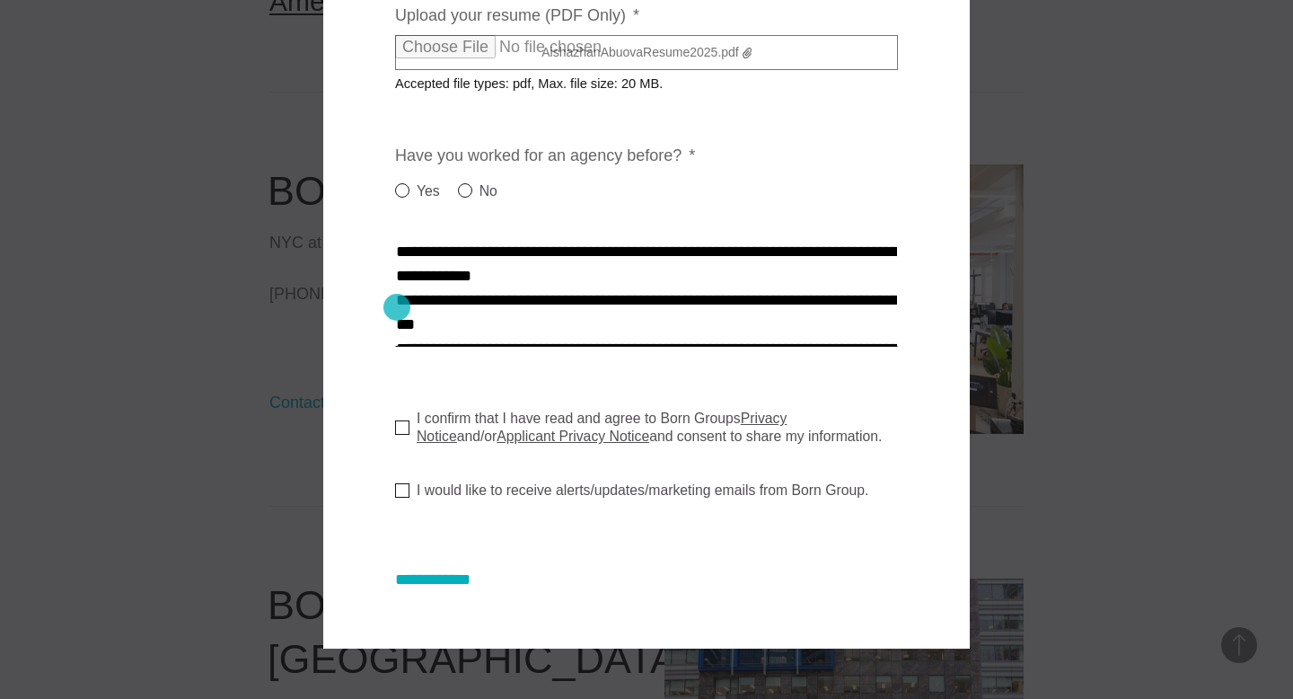
click at [397, 307] on textarea "Cover letter * *" at bounding box center [646, 293] width 503 height 108
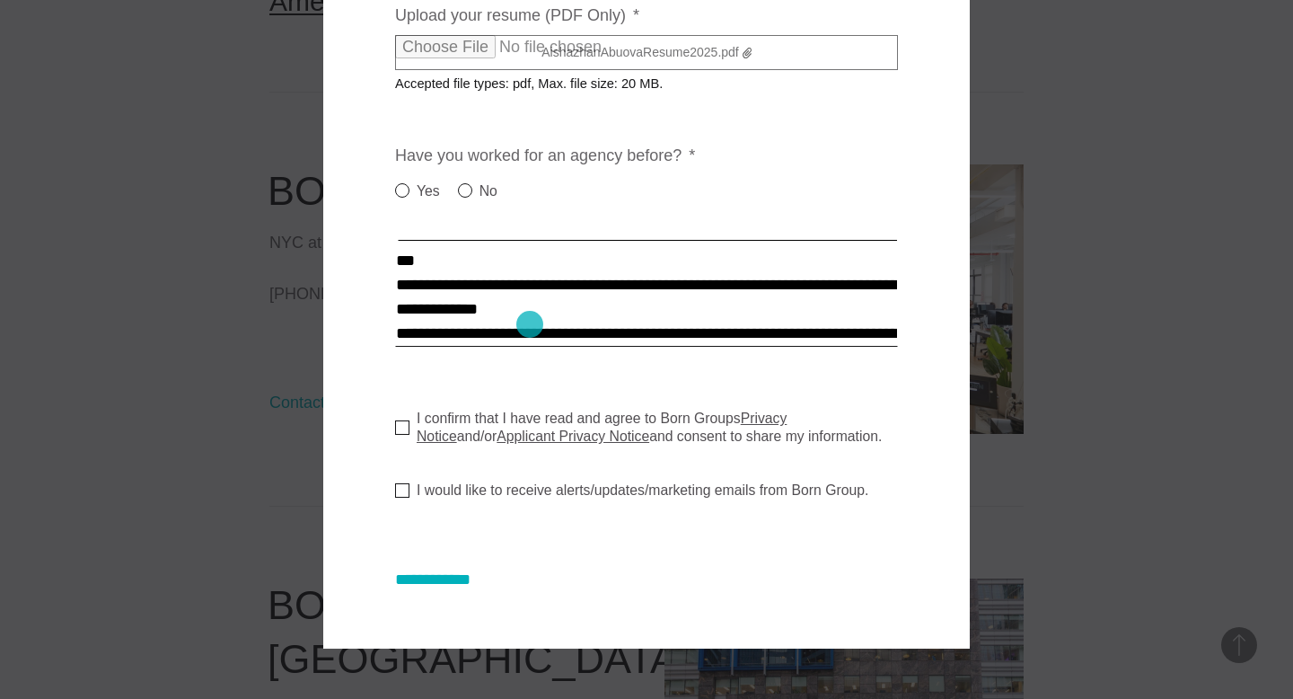
scroll to position [823, 0]
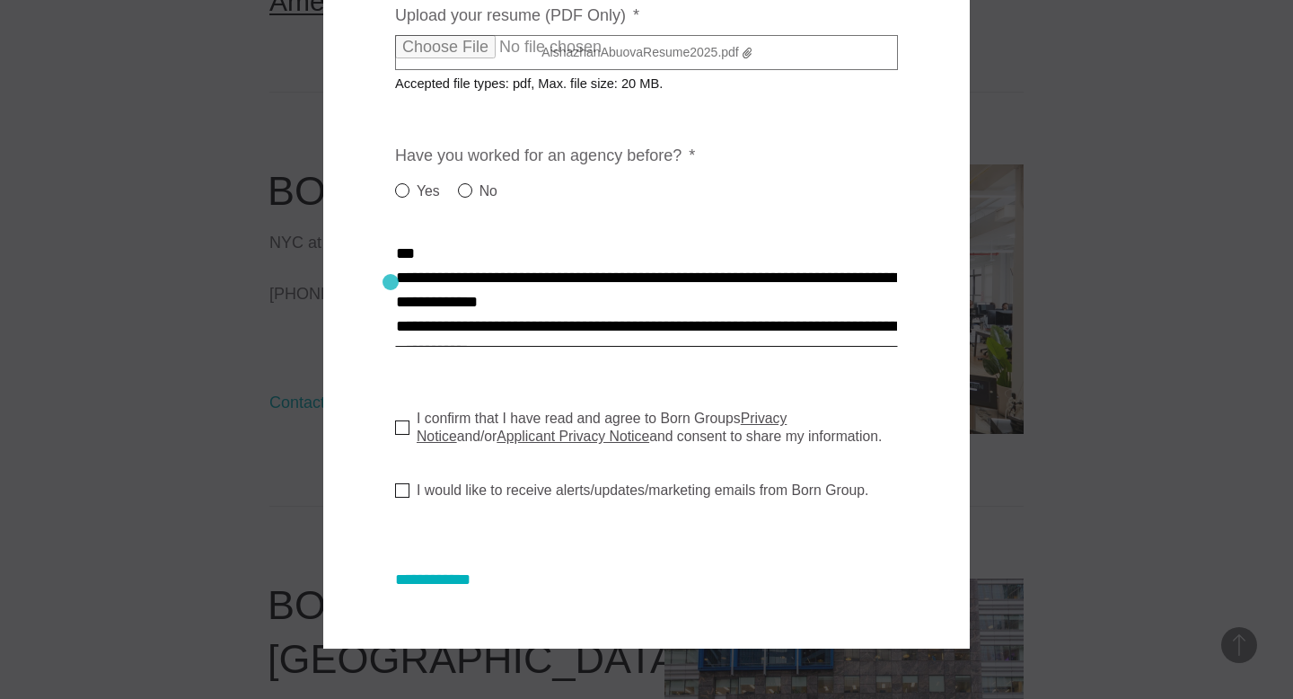
click at [391, 282] on div "**********" at bounding box center [646, 27] width 647 height 1242
click at [393, 280] on div "**********" at bounding box center [646, 27] width 647 height 1242
click at [607, 262] on textarea "Cover letter * *" at bounding box center [646, 293] width 503 height 108
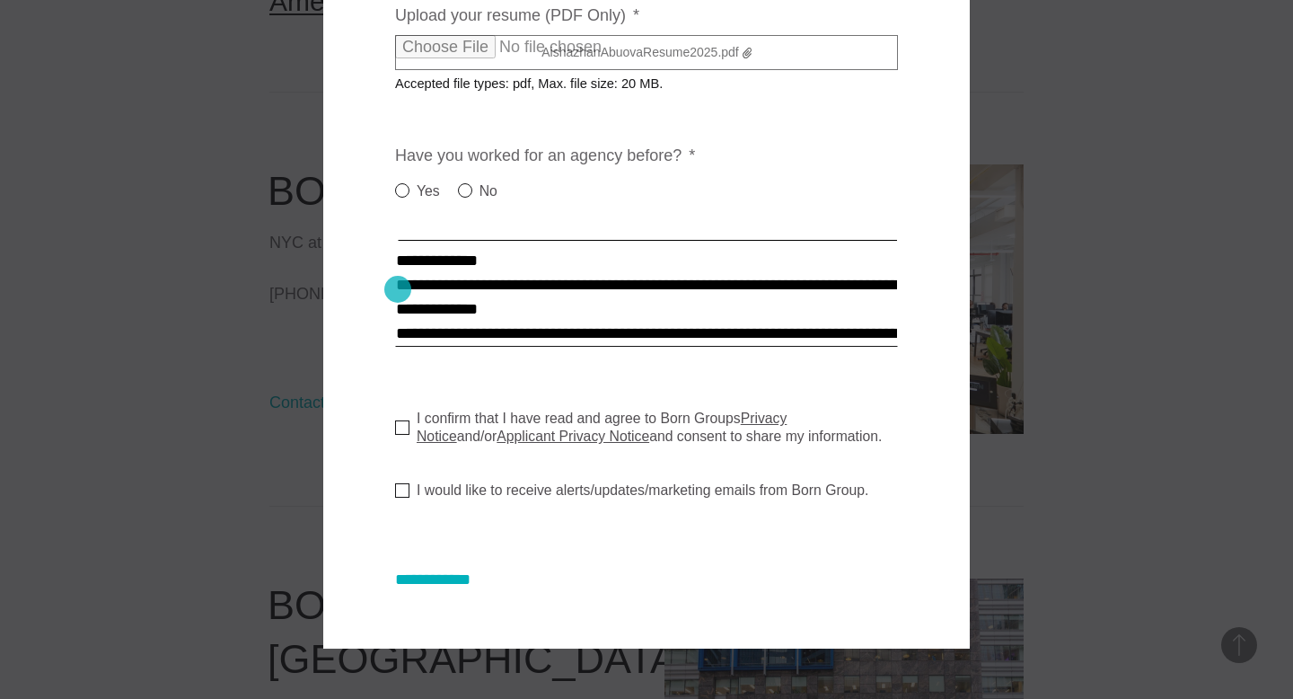
click at [398, 289] on textarea "Cover letter * *" at bounding box center [646, 293] width 503 height 108
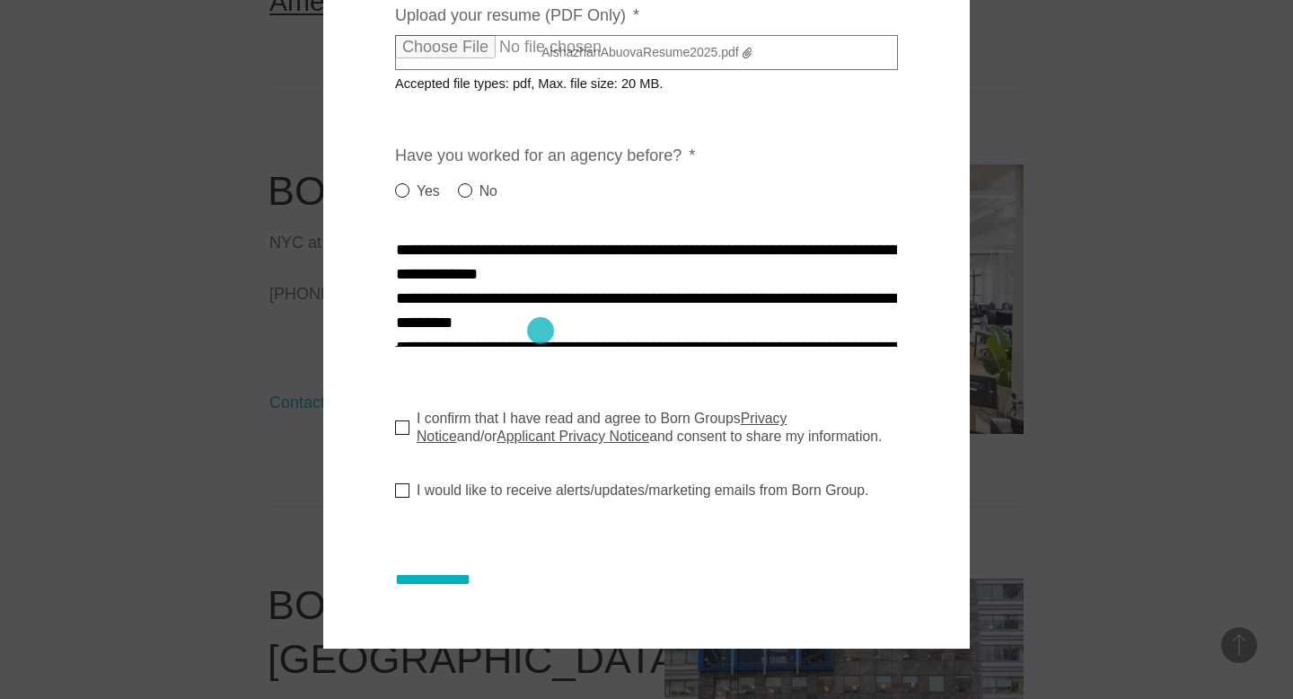
scroll to position [901, 0]
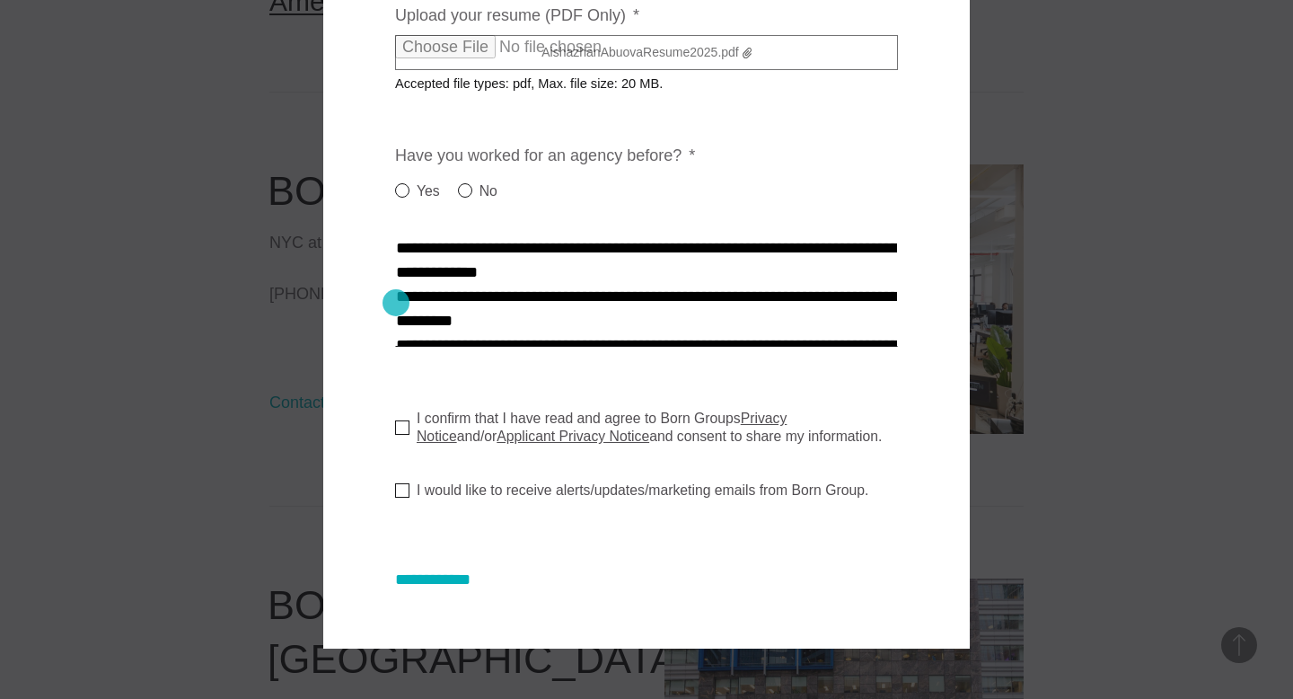
click at [396, 303] on textarea "Cover letter * *" at bounding box center [646, 293] width 503 height 108
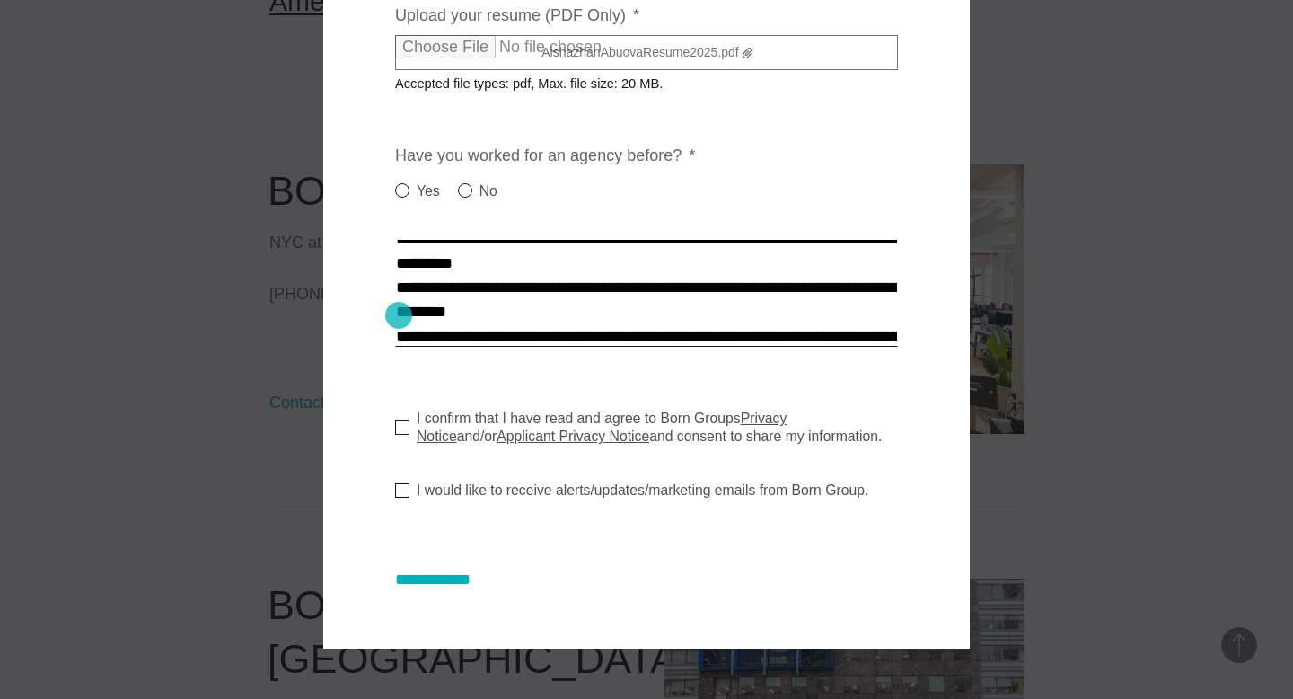
click at [400, 315] on textarea "Cover letter * *" at bounding box center [646, 293] width 503 height 108
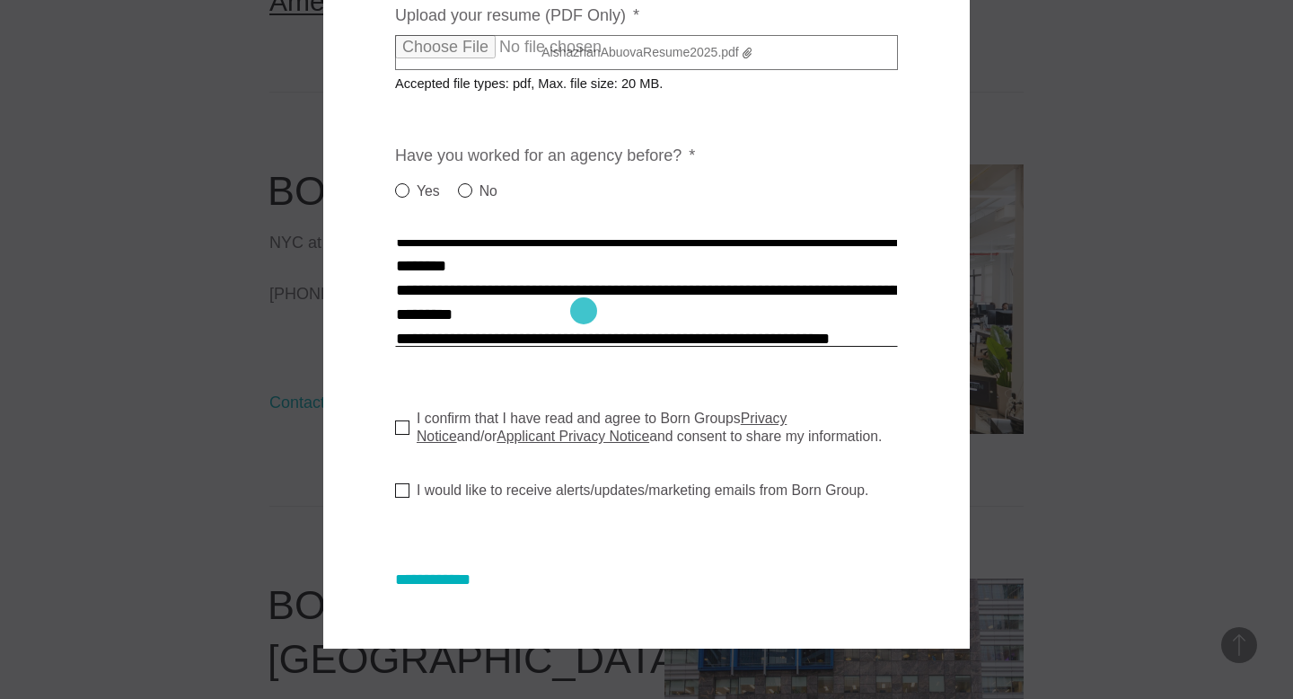
scroll to position [953, 0]
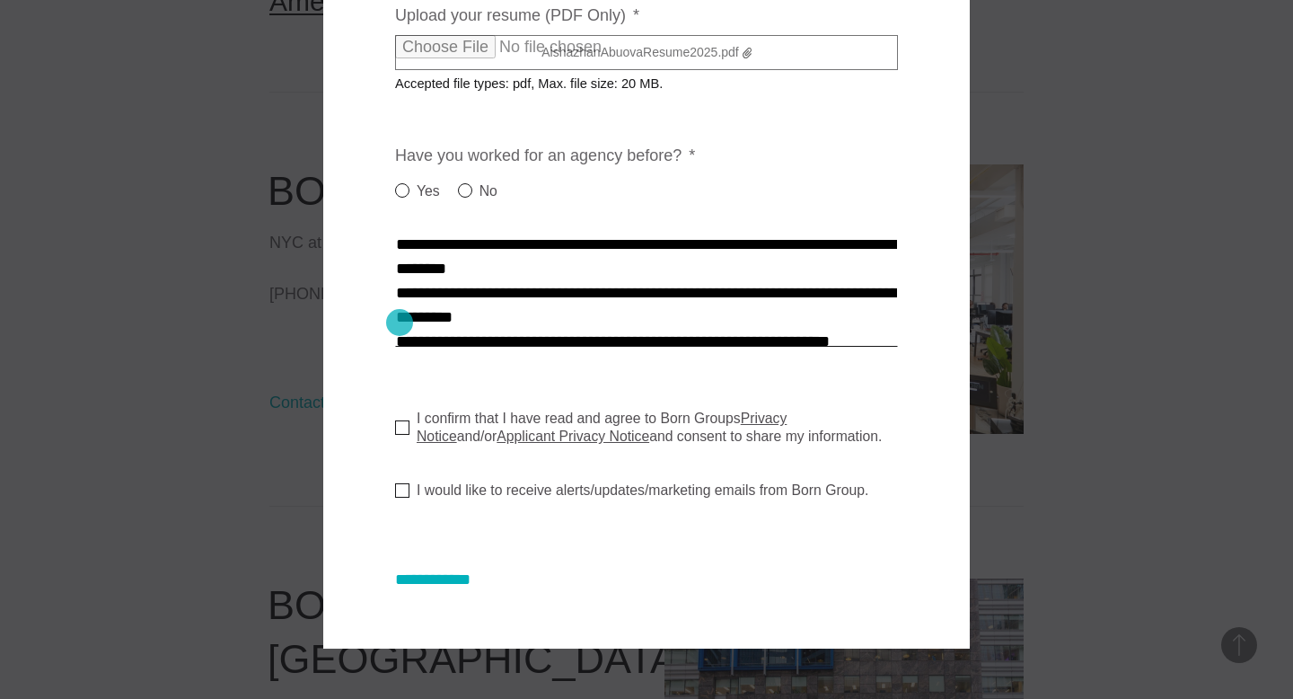
click at [400, 322] on textarea "Cover letter * *" at bounding box center [646, 293] width 503 height 108
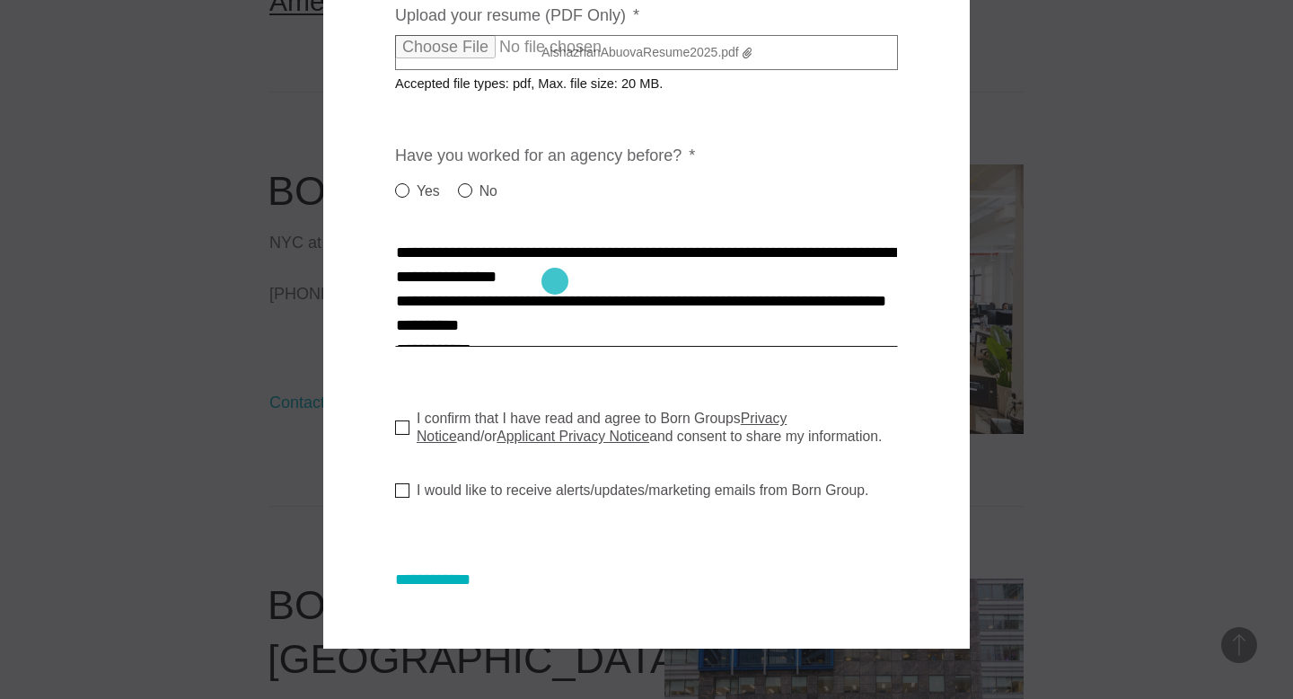
scroll to position [1045, 0]
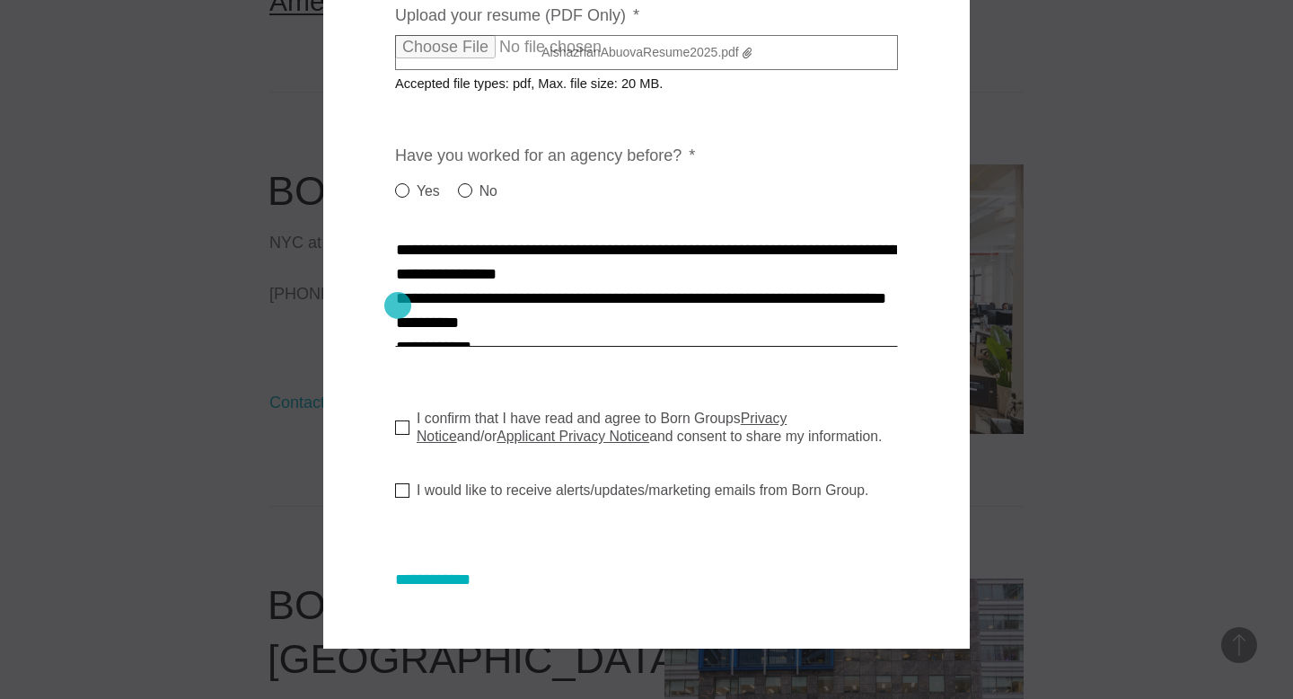
click at [398, 305] on textarea "Cover letter * *" at bounding box center [646, 293] width 503 height 108
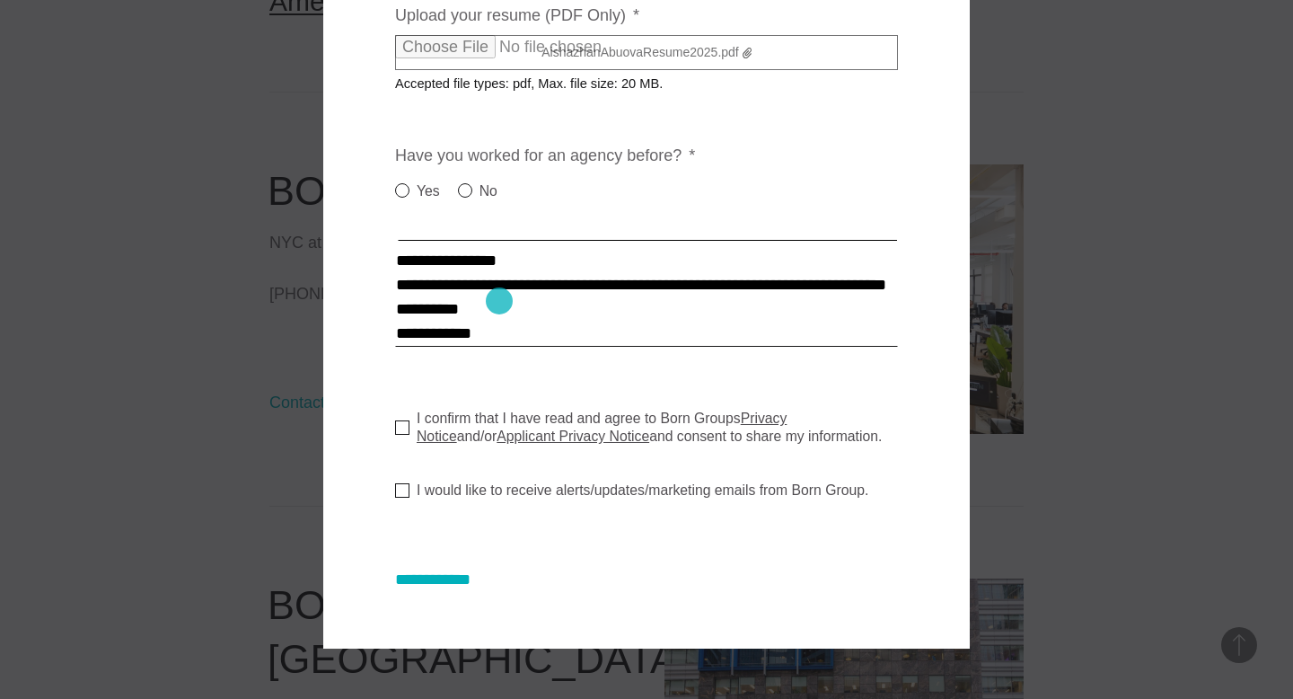
scroll to position [1065, 0]
click at [394, 308] on div "**********" at bounding box center [646, 27] width 647 height 1242
click at [399, 307] on textarea "Cover letter * *" at bounding box center [646, 293] width 503 height 108
click at [400, 291] on textarea "Cover letter * *" at bounding box center [646, 293] width 503 height 108
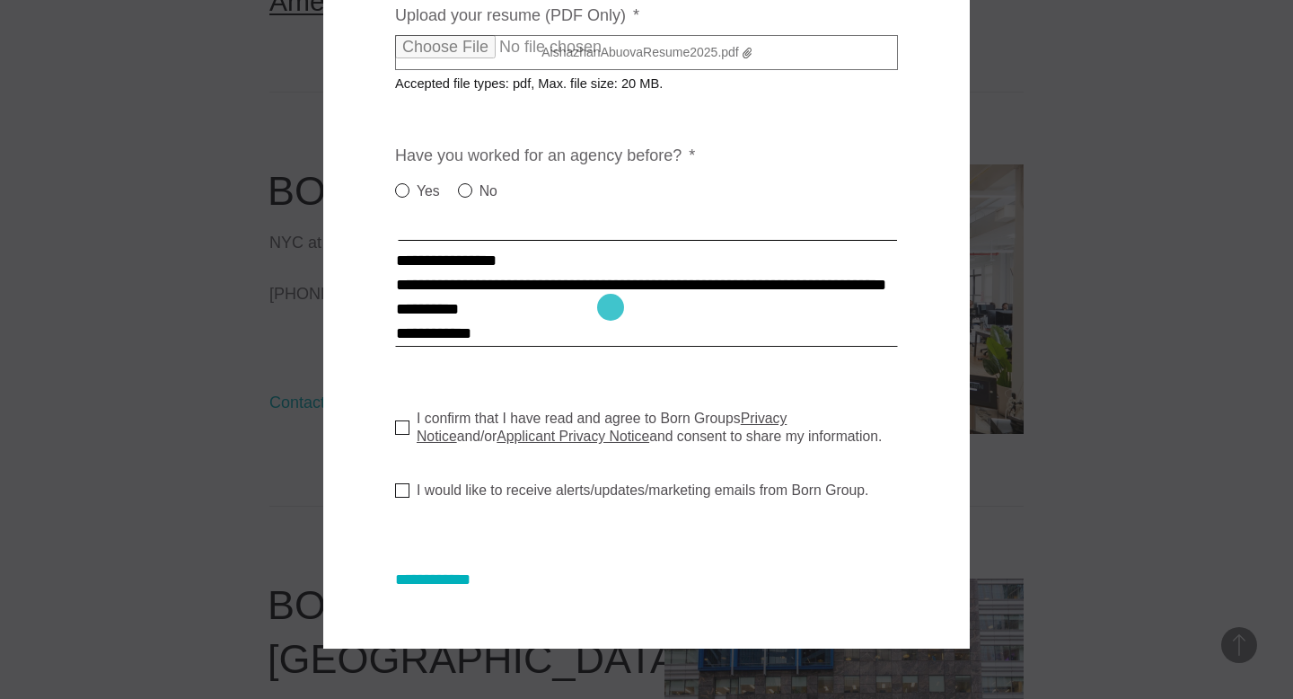
scroll to position [1178, 0]
click at [398, 290] on textarea "Cover letter * *" at bounding box center [646, 293] width 503 height 108
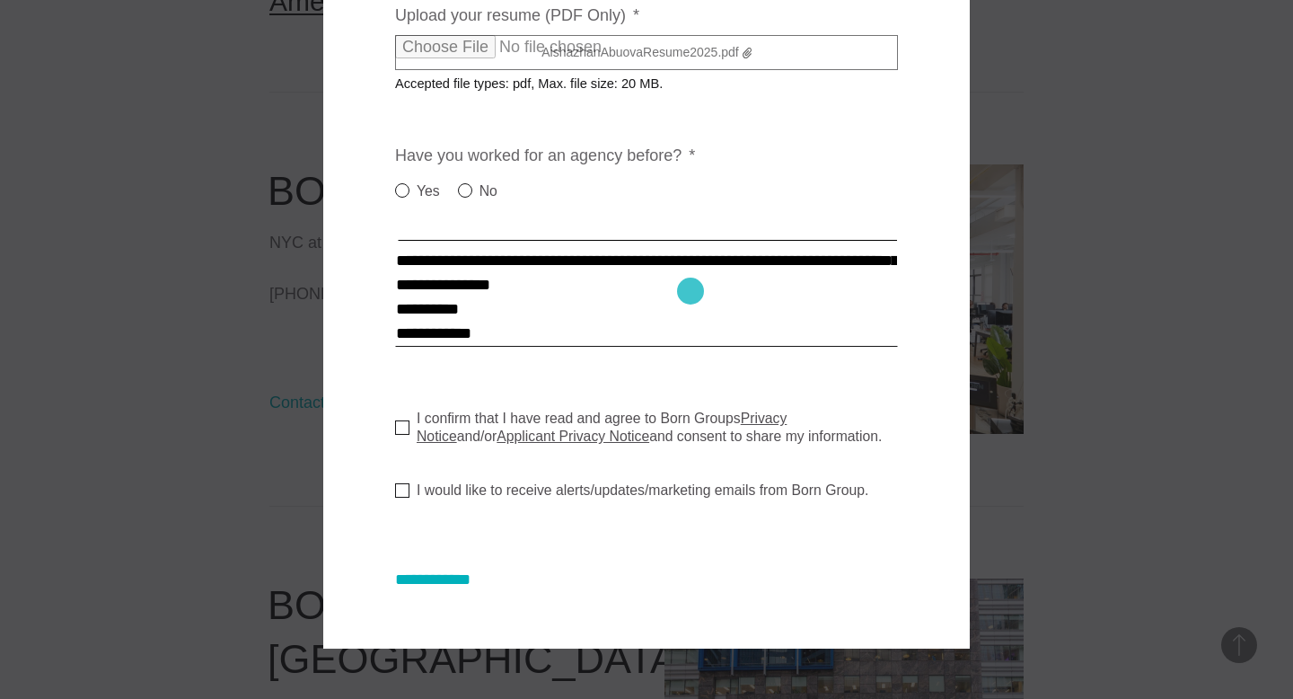
scroll to position [1175, 0]
click at [691, 291] on textarea "Cover letter * *" at bounding box center [646, 293] width 503 height 108
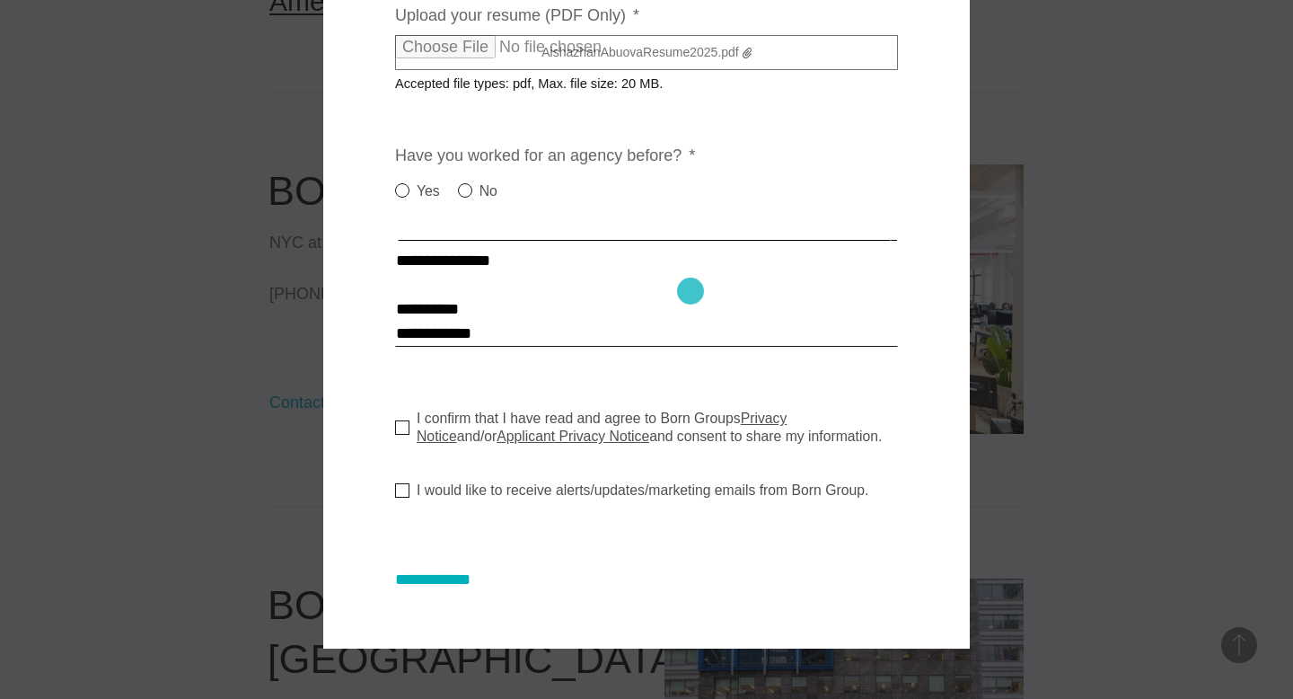
scroll to position [652, 0]
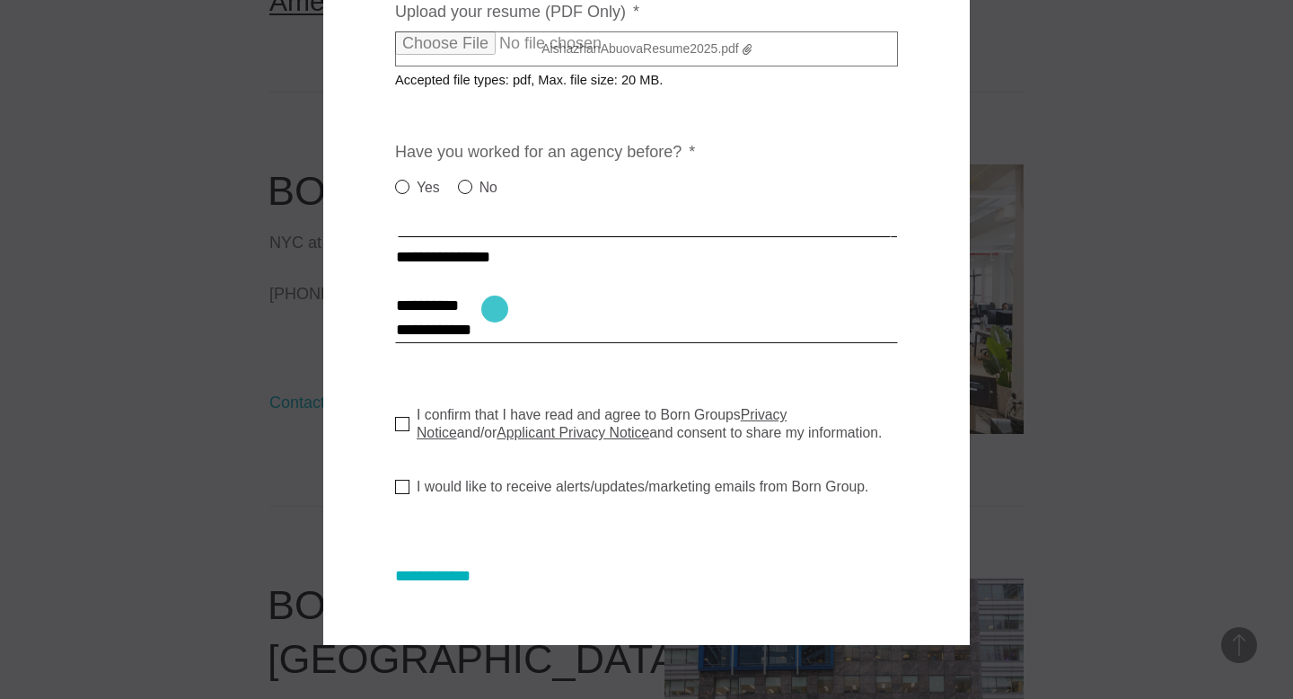
click at [495, 310] on textarea "Cover letter * *" at bounding box center [646, 289] width 503 height 108
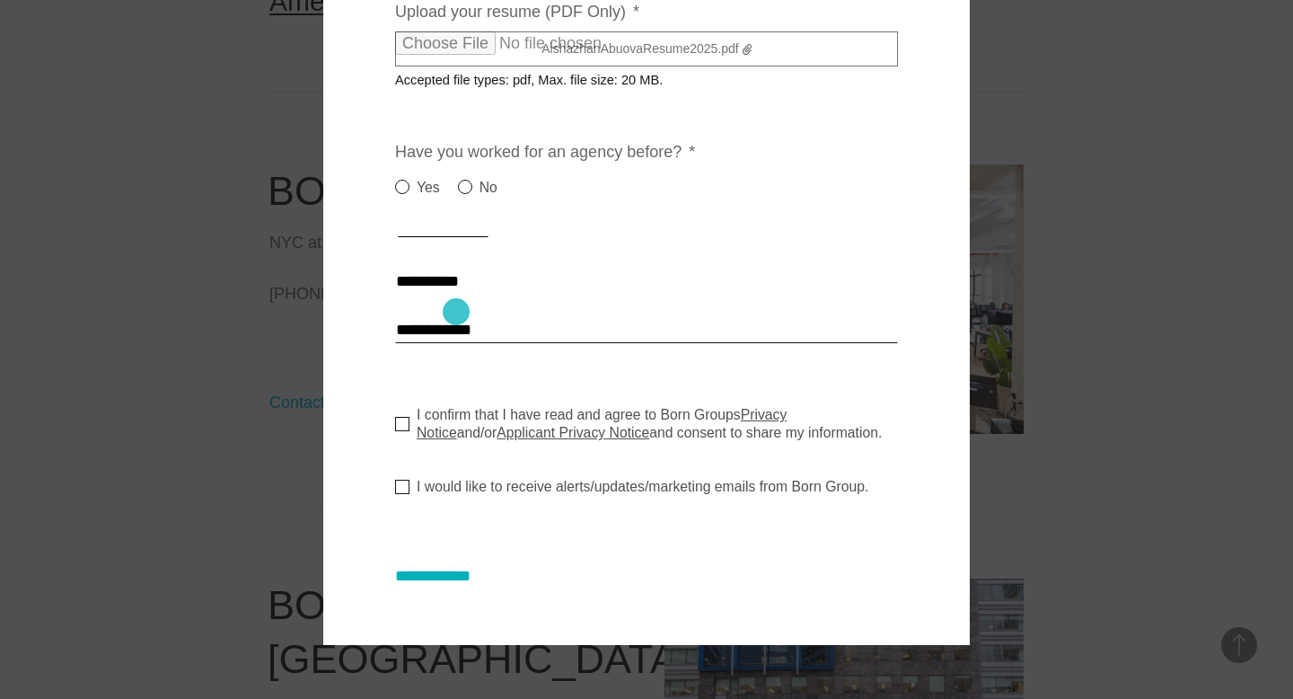
drag, startPoint x: 645, startPoint y: 313, endPoint x: 456, endPoint y: 312, distance: 188.6
click at [456, 312] on textarea "Cover letter * *" at bounding box center [646, 289] width 503 height 108
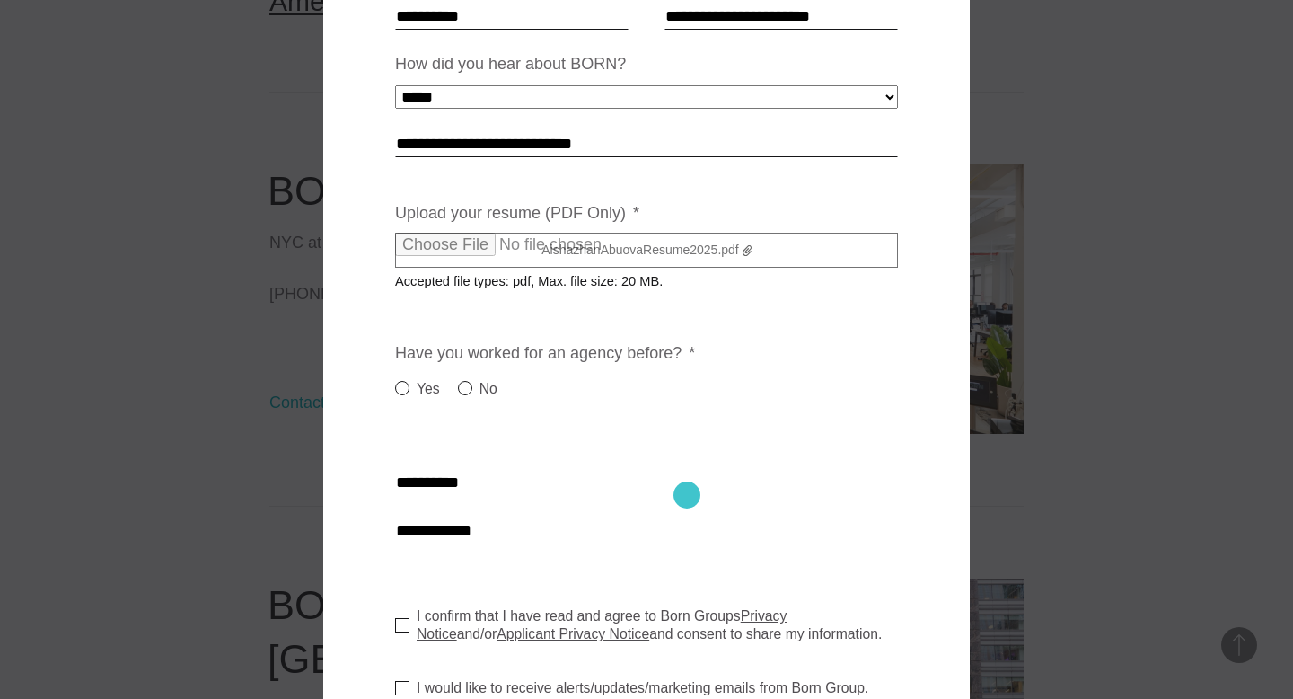
scroll to position [1166, 0]
type textarea "**********"
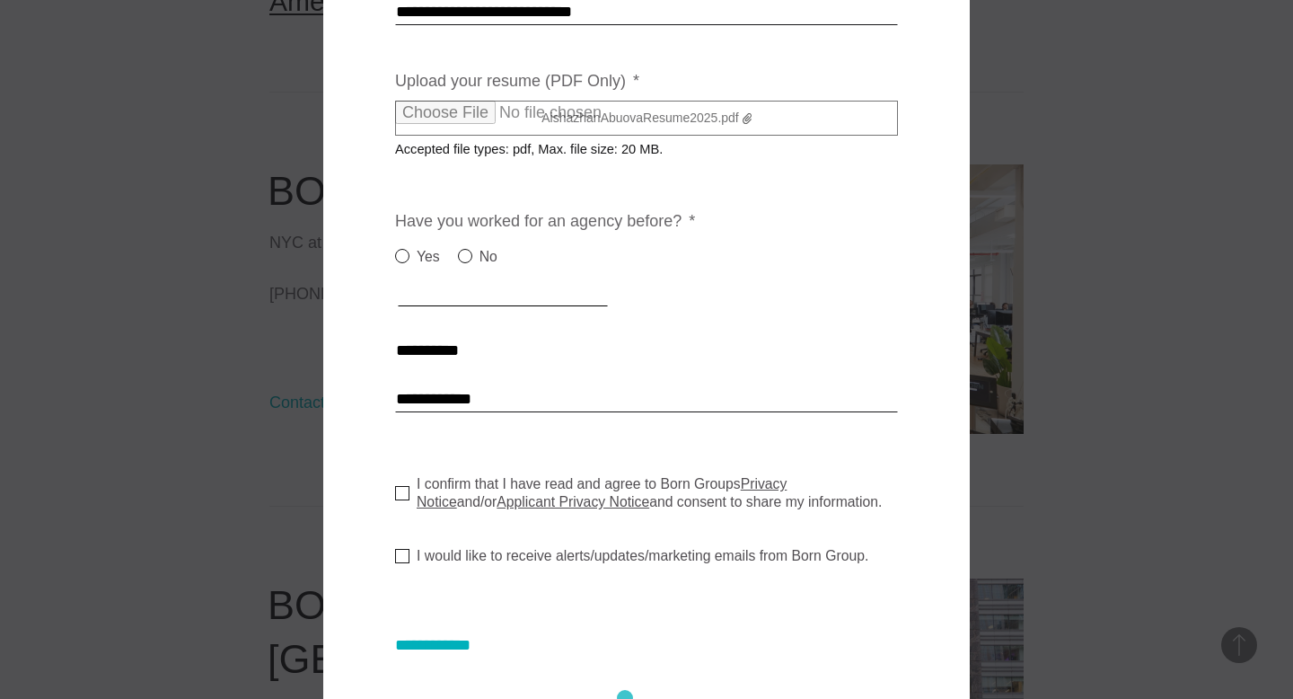
scroll to position [652, 0]
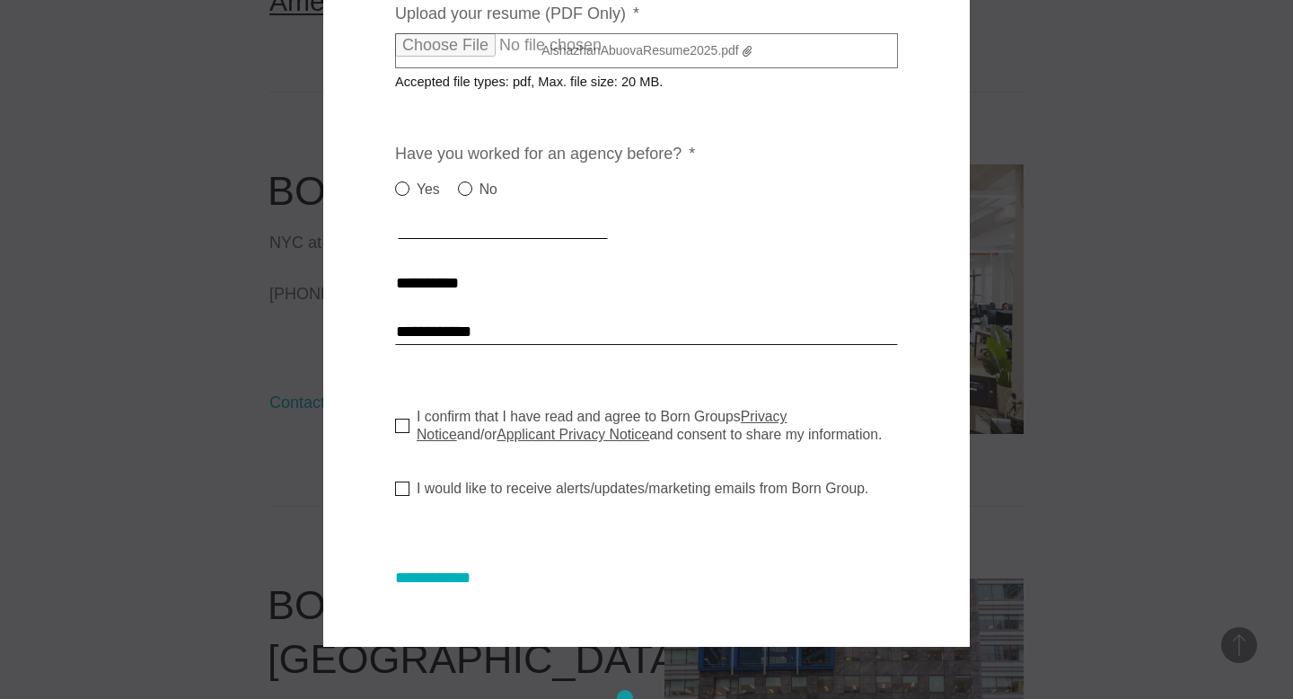
drag, startPoint x: 399, startPoint y: 449, endPoint x: 624, endPoint y: 698, distance: 335.7
click at [624, 698] on div "**********" at bounding box center [646, 349] width 1293 height 699
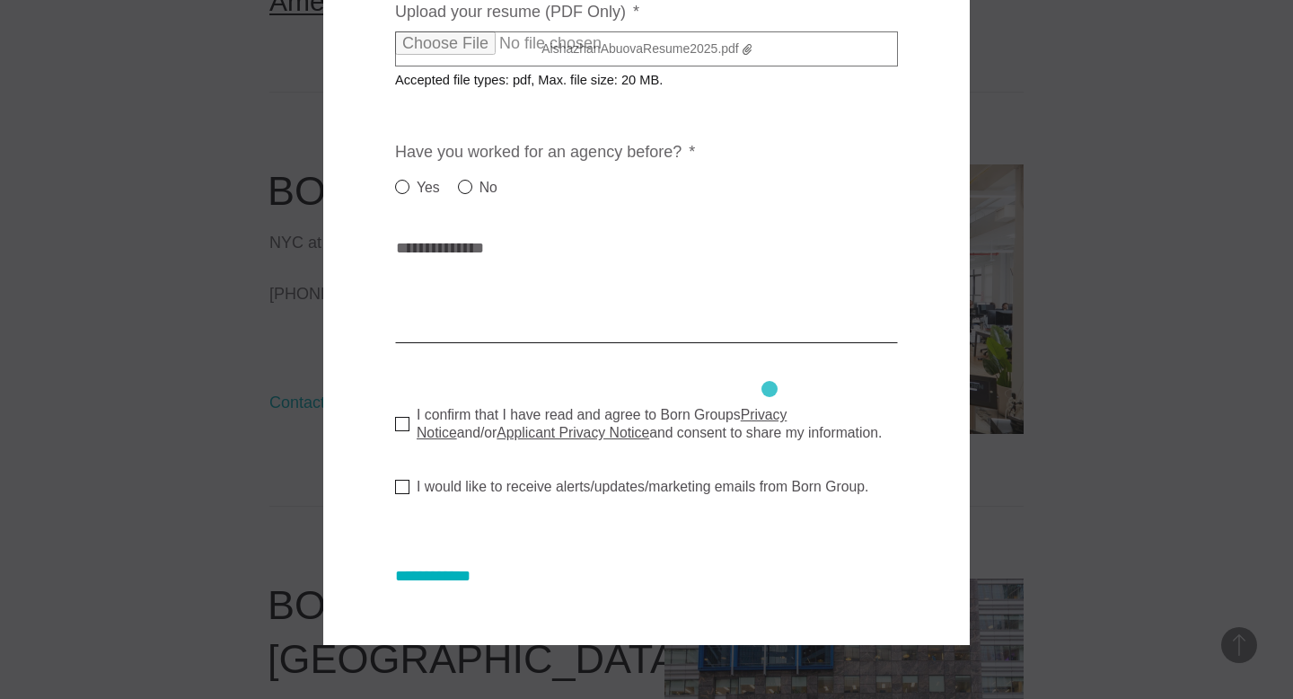
scroll to position [601, 0]
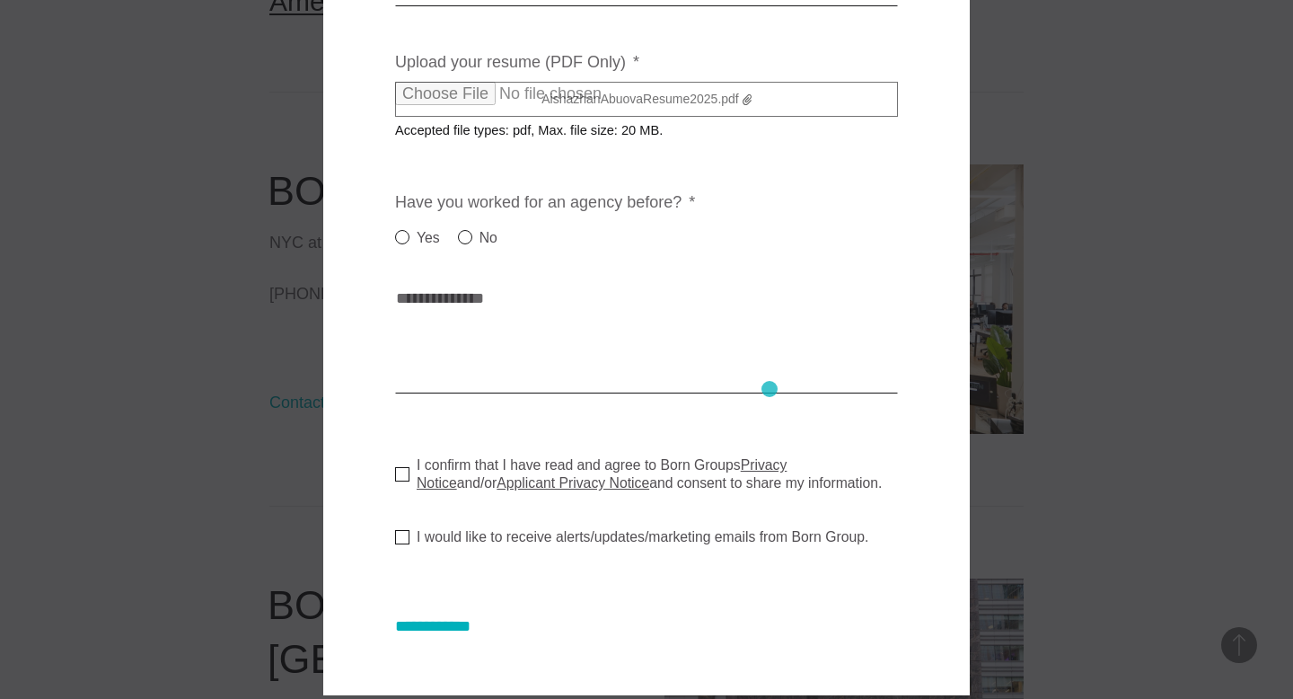
paste textarea "**********"
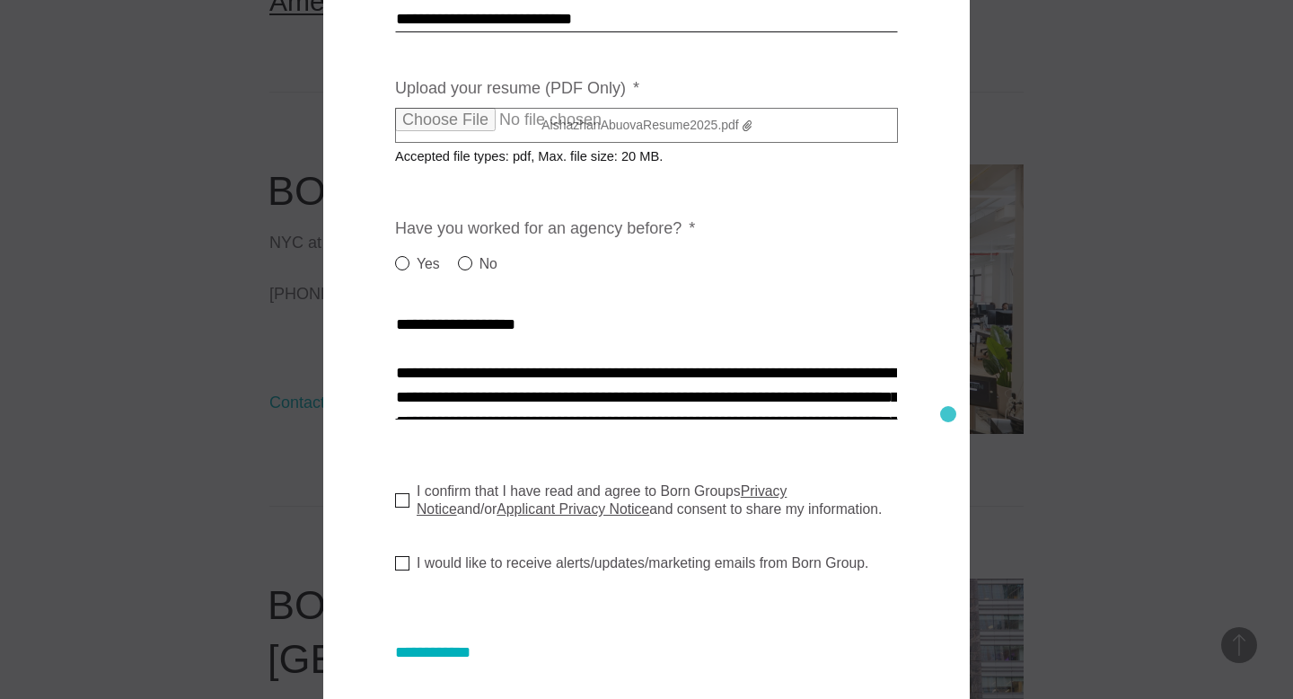
scroll to position [652, 0]
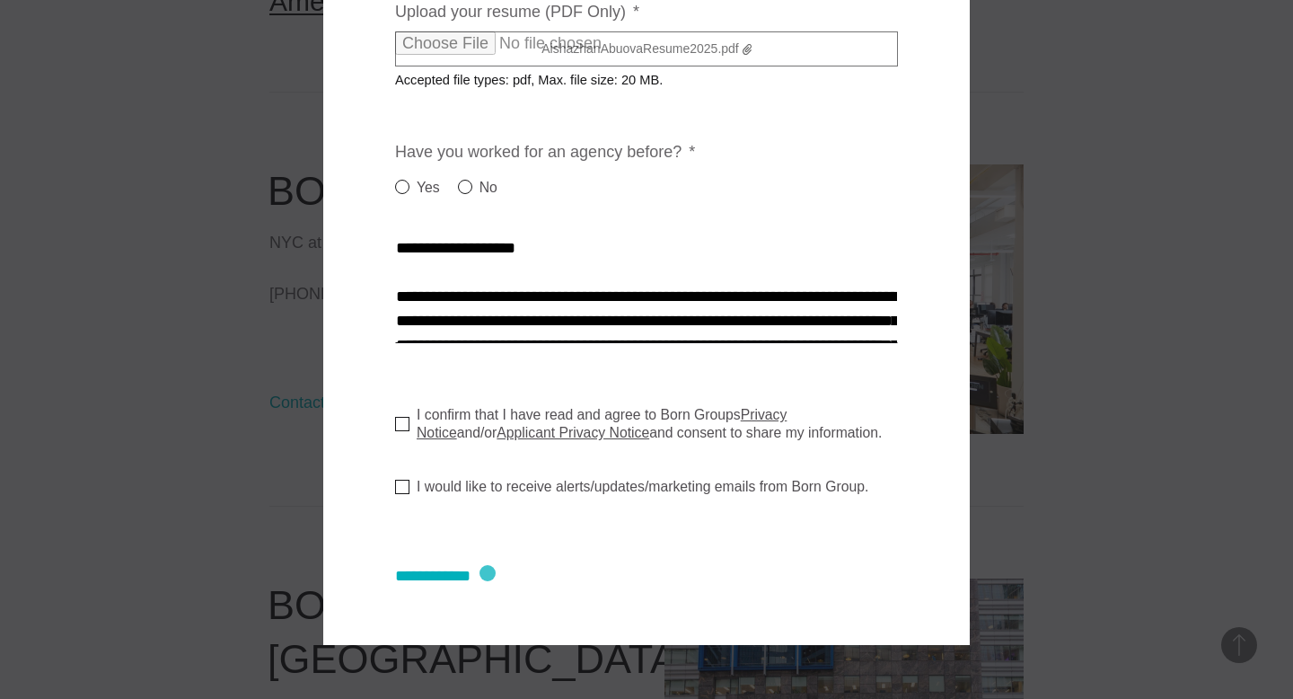
type textarea "**********"
click at [483, 576] on input "**********" at bounding box center [450, 576] width 111 height 19
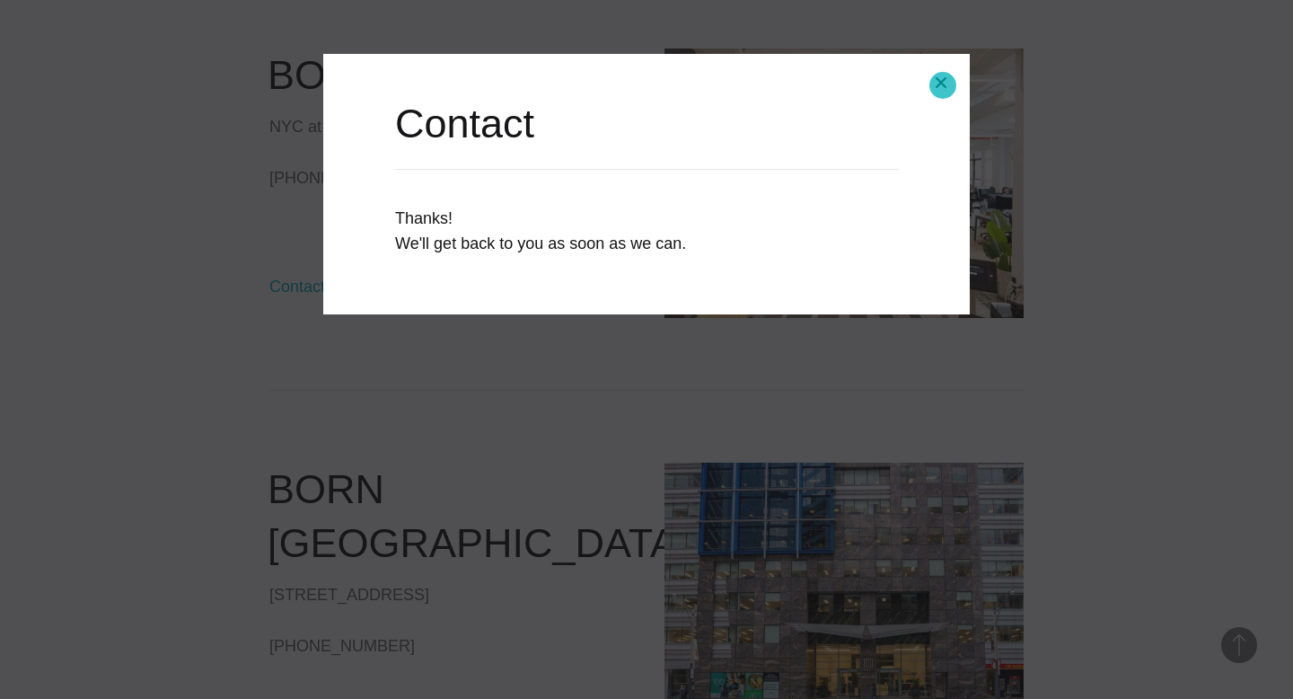
click at [943, 85] on button "Close modal" at bounding box center [941, 82] width 43 height 43
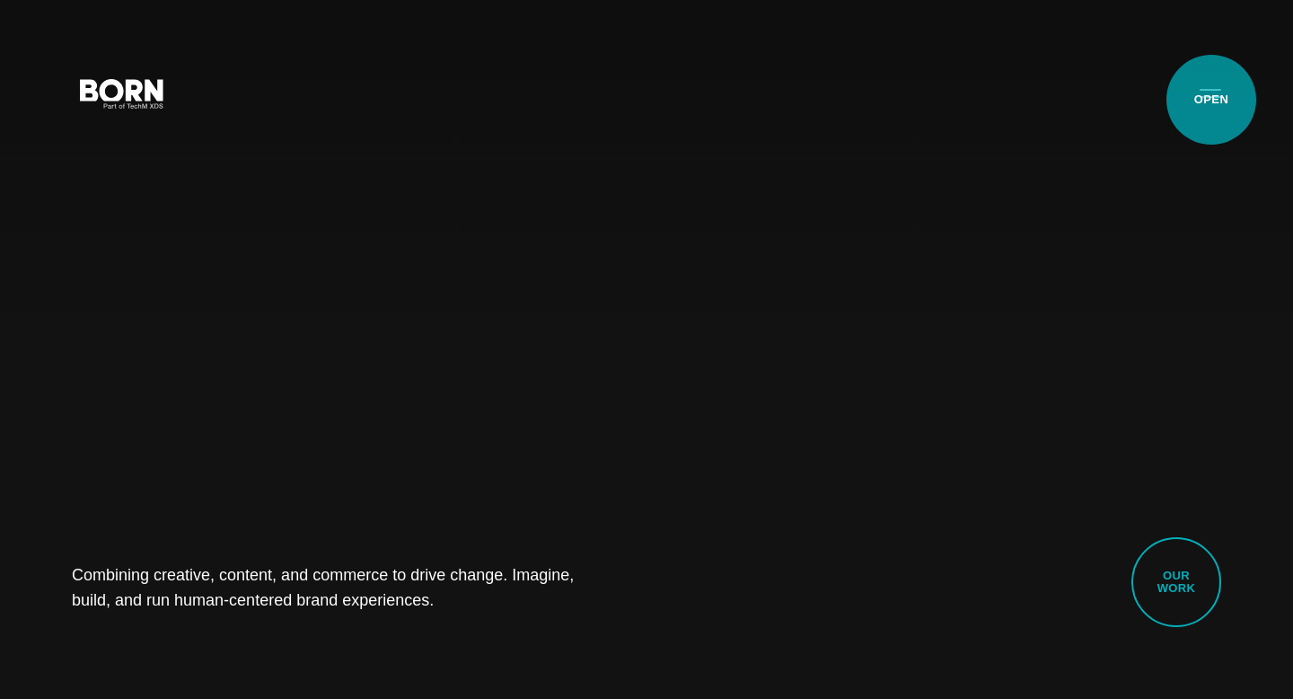
click at [1212, 100] on button "Primary Menu" at bounding box center [1210, 93] width 43 height 38
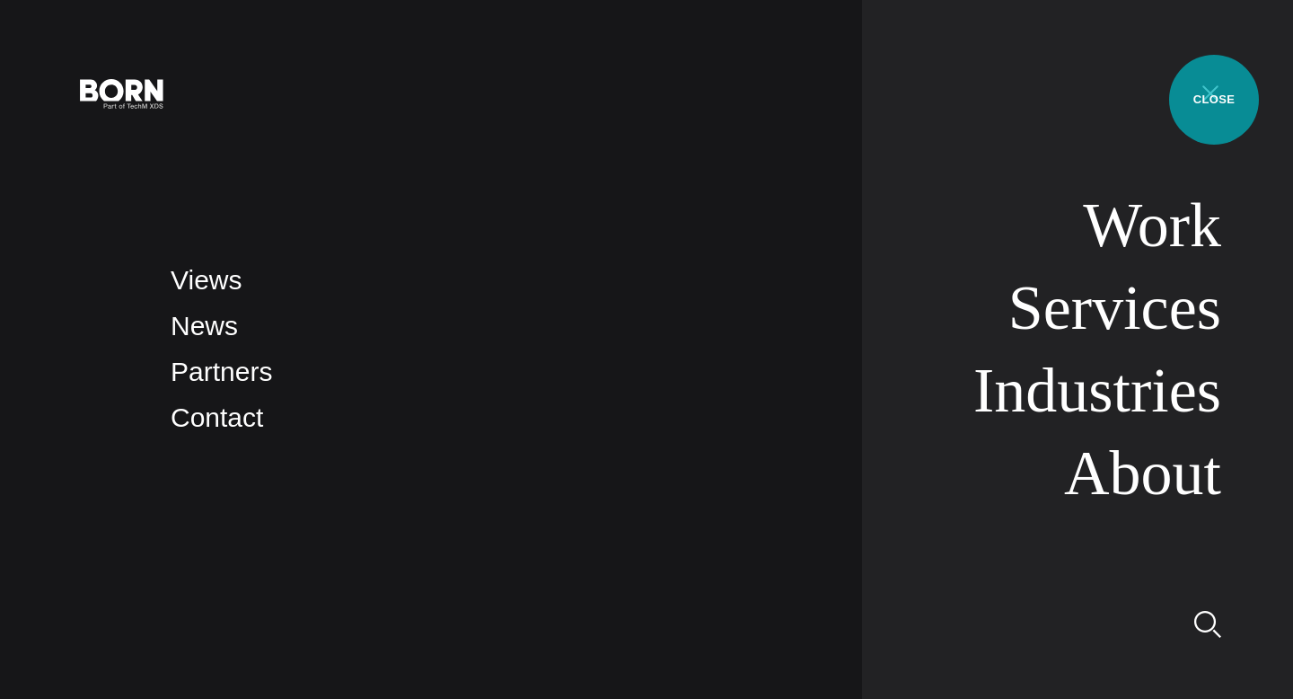
click at [1214, 100] on button "Primary Menu" at bounding box center [1210, 93] width 43 height 38
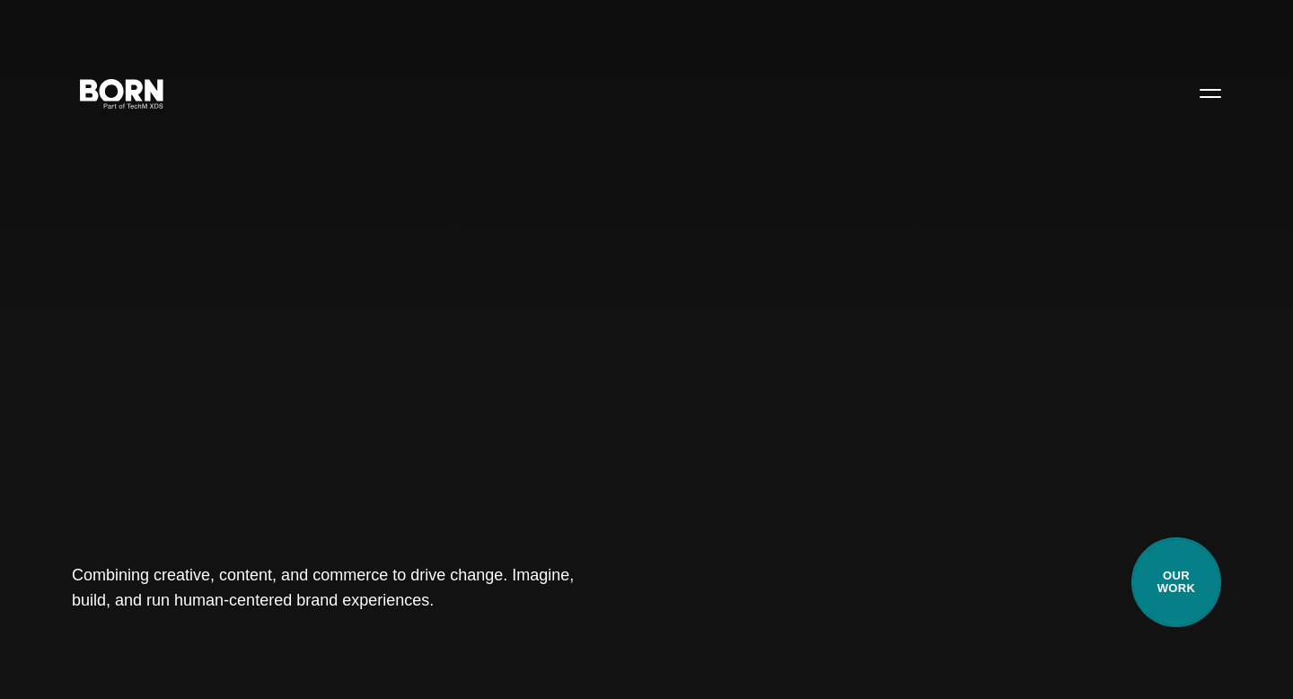
click at [1200, 588] on link "Our Work" at bounding box center [1177, 582] width 90 height 90
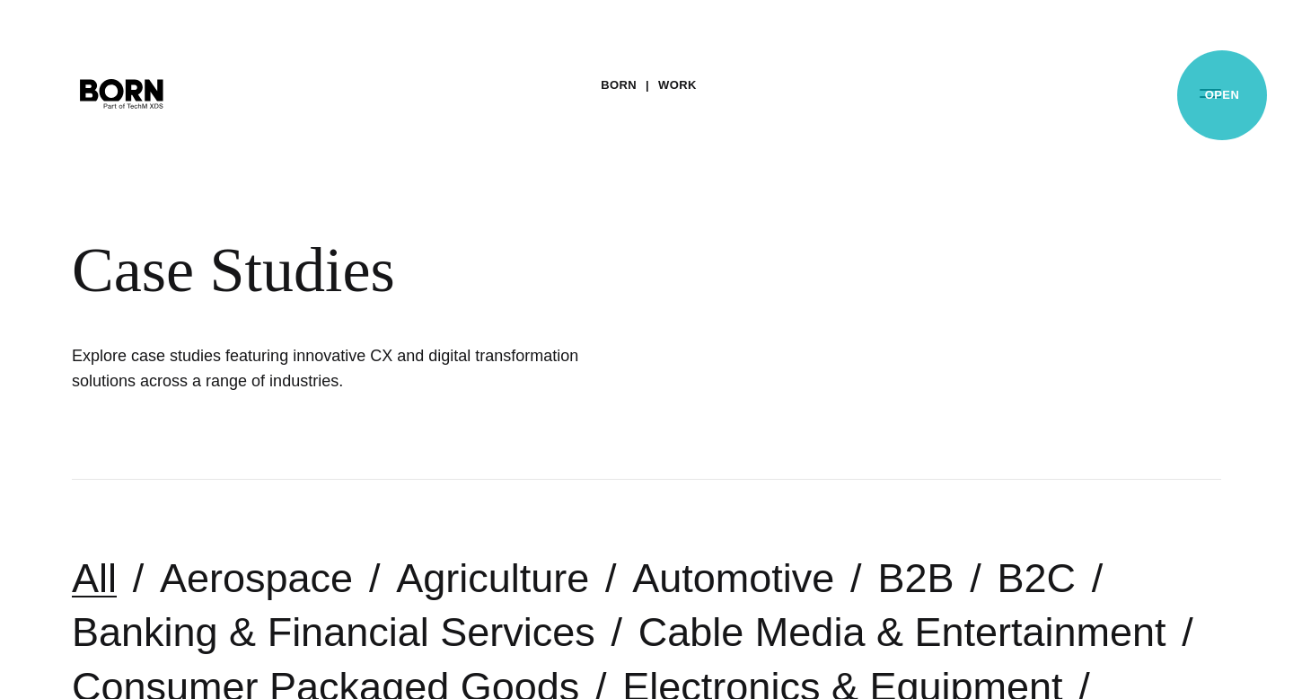
click at [1218, 95] on button "Primary Menu" at bounding box center [1210, 93] width 43 height 38
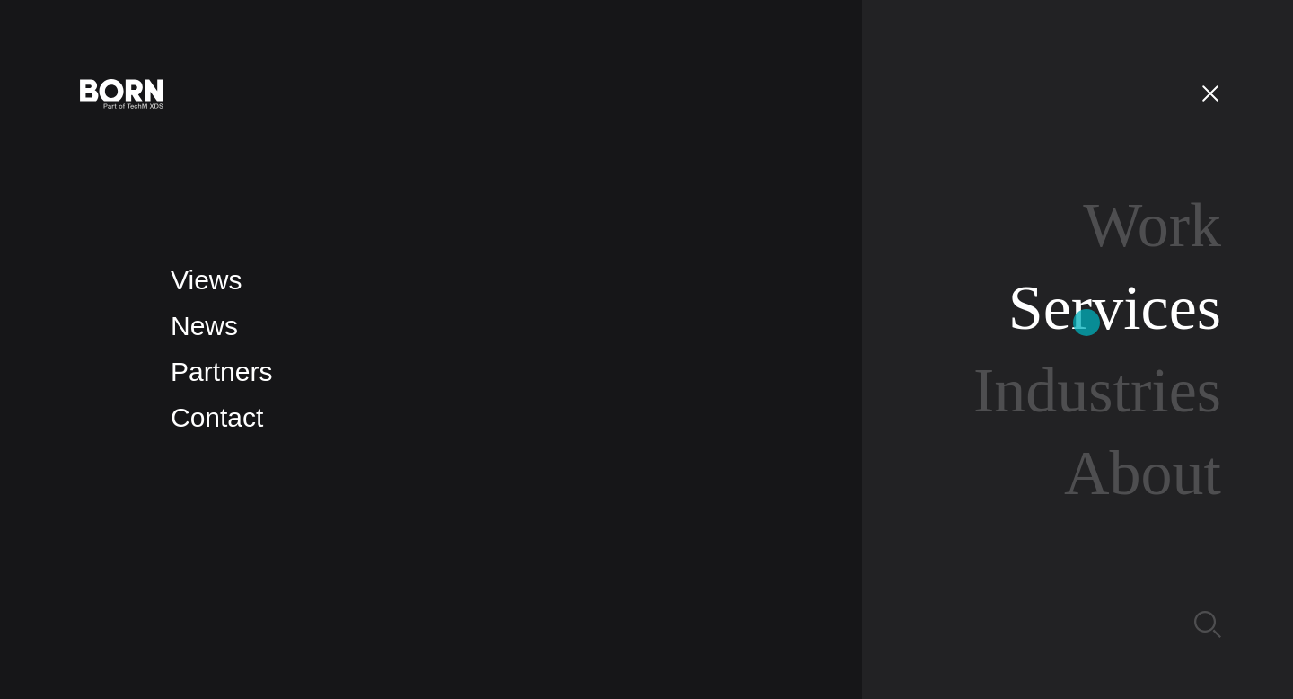
click at [1087, 323] on link "Services" at bounding box center [1115, 307] width 213 height 69
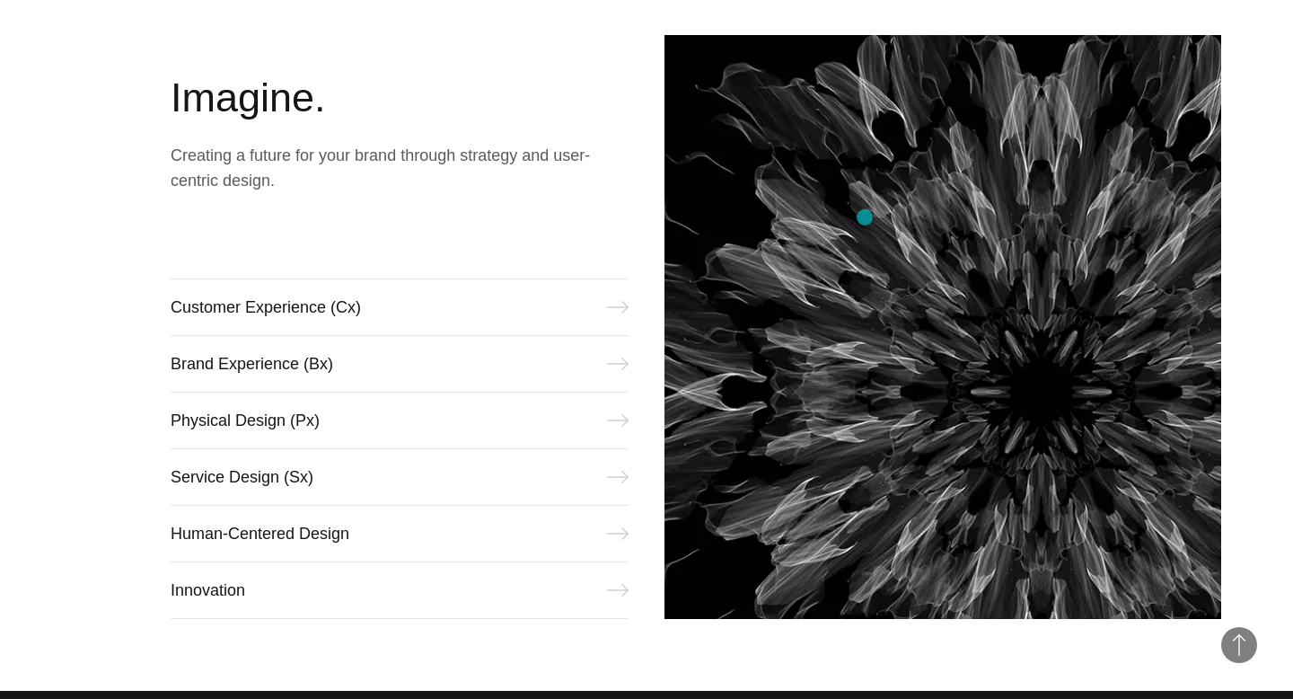
scroll to position [759, 0]
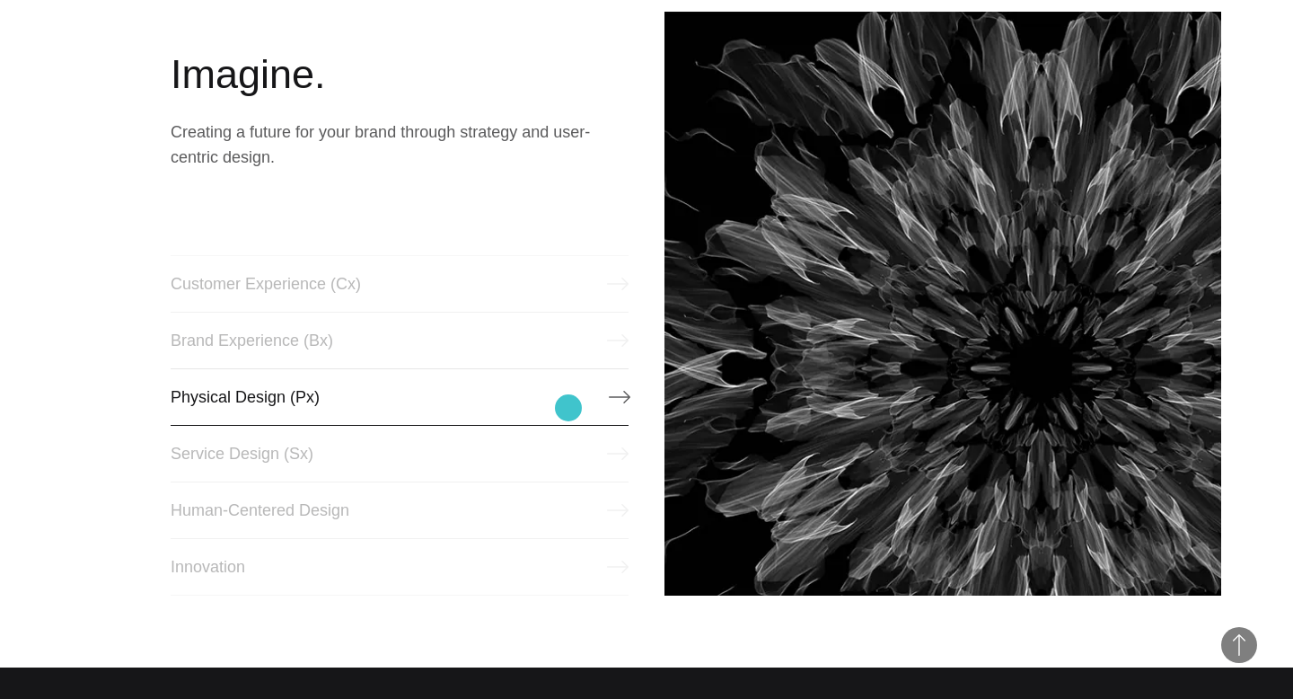
click at [569, 408] on link "Physical Design (Px)" at bounding box center [400, 396] width 458 height 57
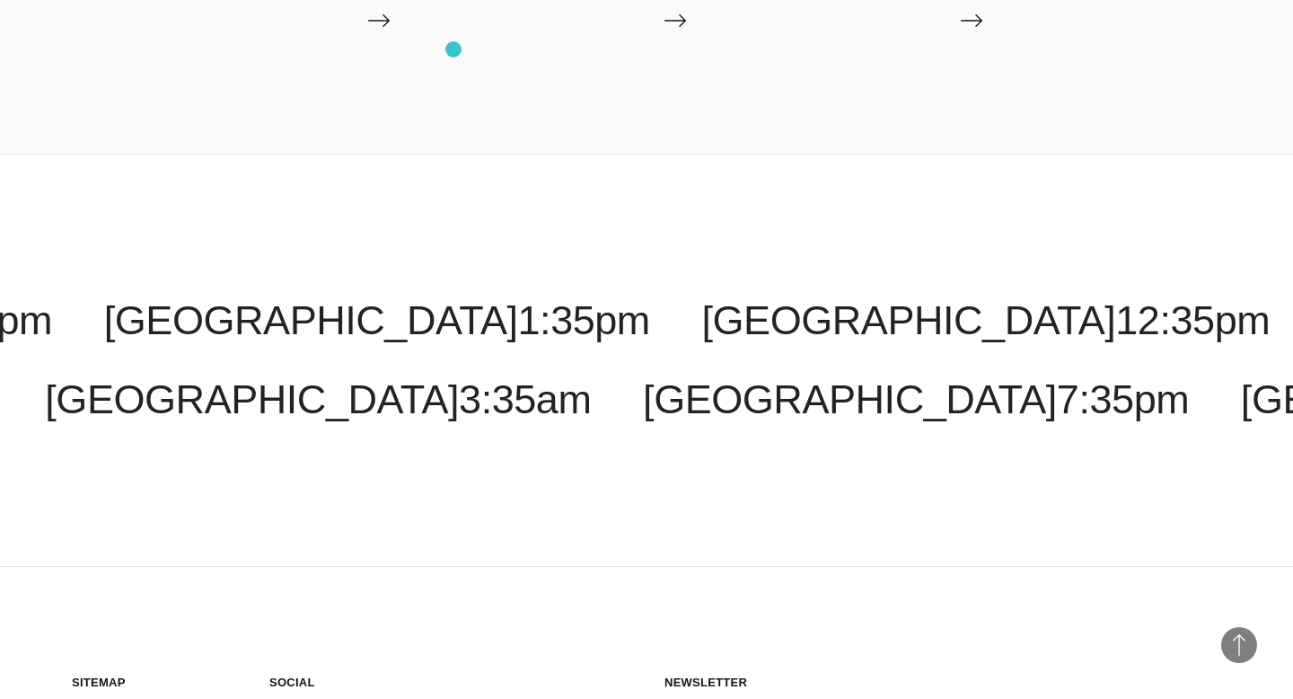
scroll to position [2959, 0]
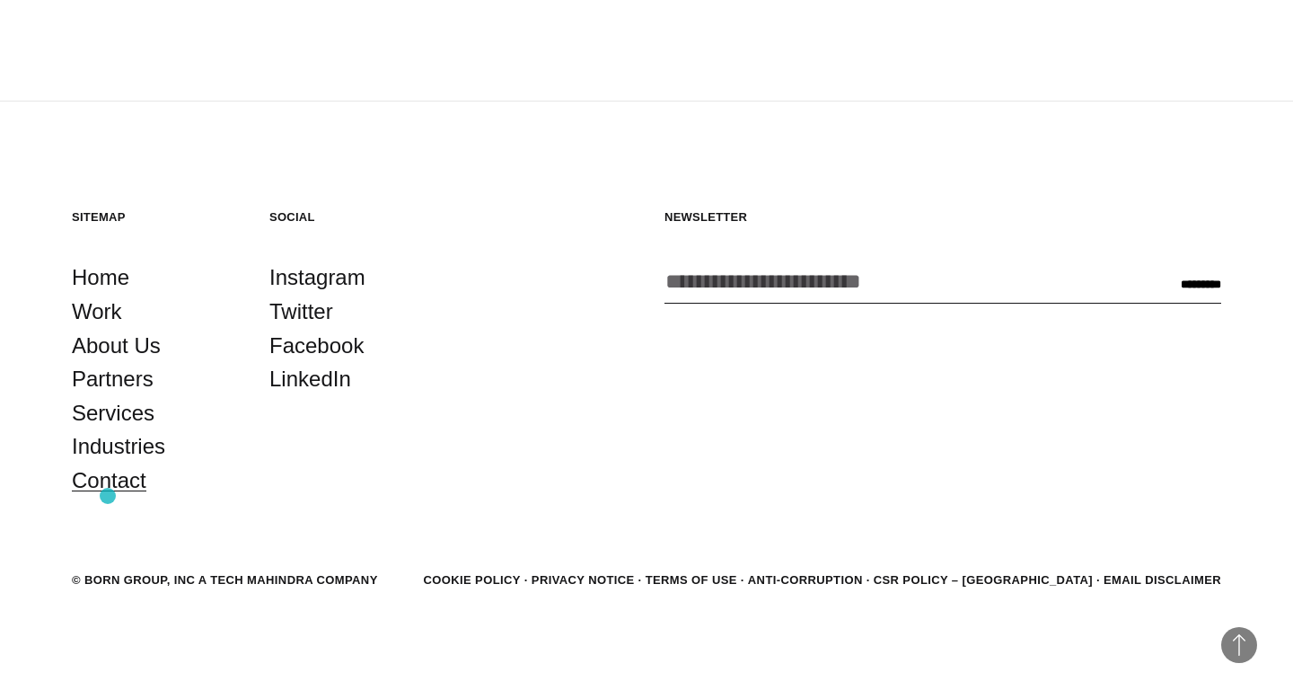
click at [108, 495] on link "Contact" at bounding box center [109, 480] width 75 height 34
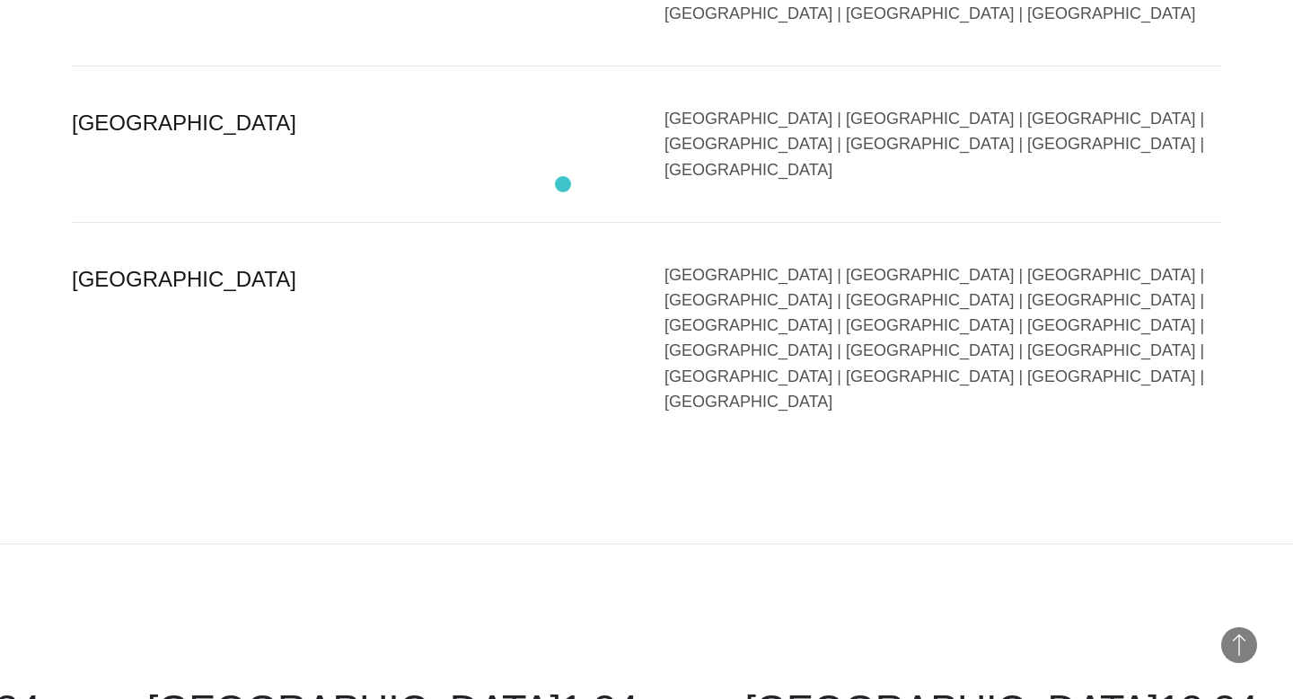
scroll to position [4471, 0]
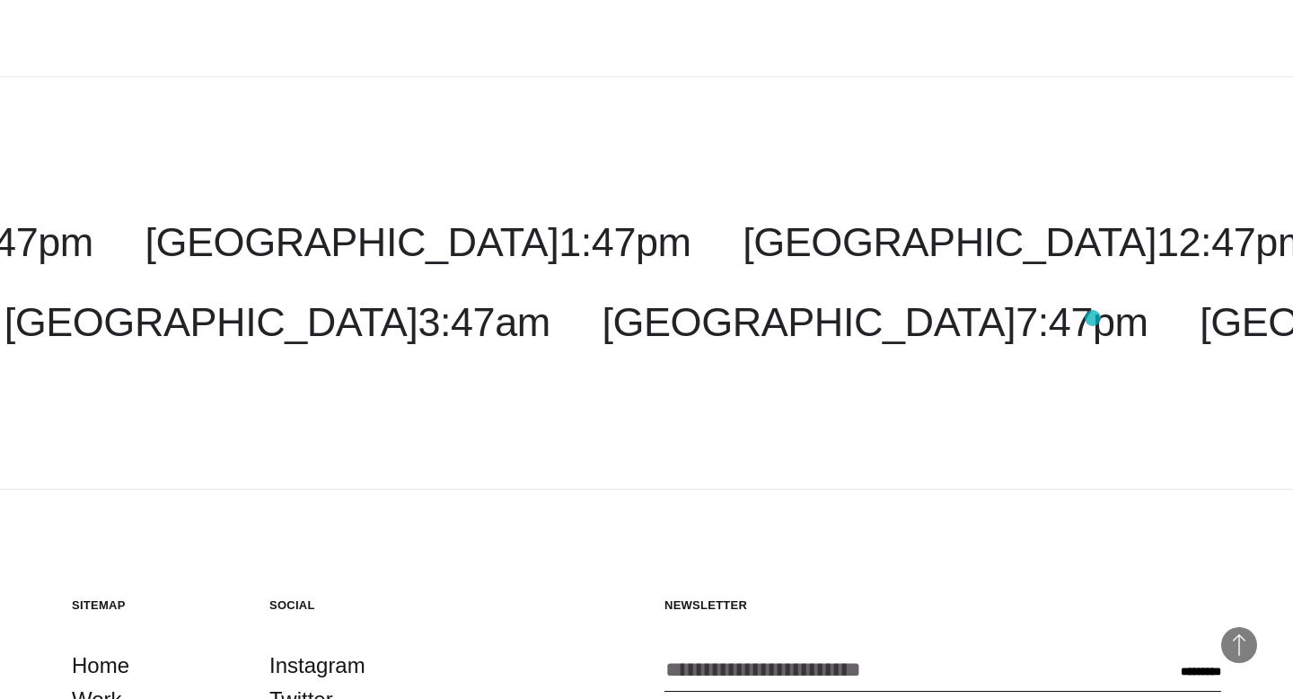
scroll to position [4467, 0]
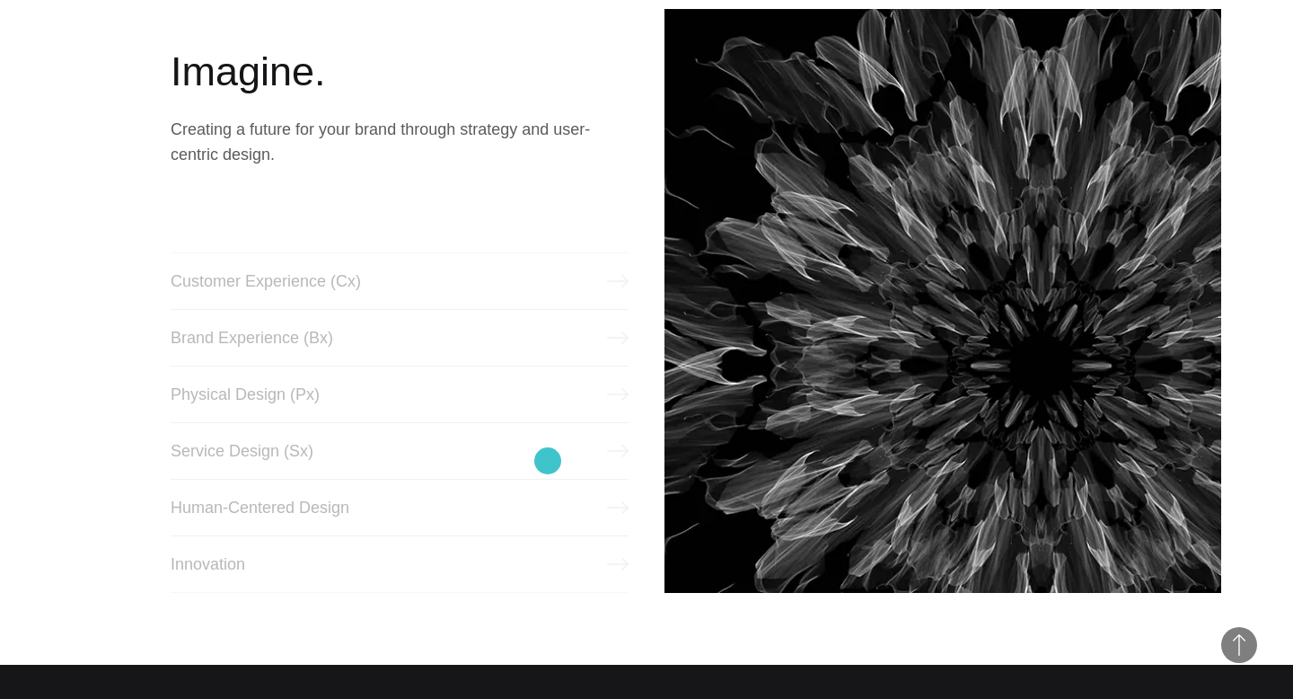
scroll to position [763, 0]
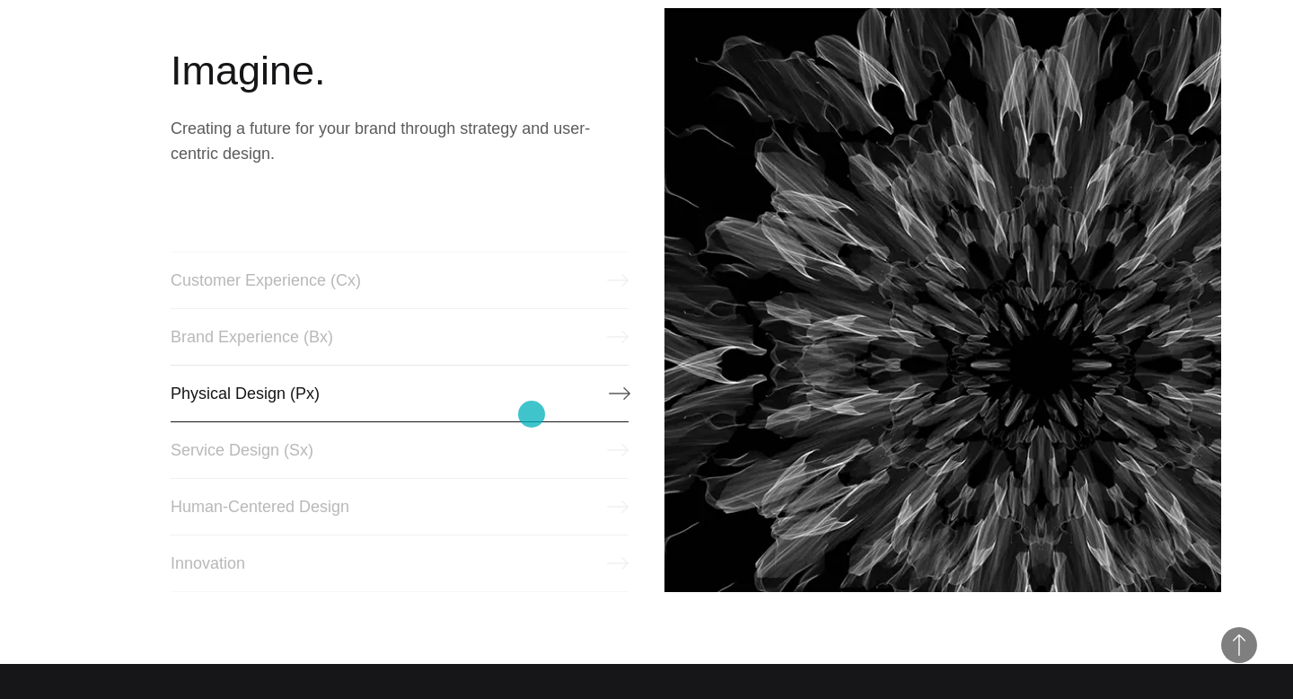
click at [532, 414] on link "Physical Design (Px)" at bounding box center [400, 393] width 458 height 57
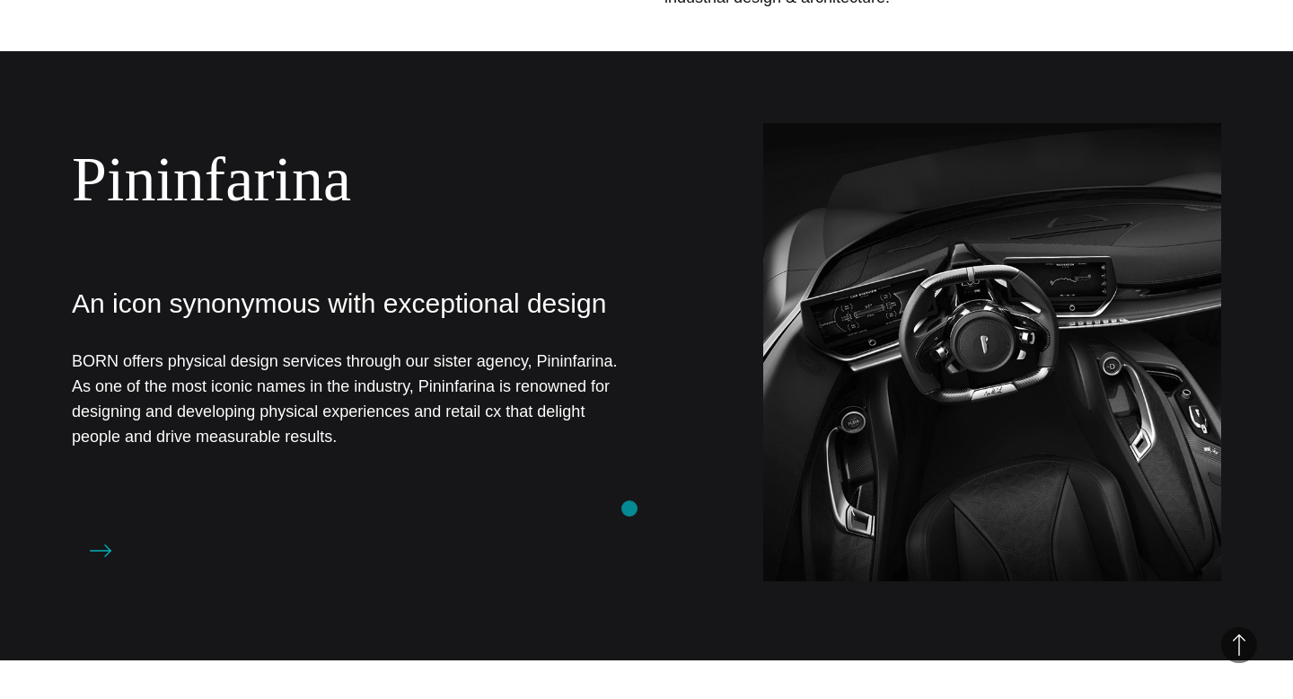
scroll to position [1065, 0]
